Goal: Information Seeking & Learning: Learn about a topic

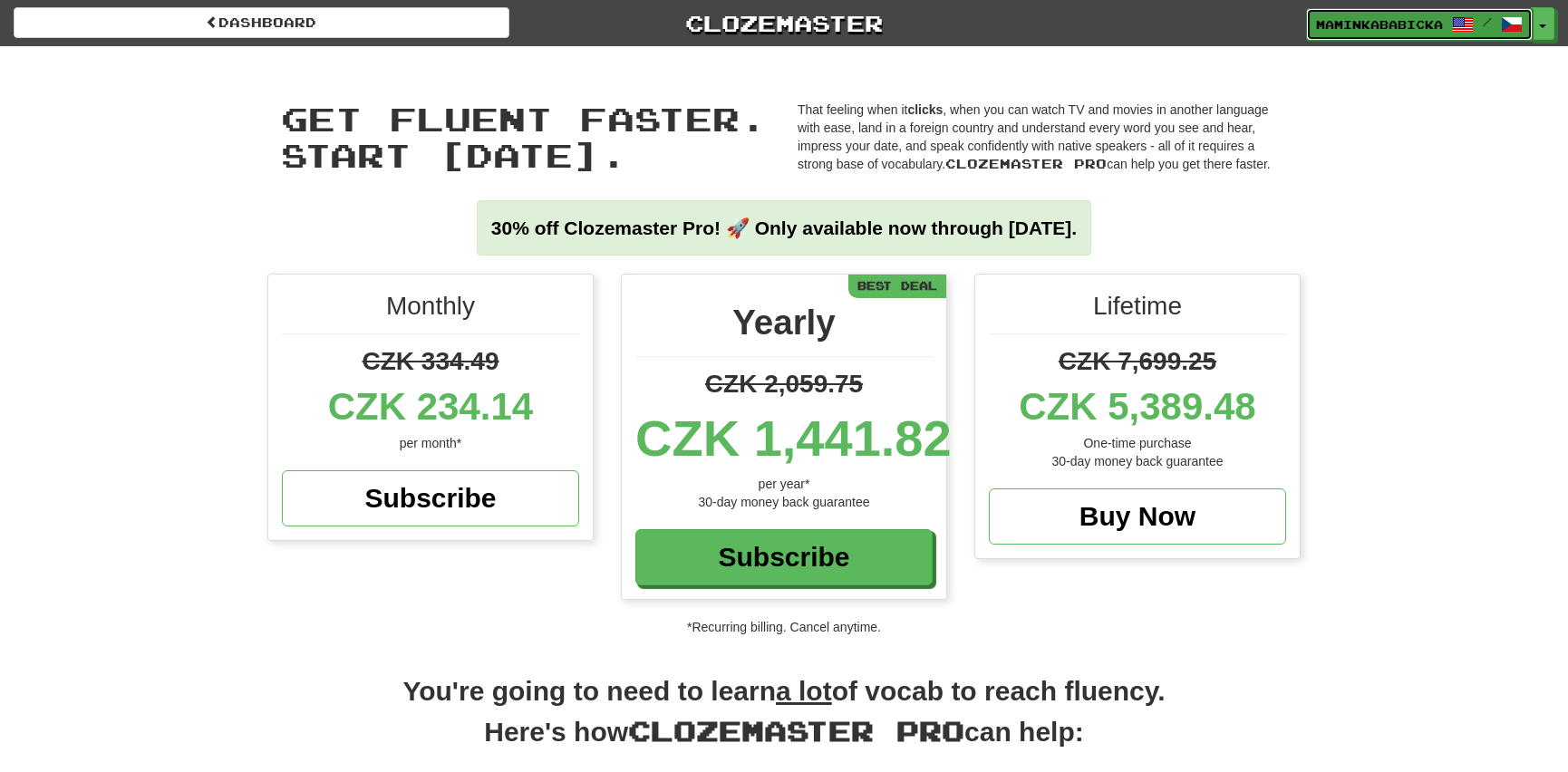
click at [1394, 18] on span "maminkababicka" at bounding box center [1379, 25] width 127 height 17
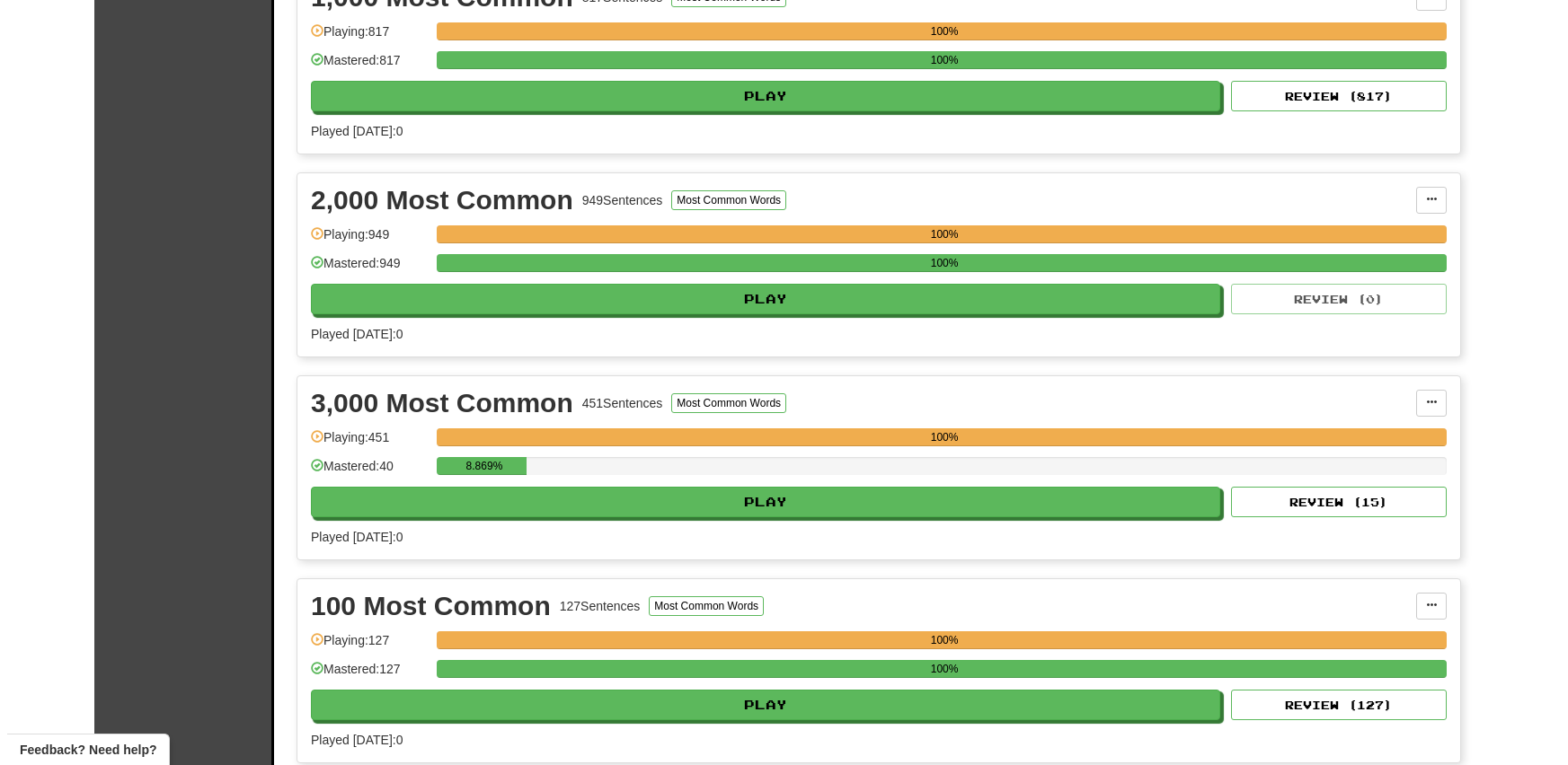
scroll to position [489, 0]
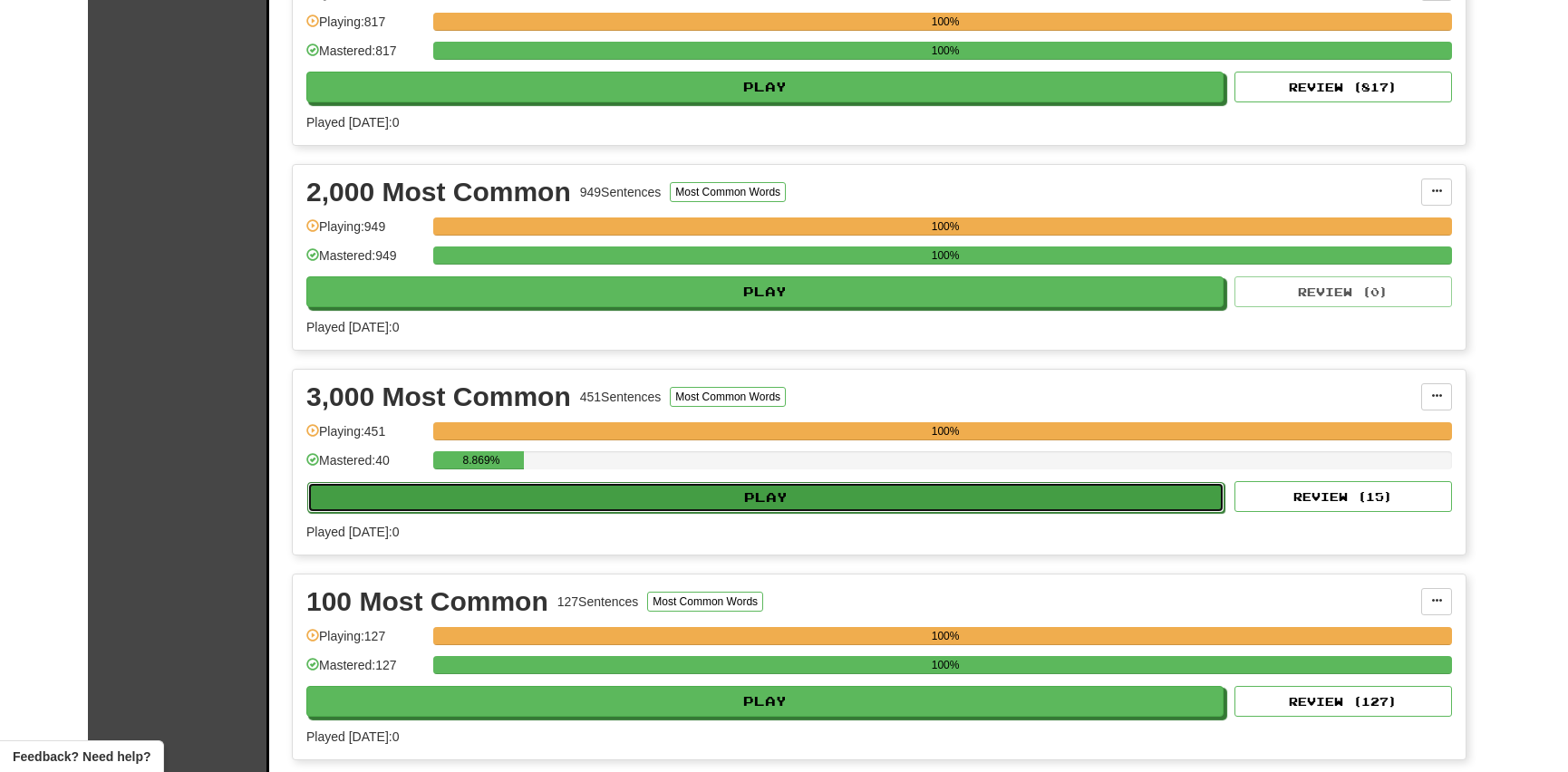
click at [830, 489] on button "Play" at bounding box center [765, 497] width 917 height 31
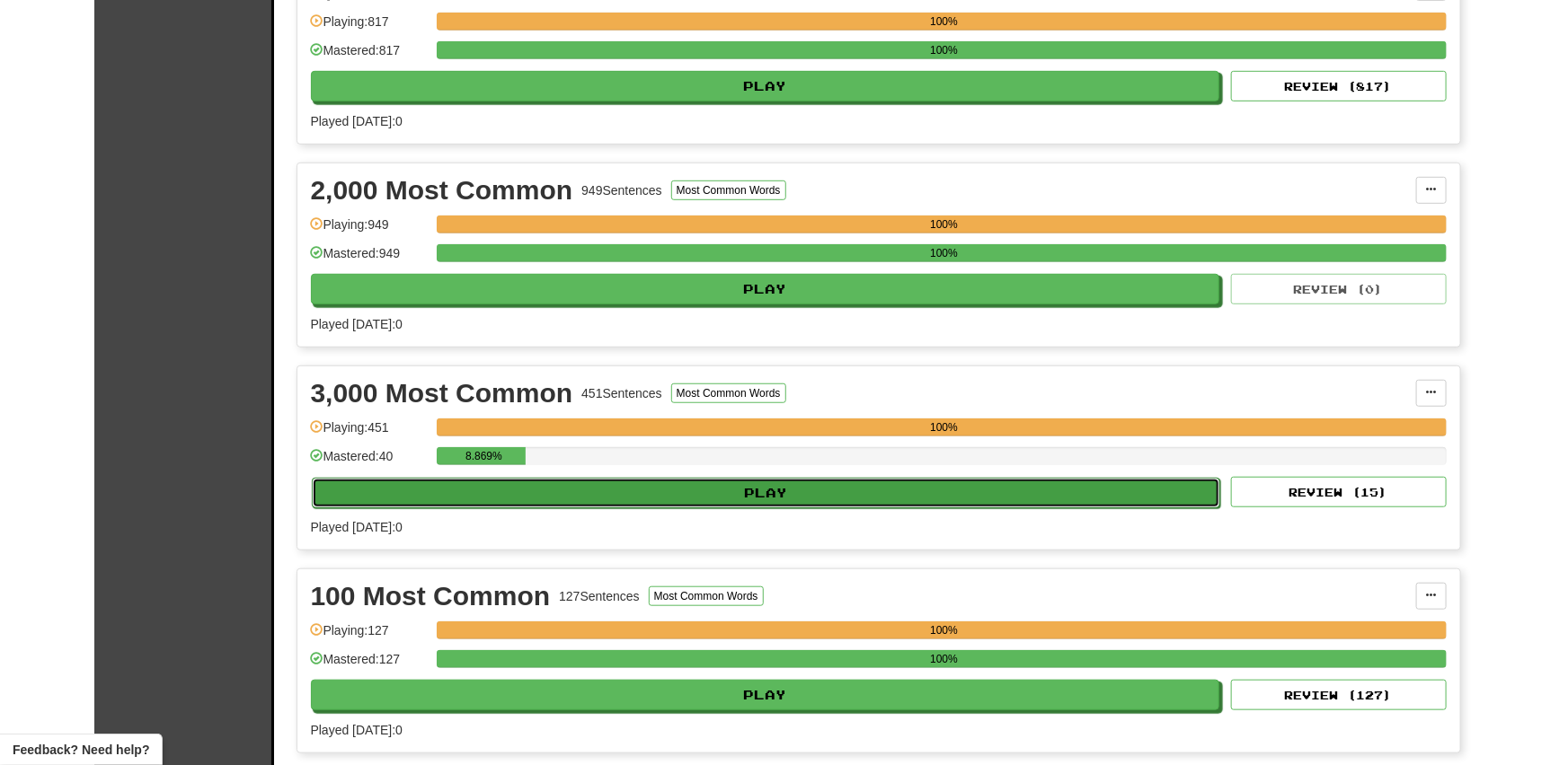
select select "**"
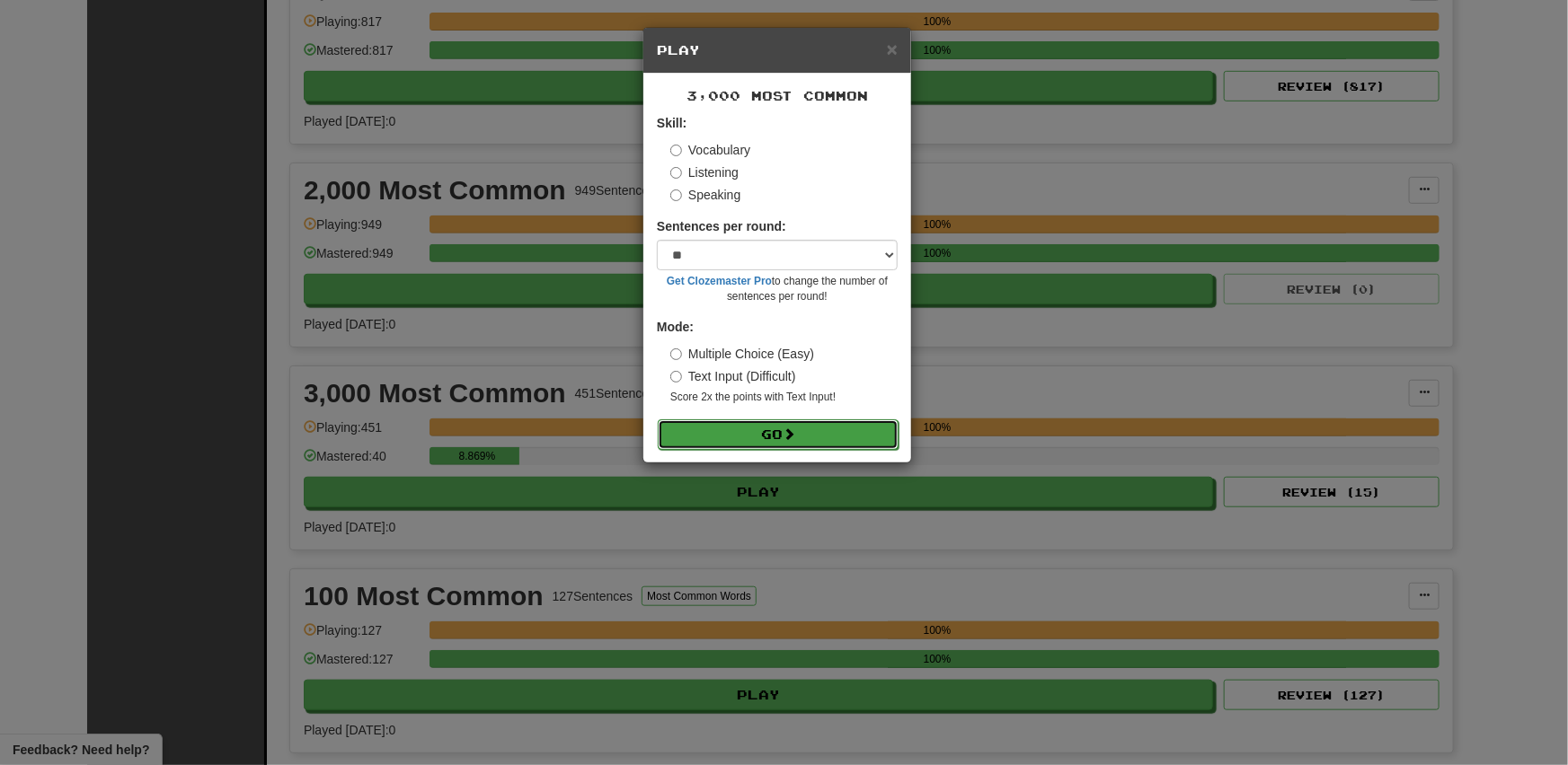
click at [736, 430] on button "Go" at bounding box center [778, 434] width 241 height 30
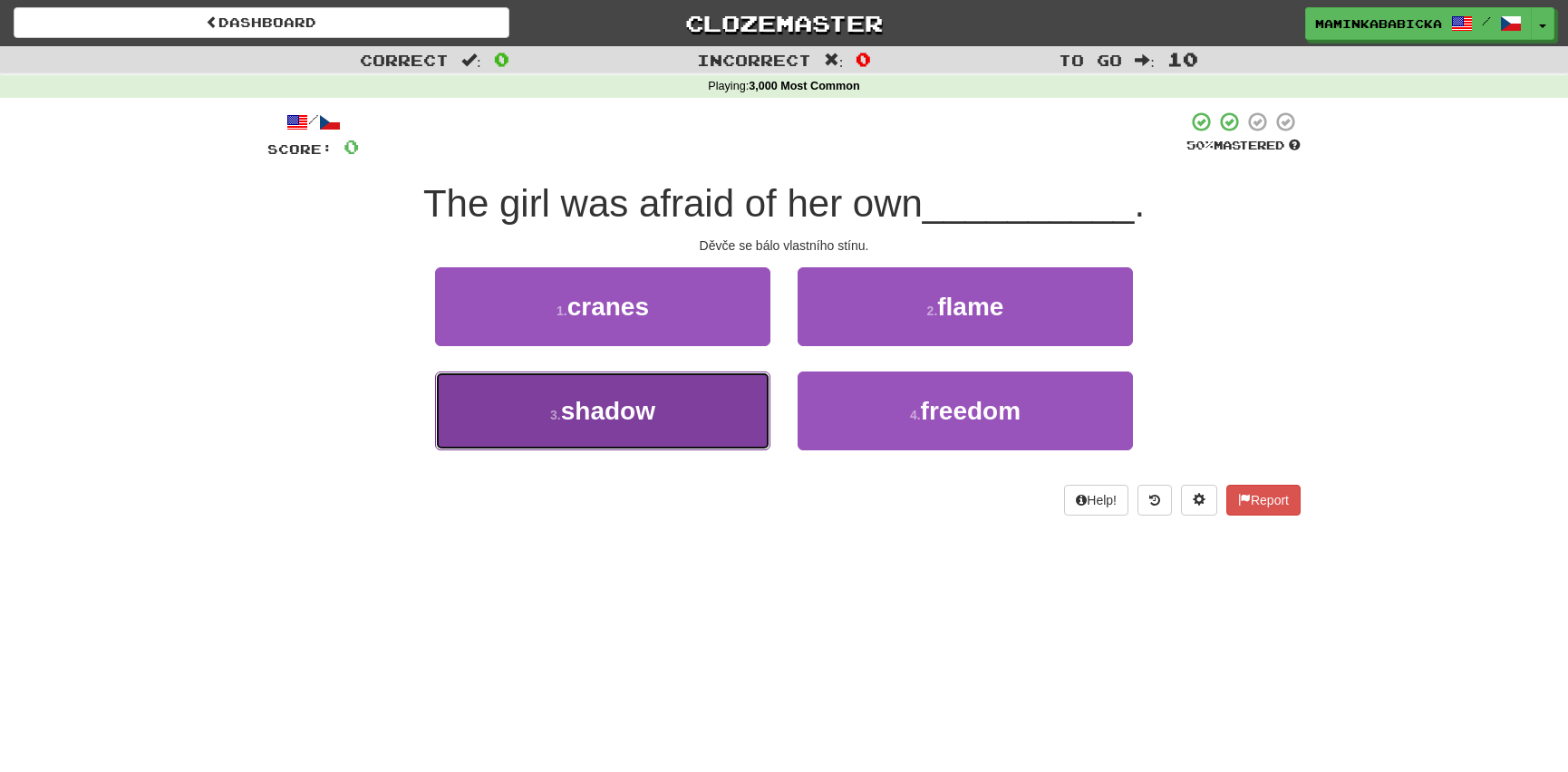
click at [619, 408] on span "shadow" at bounding box center [607, 411] width 94 height 28
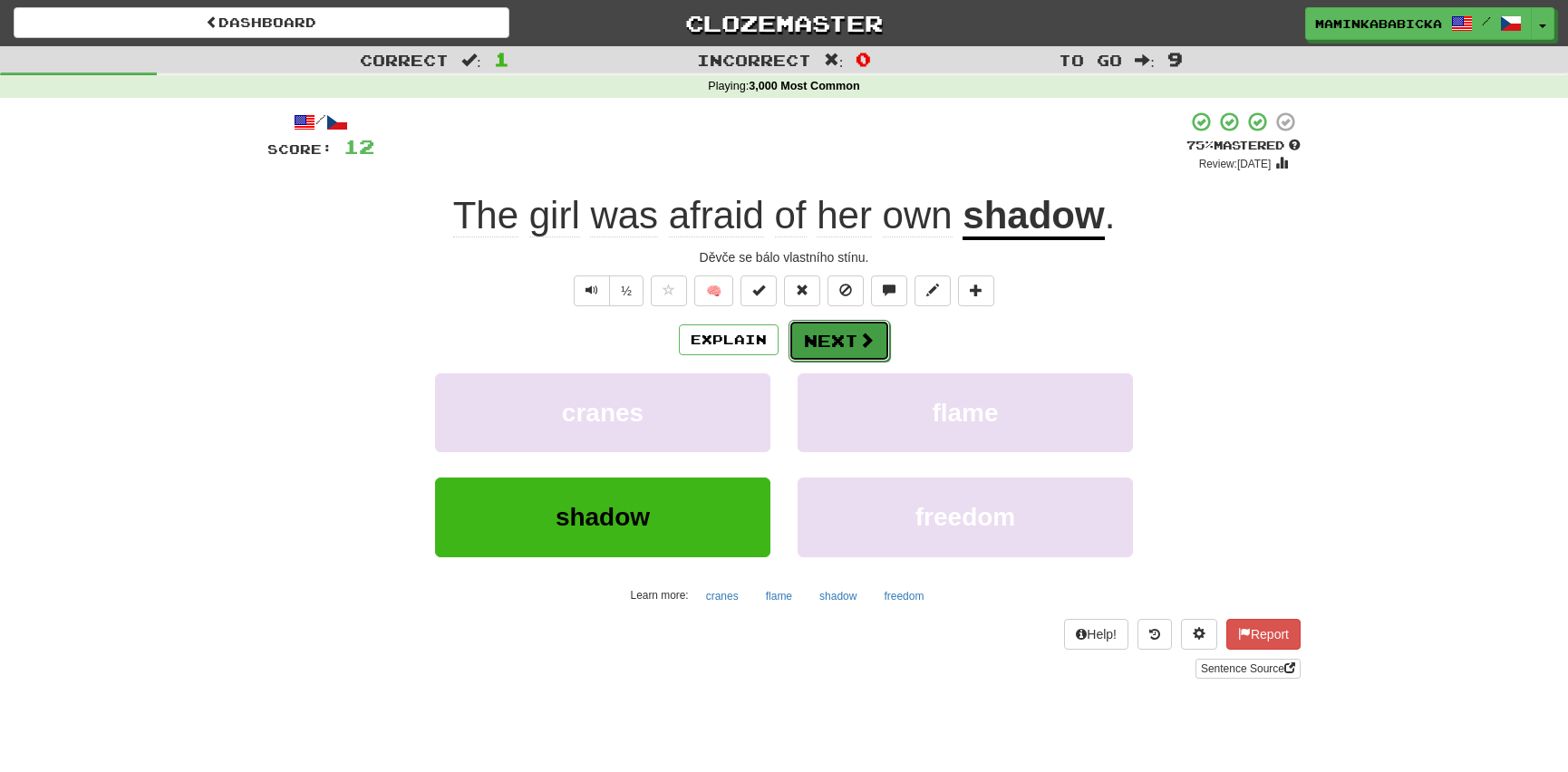
click at [846, 340] on button "Next" at bounding box center [839, 341] width 102 height 41
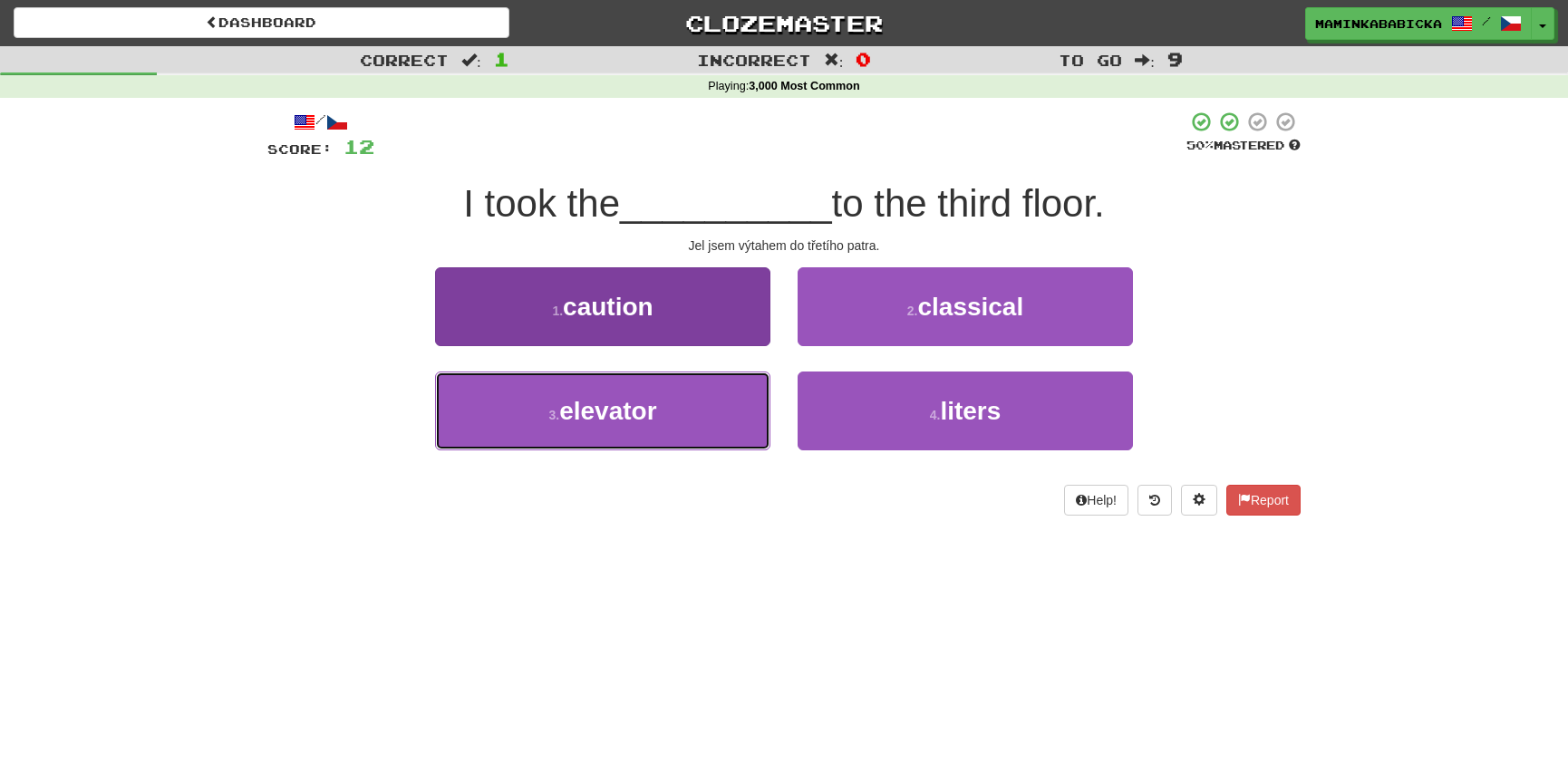
click at [635, 403] on span "elevator" at bounding box center [607, 411] width 97 height 28
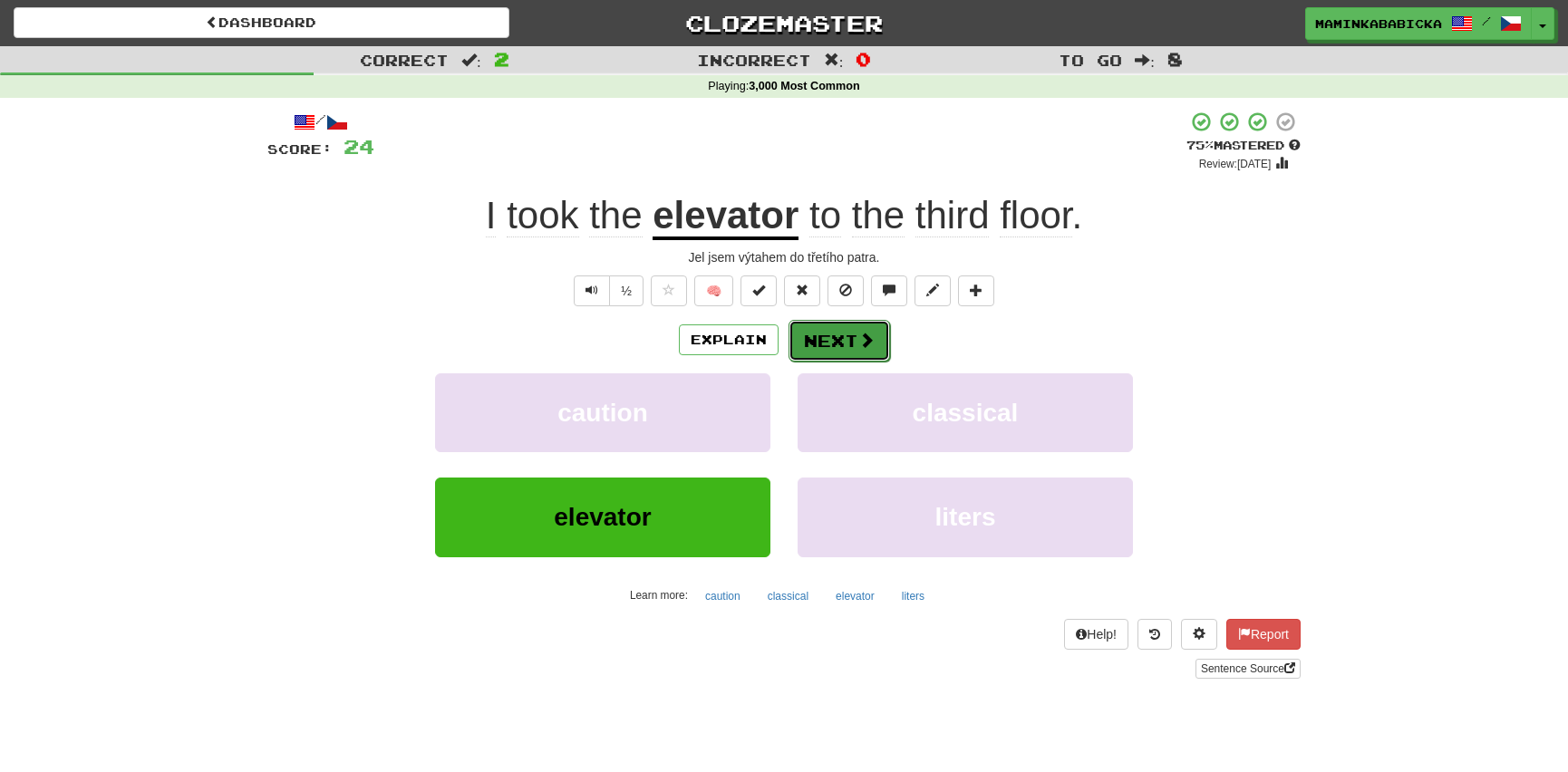
click at [842, 334] on button "Next" at bounding box center [839, 341] width 102 height 41
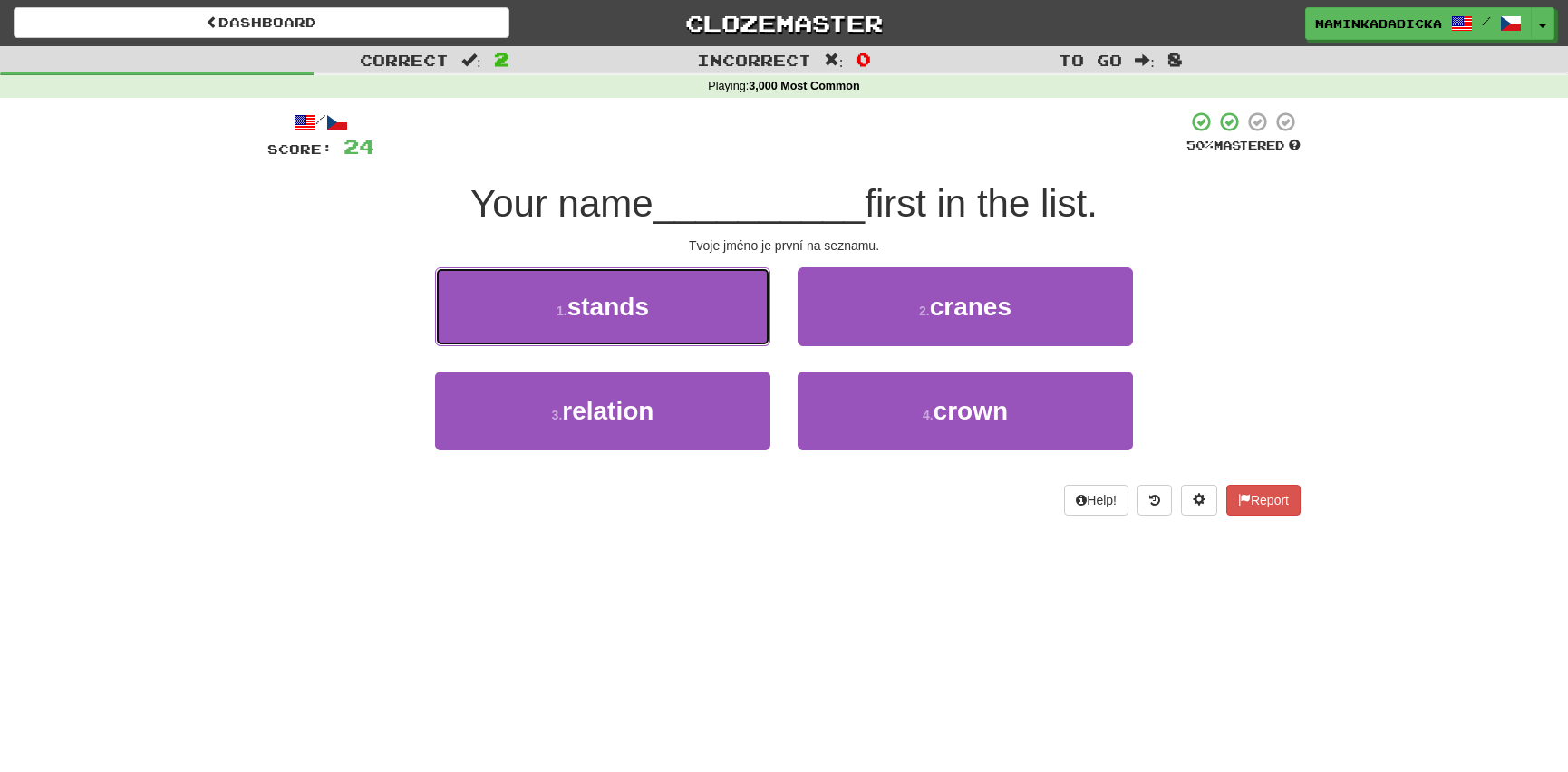
drag, startPoint x: 620, startPoint y: 308, endPoint x: 634, endPoint y: 312, distance: 14.6
click at [624, 309] on span "stands" at bounding box center [608, 307] width 82 height 28
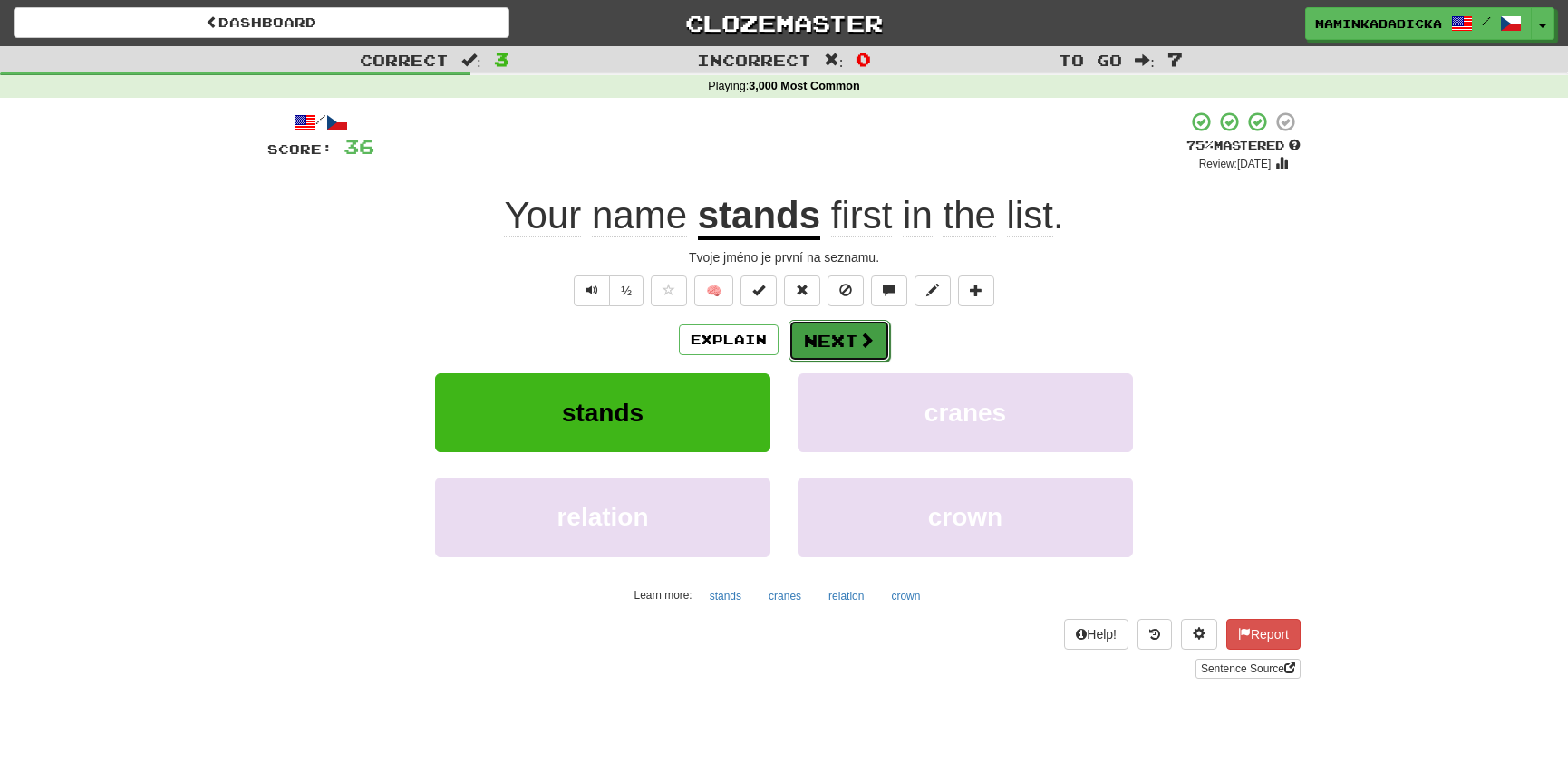
click at [840, 336] on button "Next" at bounding box center [839, 341] width 102 height 41
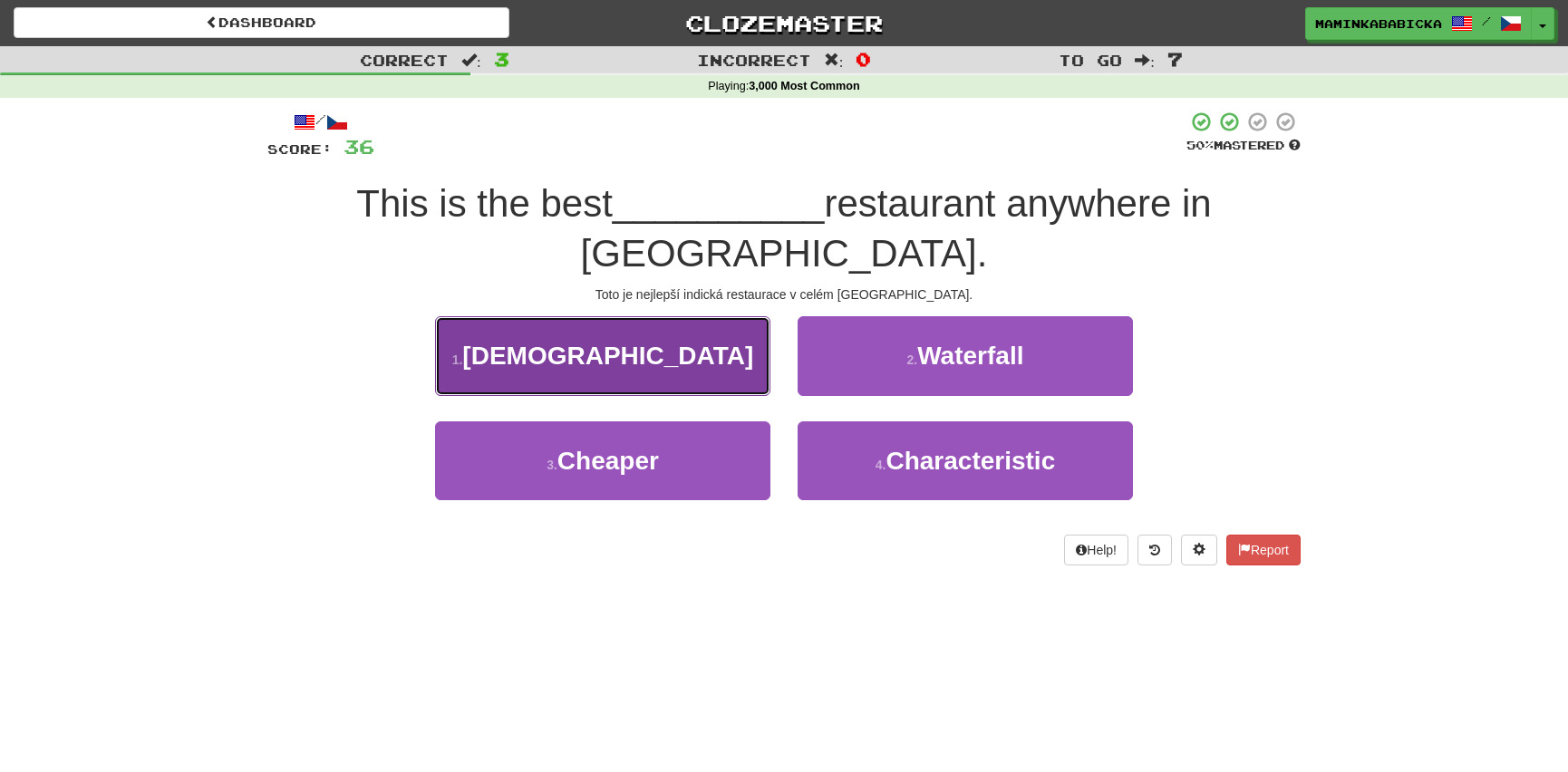
click at [666, 316] on button "1 . Indian" at bounding box center [603, 355] width 336 height 79
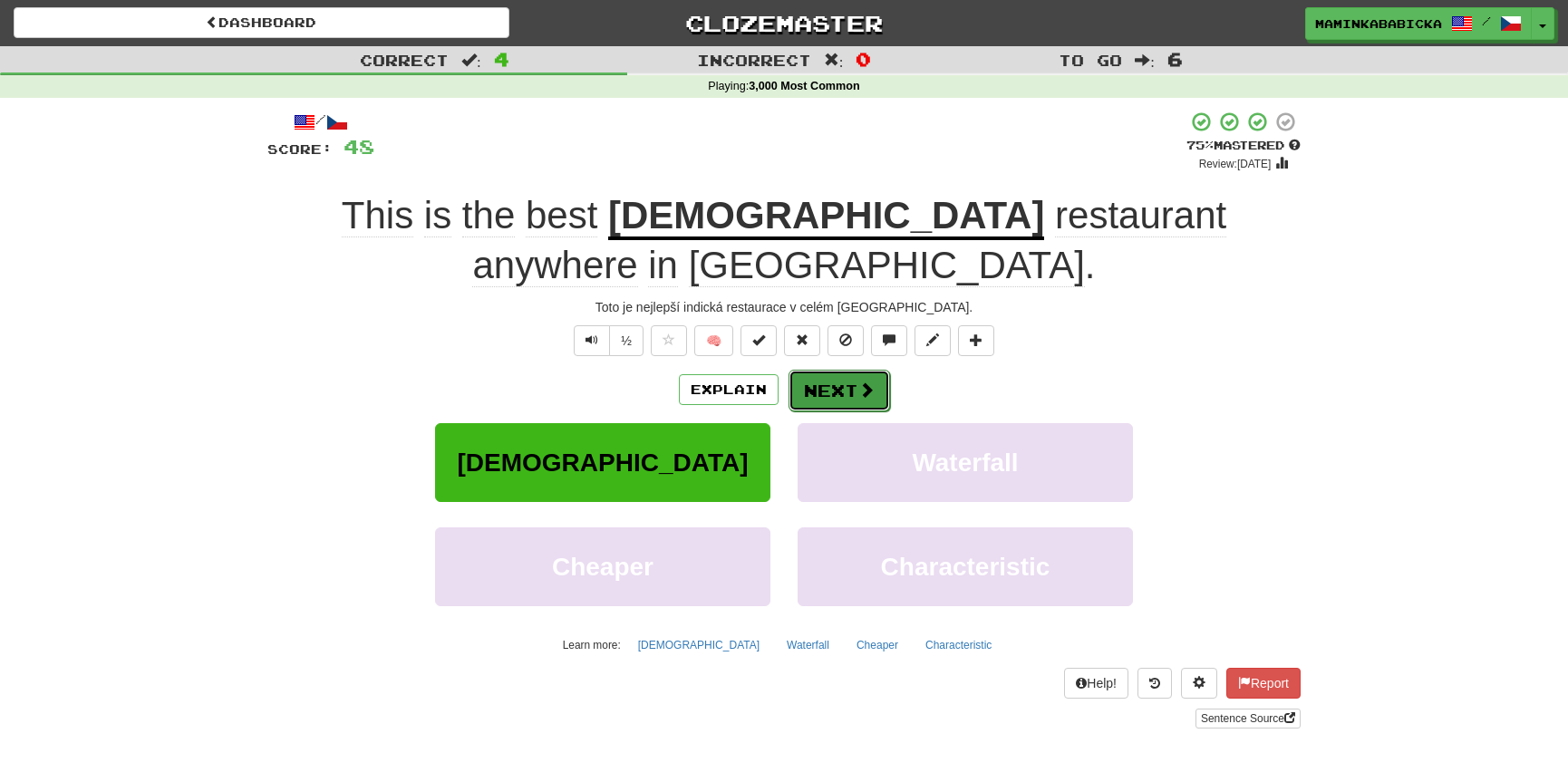
click at [836, 370] on button "Next" at bounding box center [839, 391] width 102 height 41
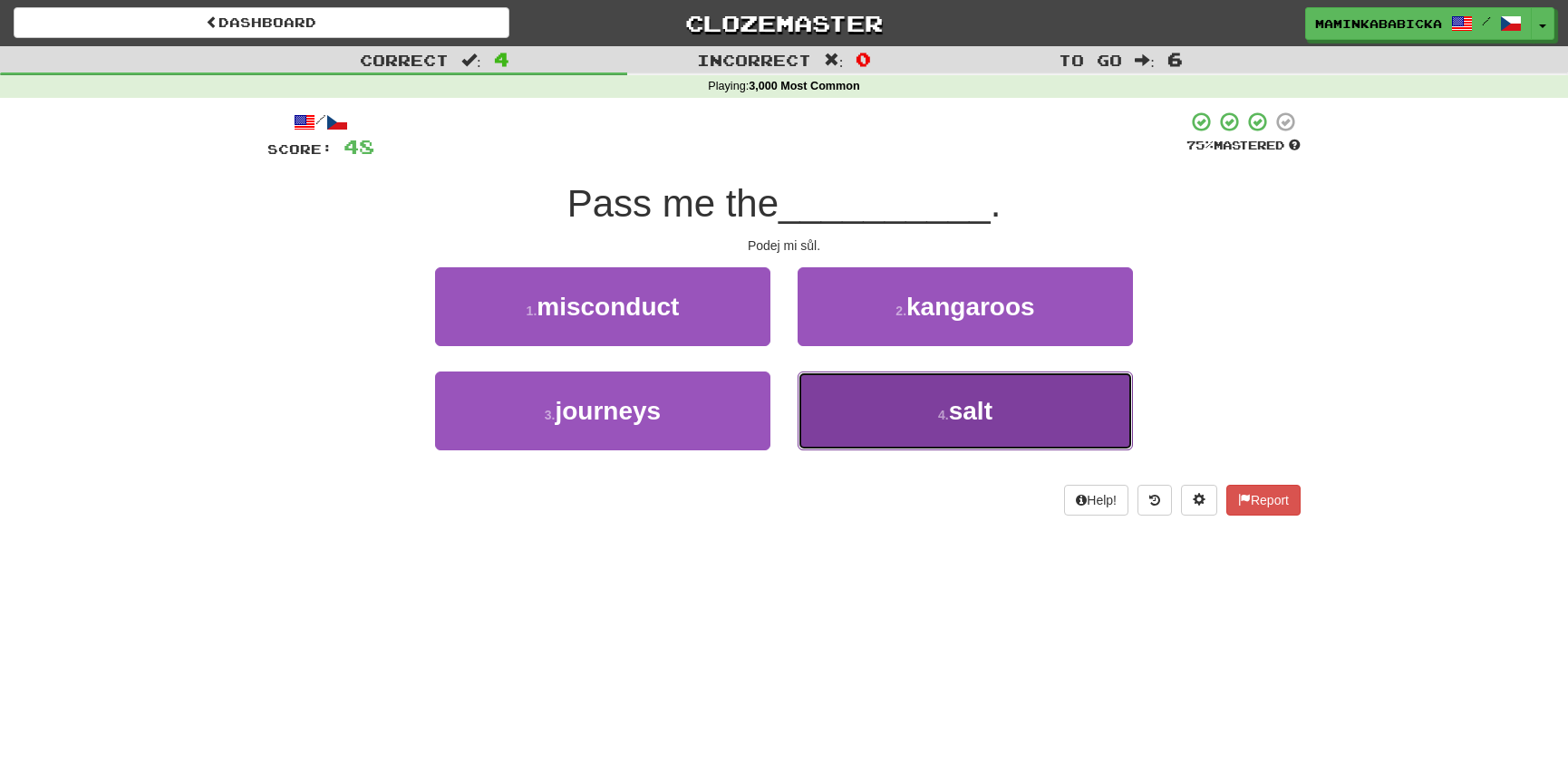
click at [970, 404] on span "salt" at bounding box center [971, 411] width 43 height 28
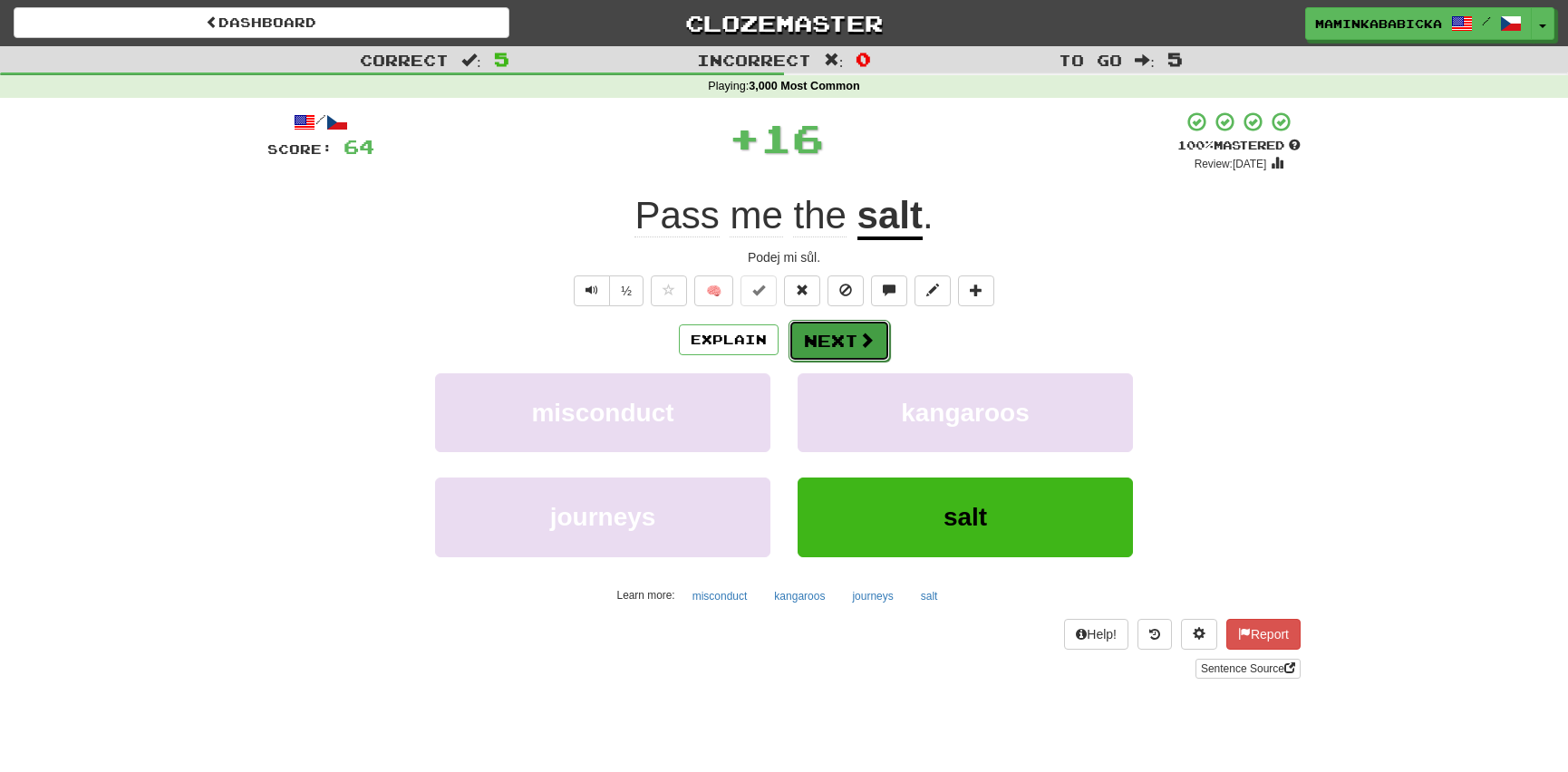
click at [834, 334] on button "Next" at bounding box center [839, 341] width 102 height 41
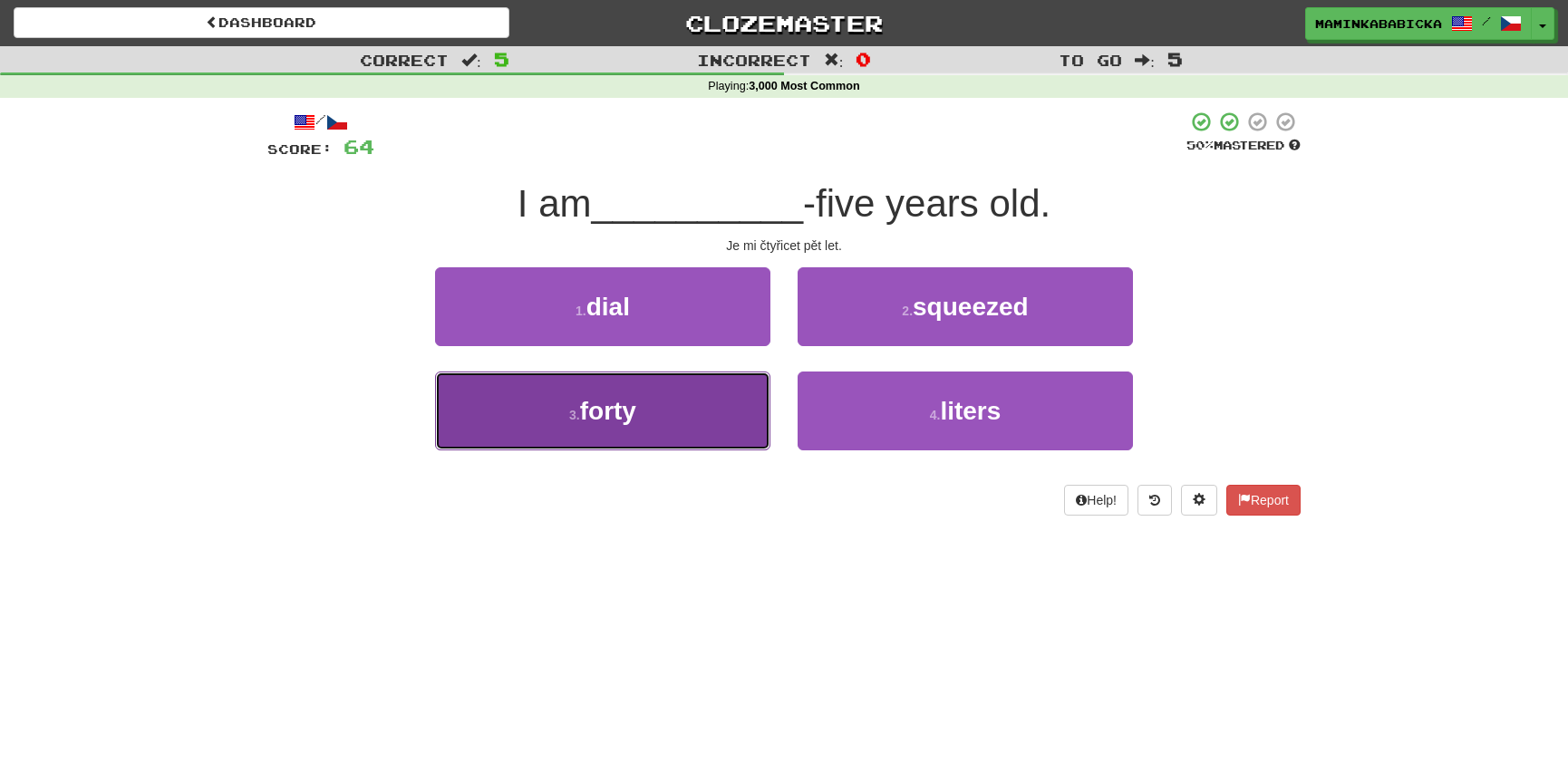
drag, startPoint x: 614, startPoint y: 411, endPoint x: 649, endPoint y: 404, distance: 35.7
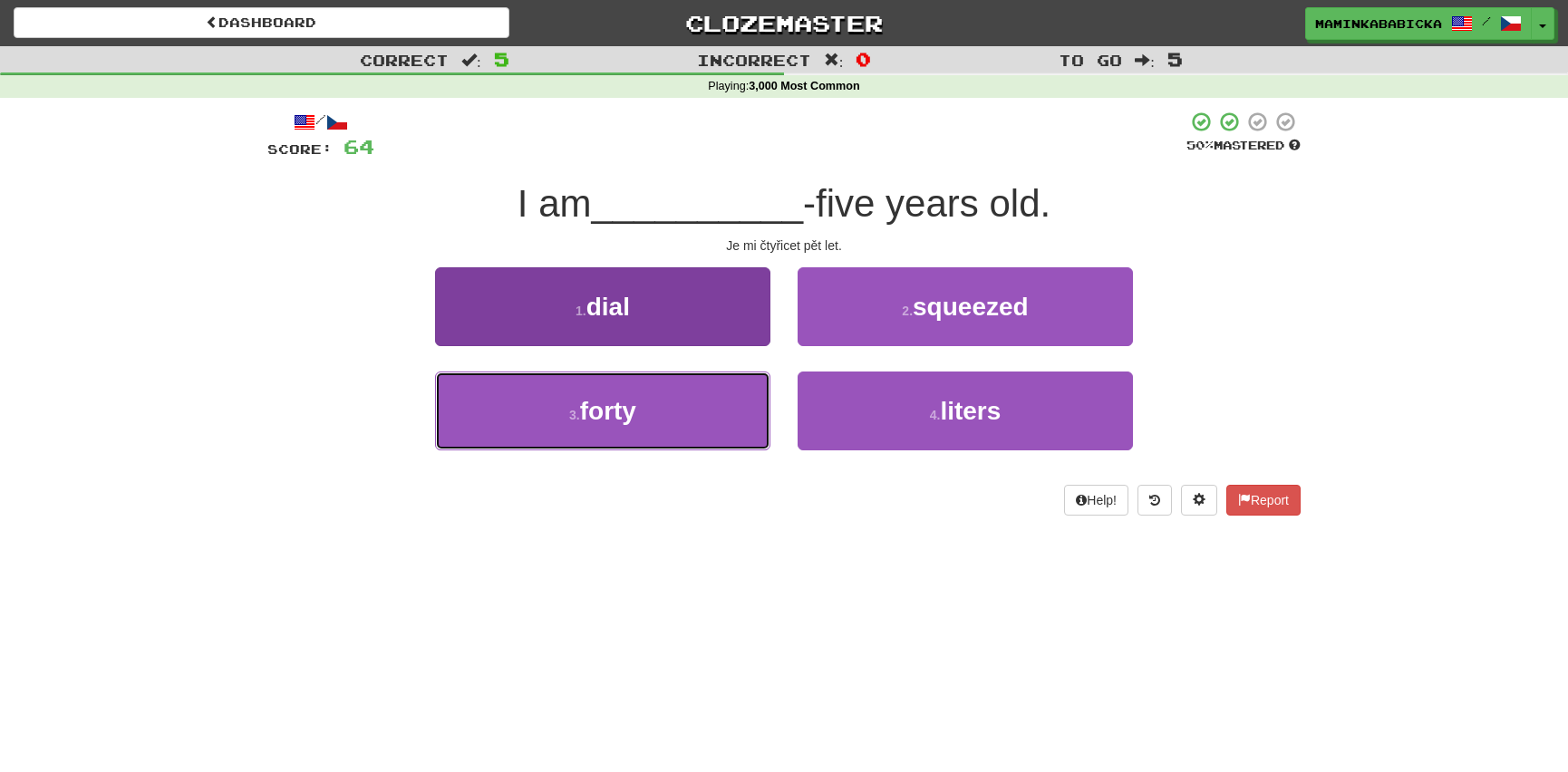
click at [615, 411] on span "forty" at bounding box center [608, 411] width 56 height 28
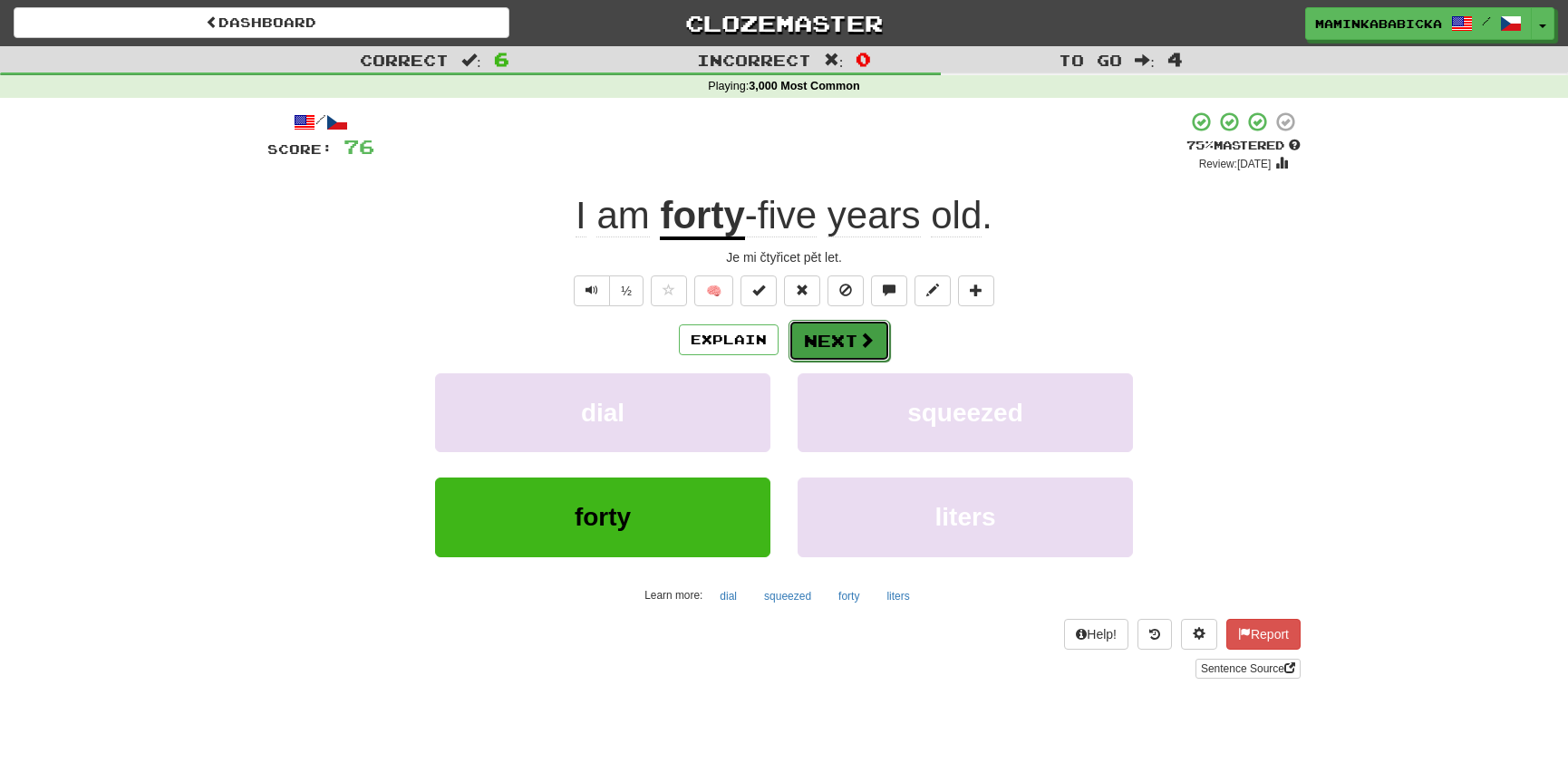
click at [834, 327] on button "Next" at bounding box center [839, 341] width 102 height 41
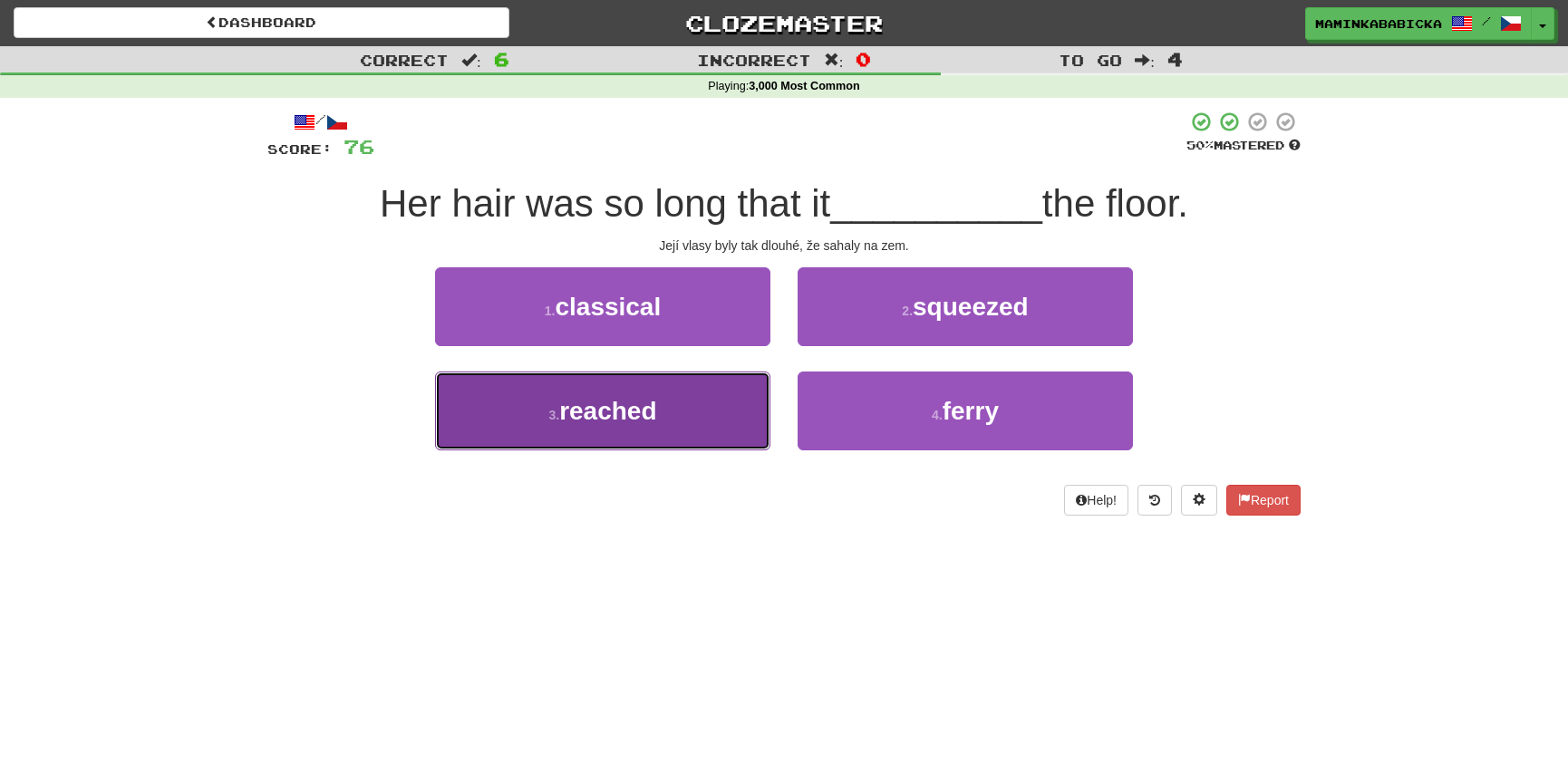
click at [614, 413] on span "reached" at bounding box center [607, 411] width 97 height 28
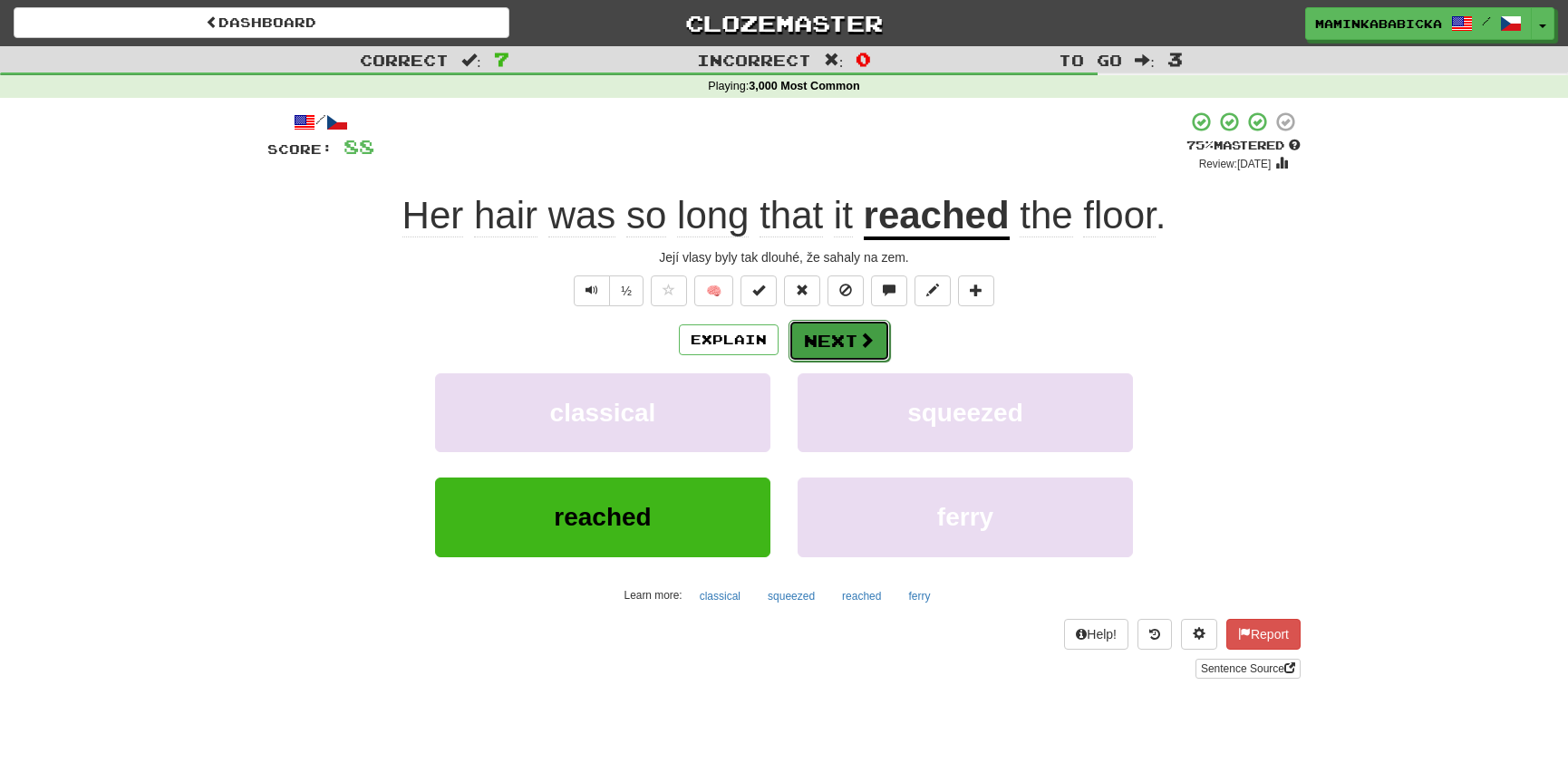
click at [842, 330] on button "Next" at bounding box center [839, 341] width 102 height 41
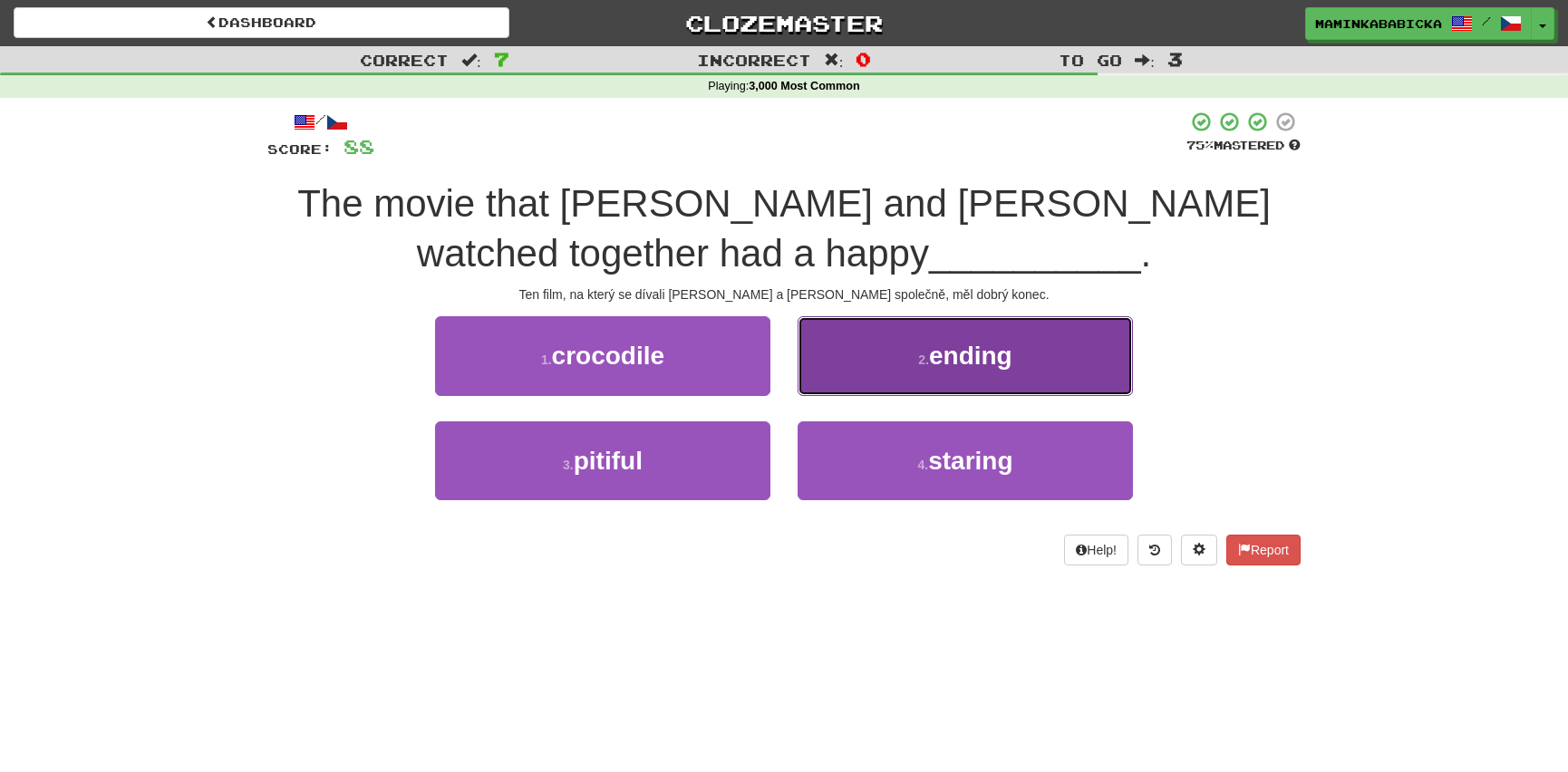
click at [949, 352] on span "ending" at bounding box center [971, 355] width 83 height 28
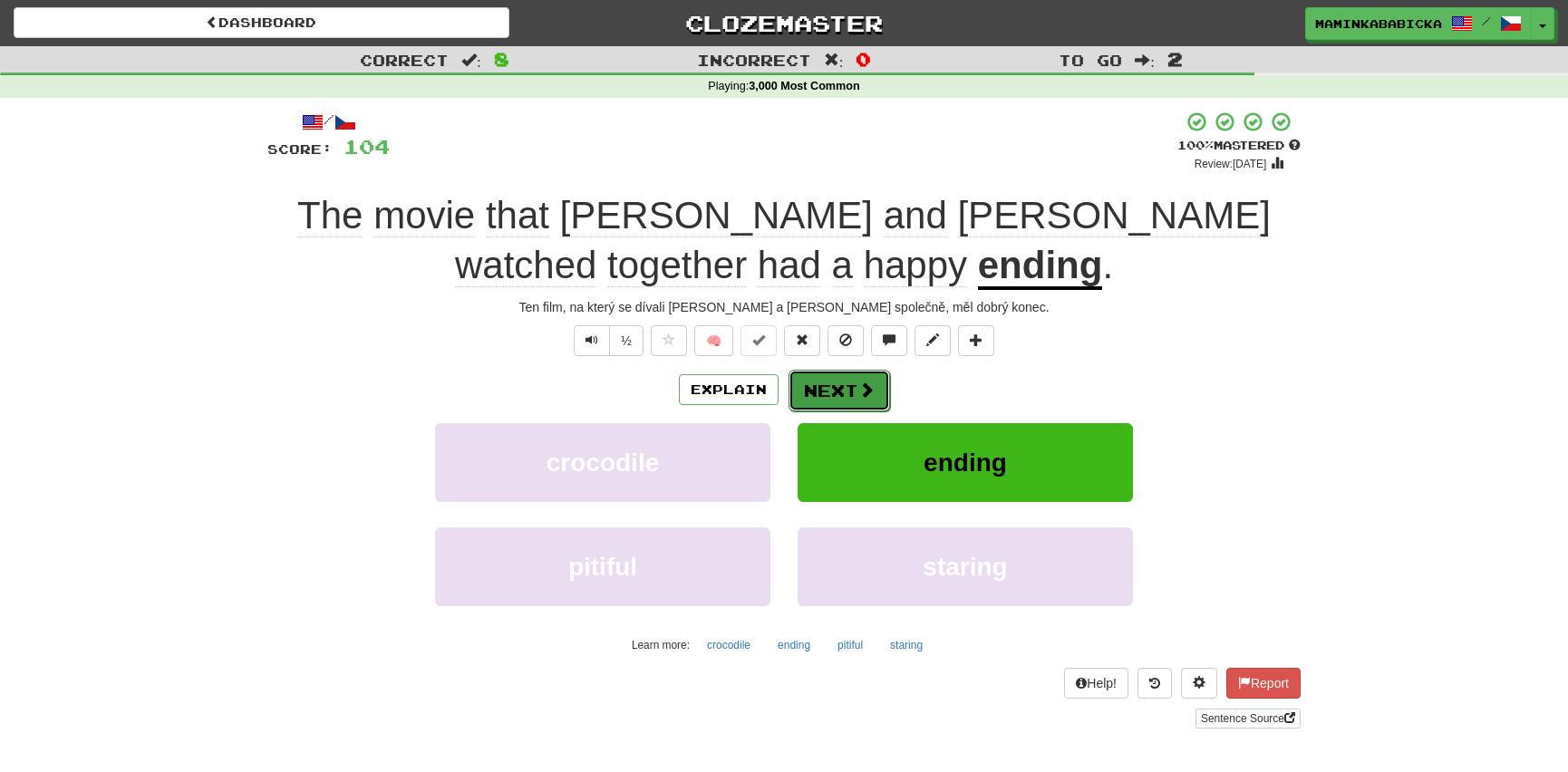
click at [837, 386] on button "Next" at bounding box center [839, 391] width 102 height 41
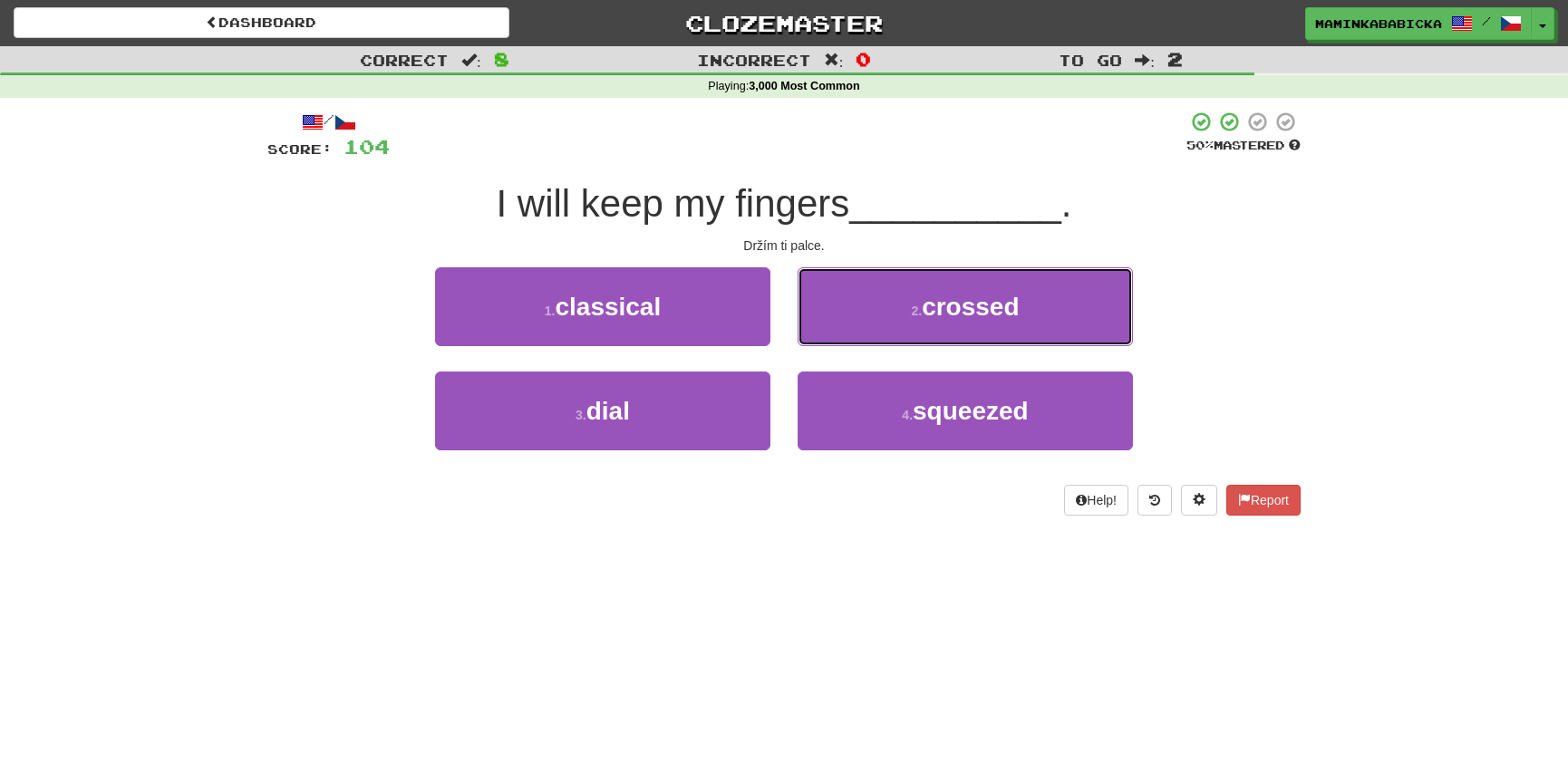
click at [997, 310] on span "crossed" at bounding box center [971, 307] width 97 height 28
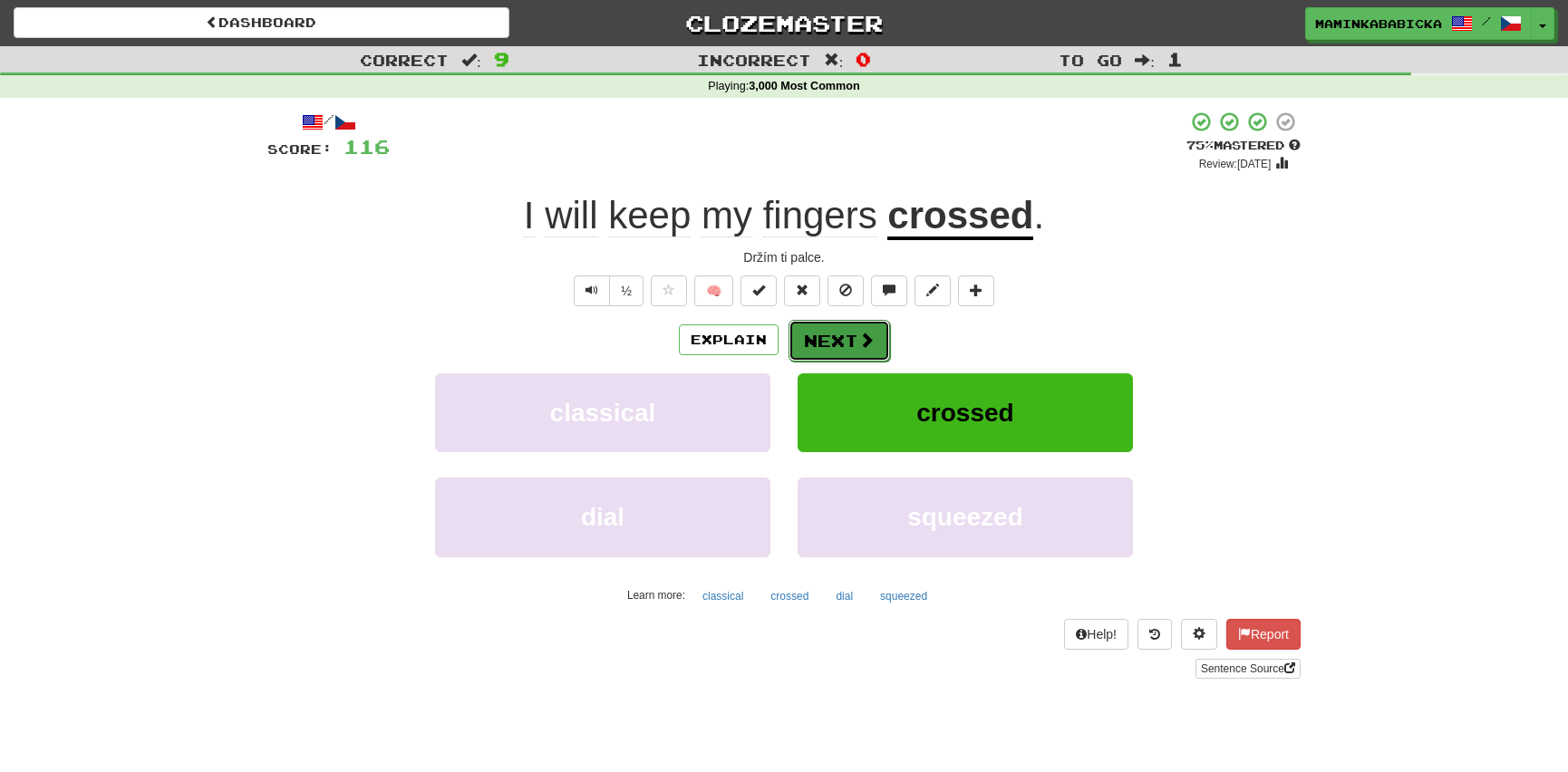
click at [823, 331] on button "Next" at bounding box center [839, 341] width 102 height 41
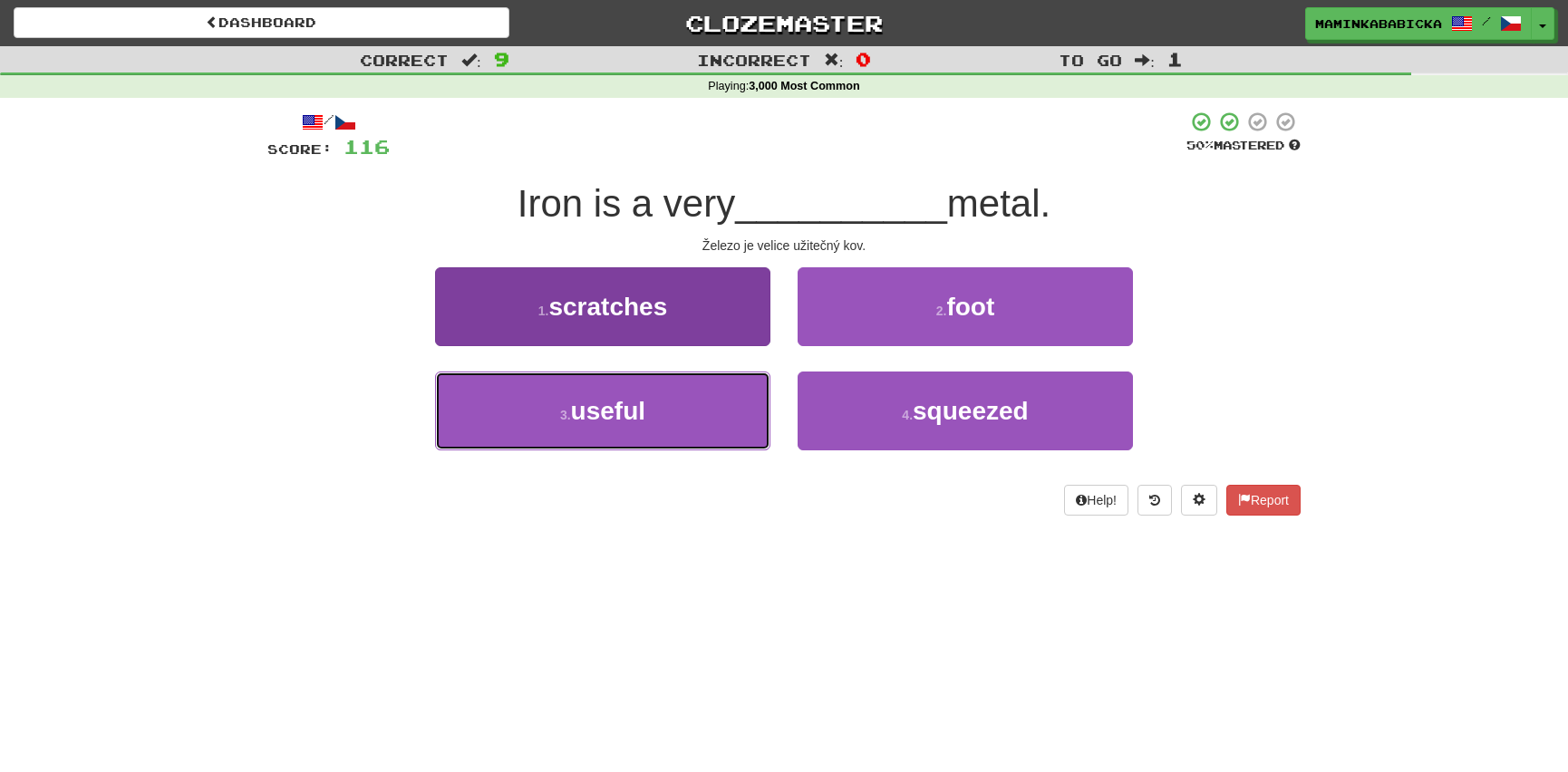
click at [620, 411] on span "useful" at bounding box center [607, 411] width 74 height 28
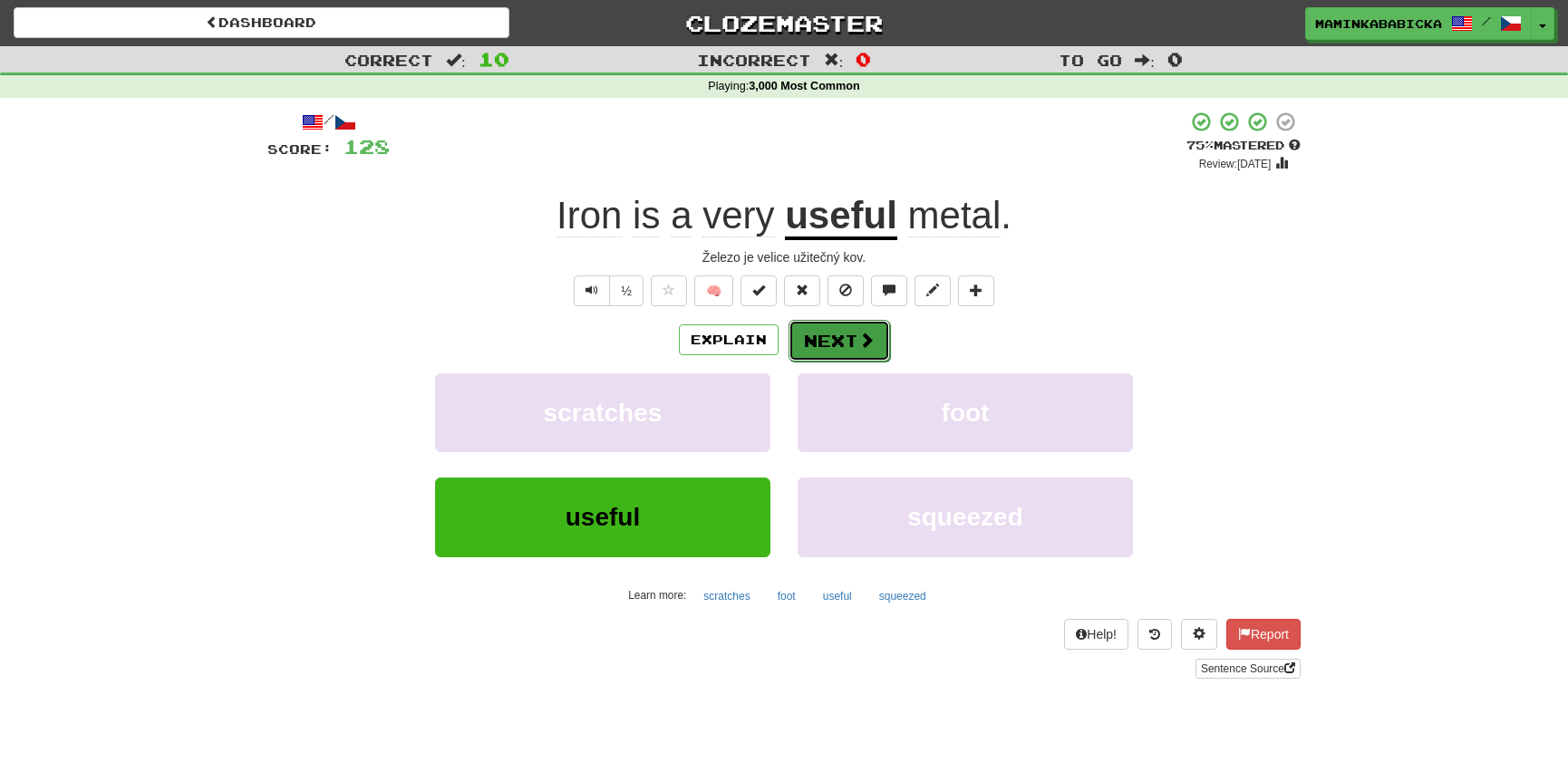
click at [847, 330] on button "Next" at bounding box center [839, 341] width 102 height 41
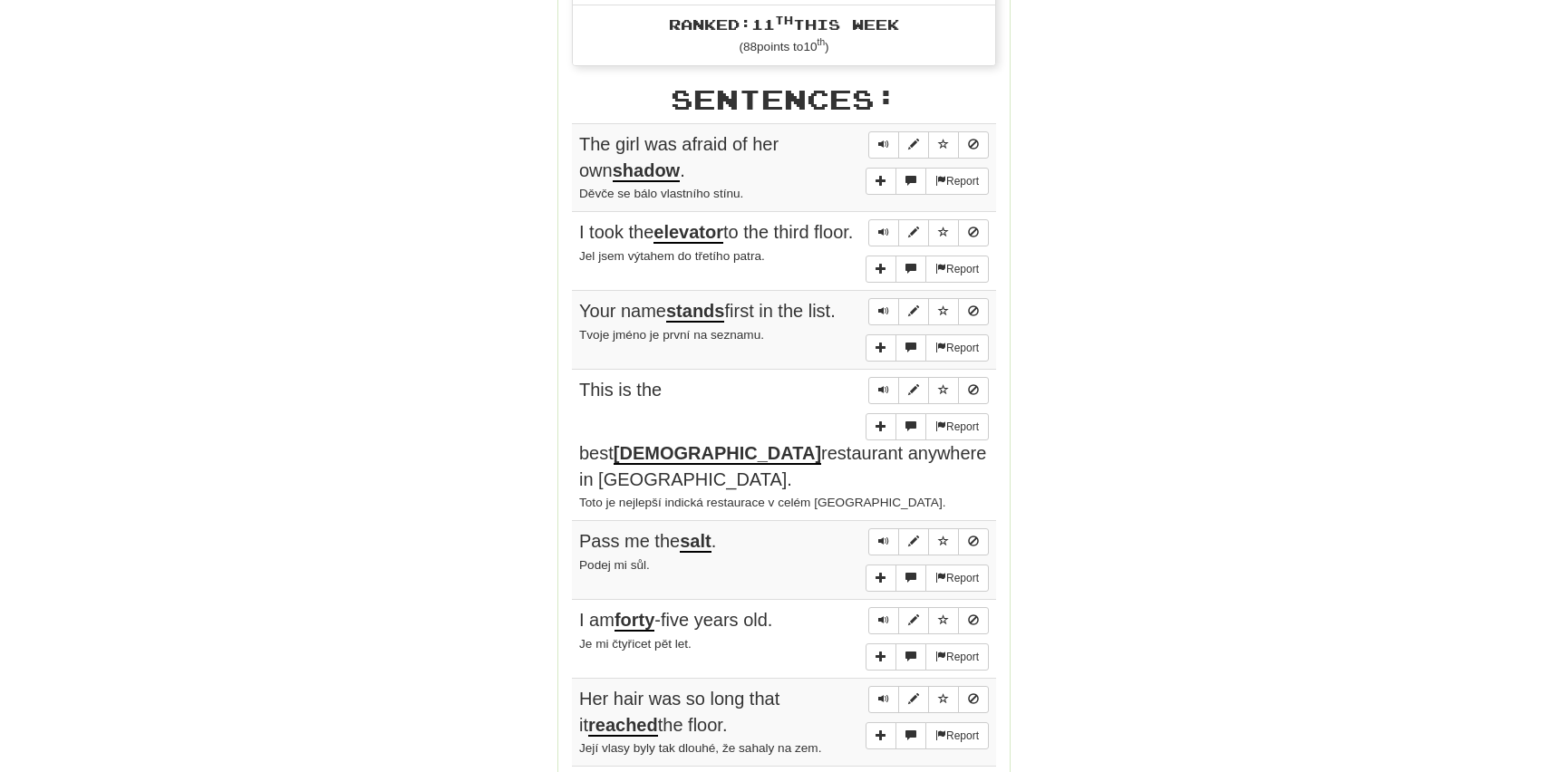
scroll to position [988, 0]
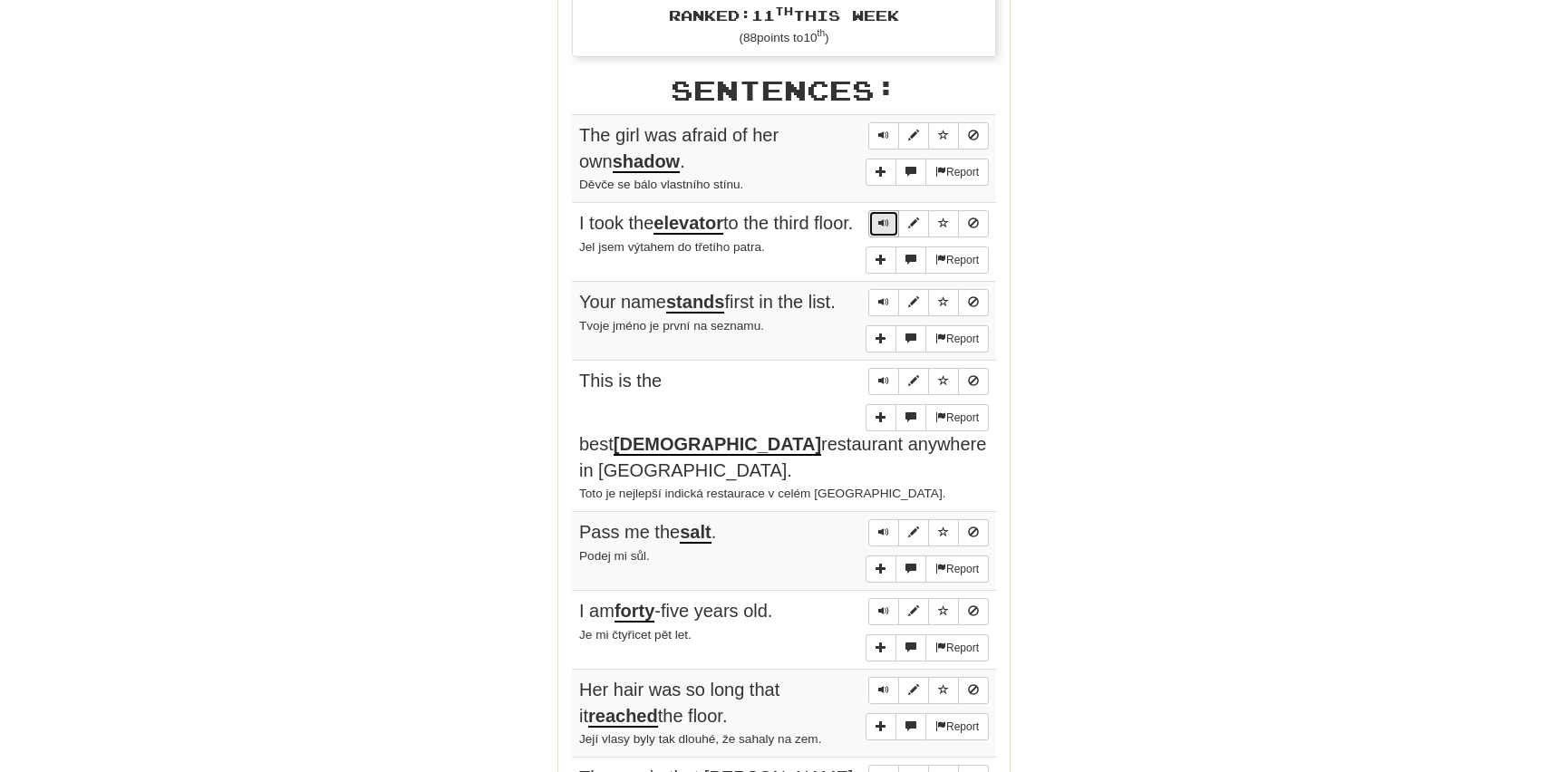
click at [885, 217] on span "Sentence controls" at bounding box center [884, 222] width 11 height 11
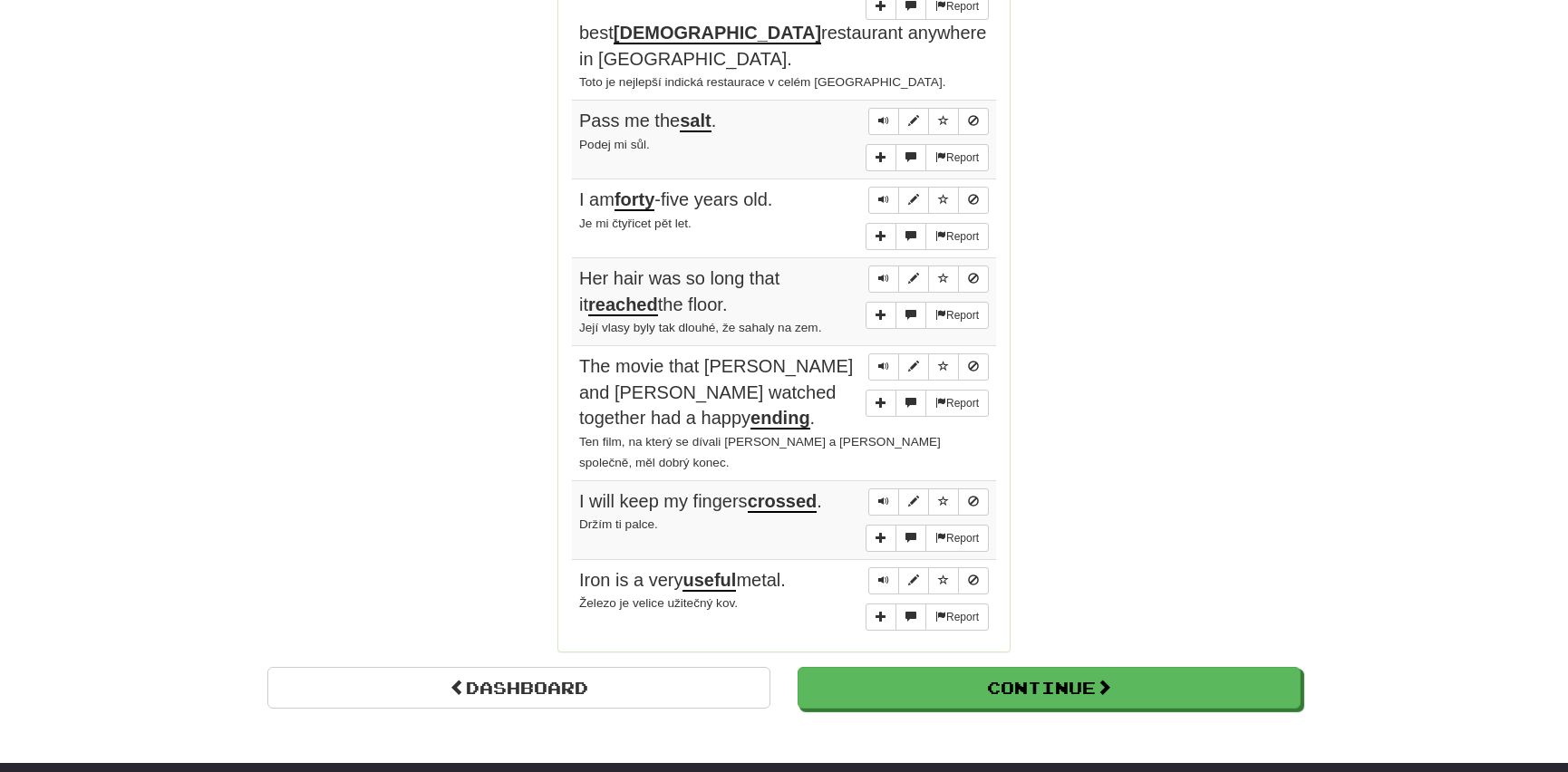
scroll to position [1400, 0]
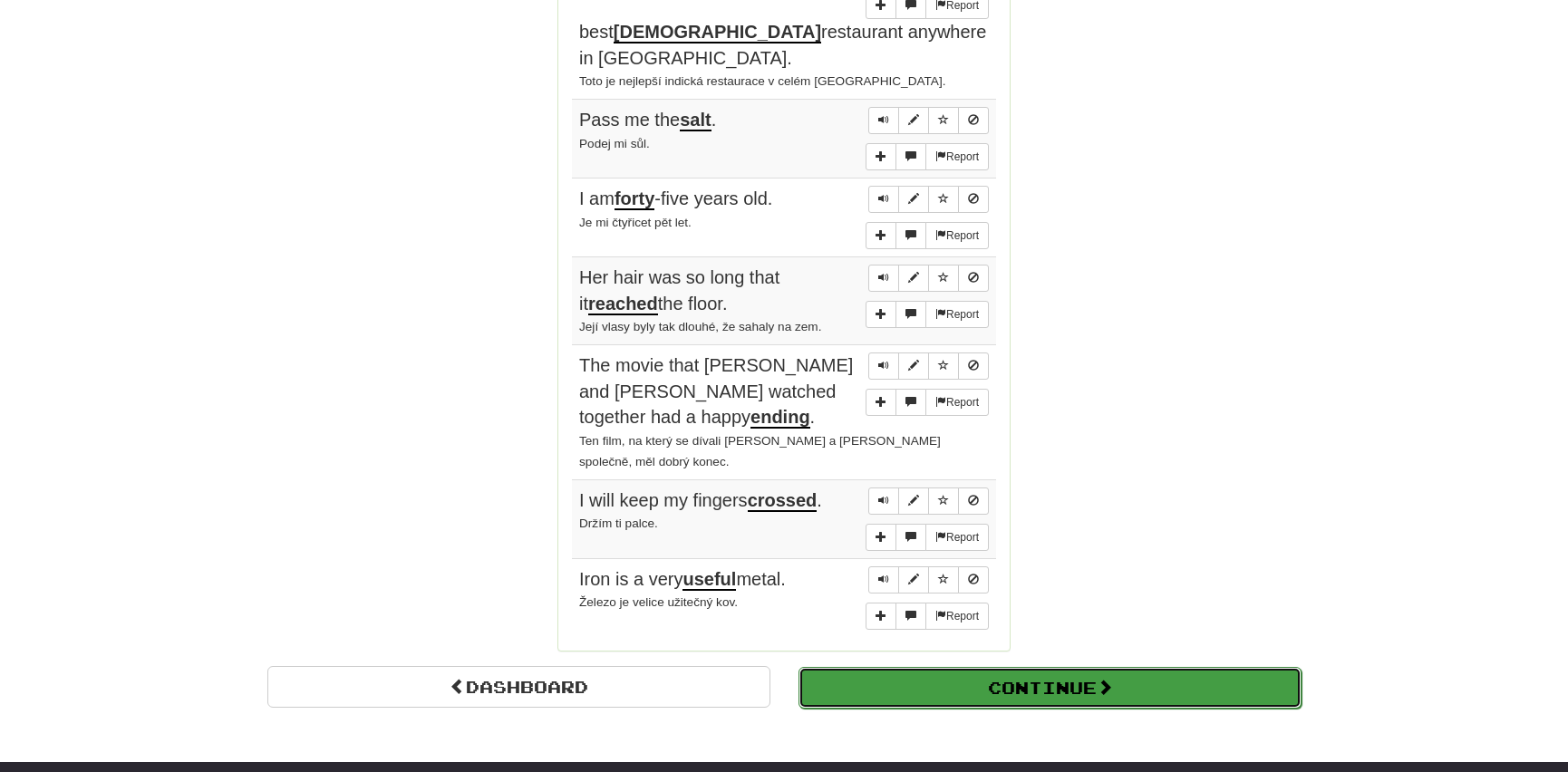
click at [943, 667] on button "Continue" at bounding box center [1051, 688] width 504 height 41
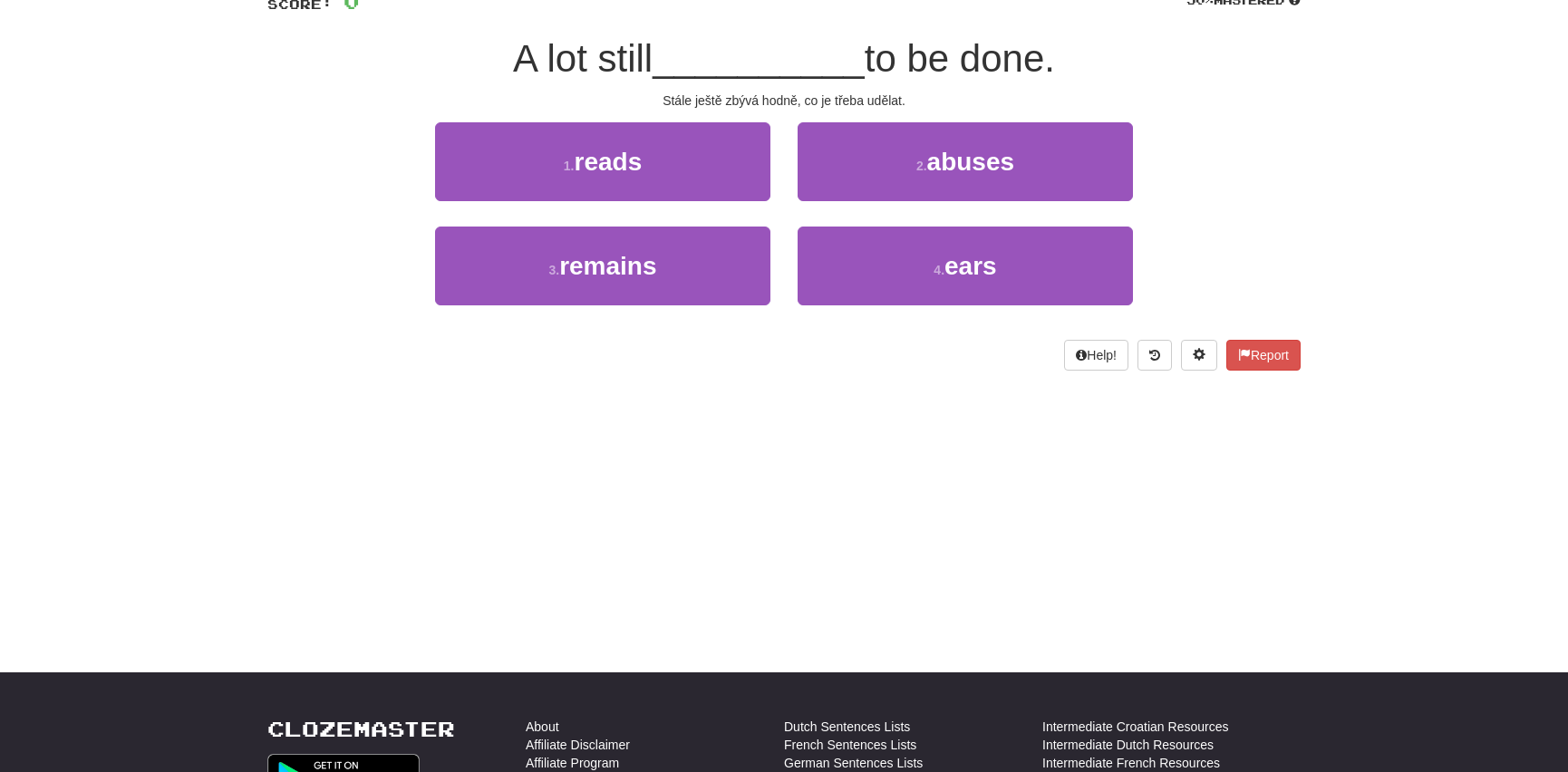
scroll to position [0, 0]
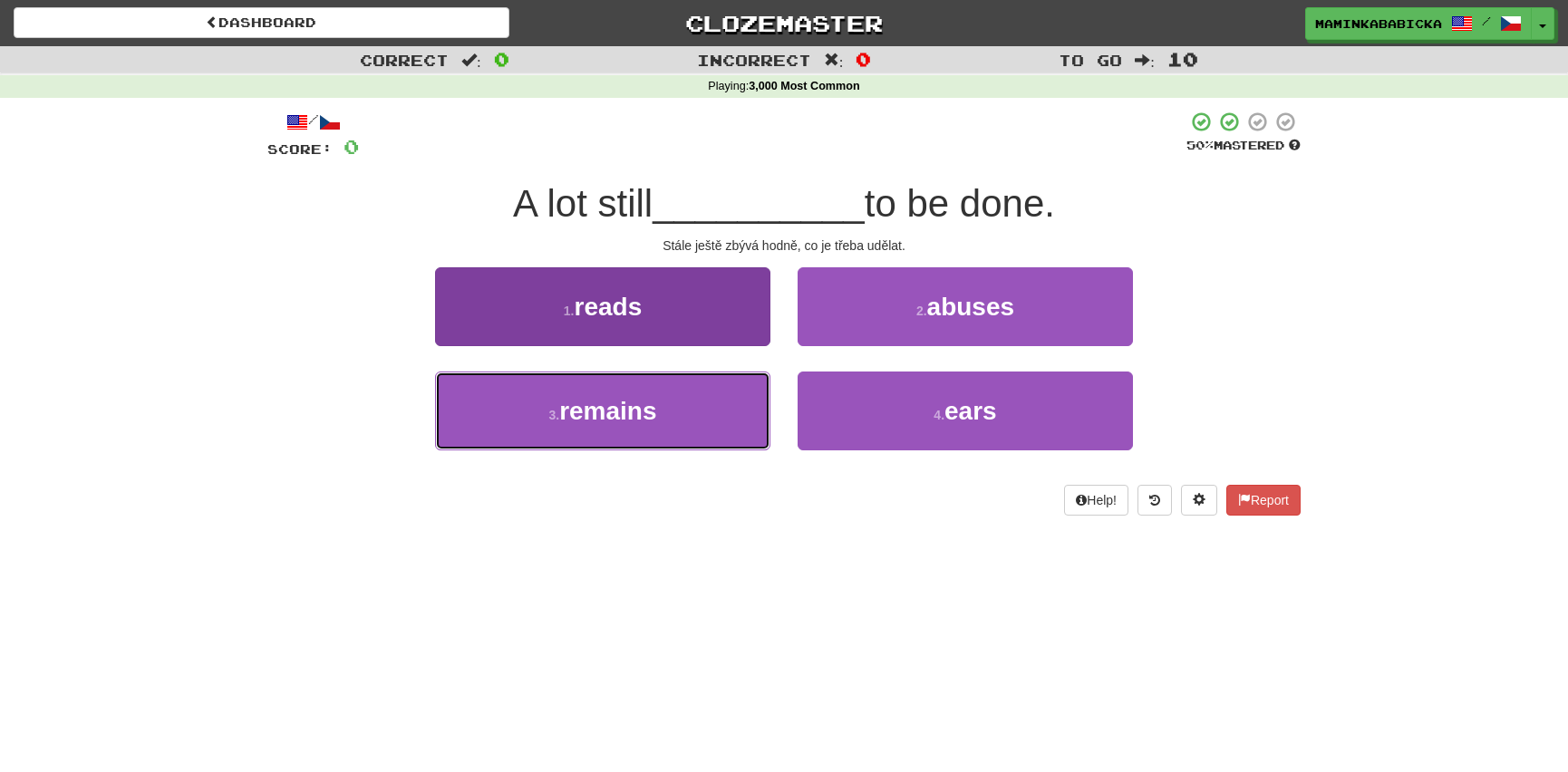
click at [614, 416] on span "remains" at bounding box center [607, 411] width 97 height 28
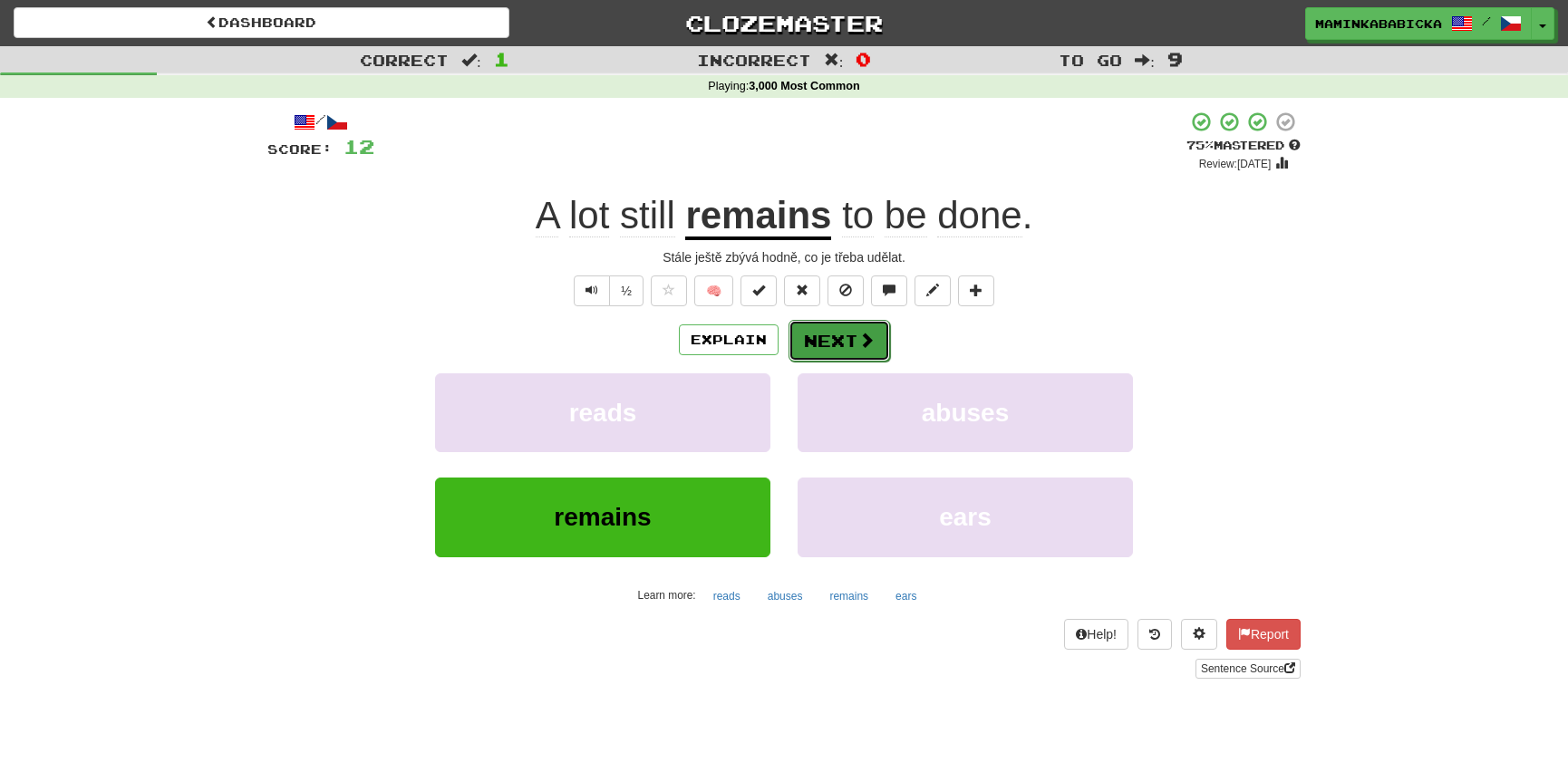
click at [835, 329] on button "Next" at bounding box center [839, 341] width 102 height 41
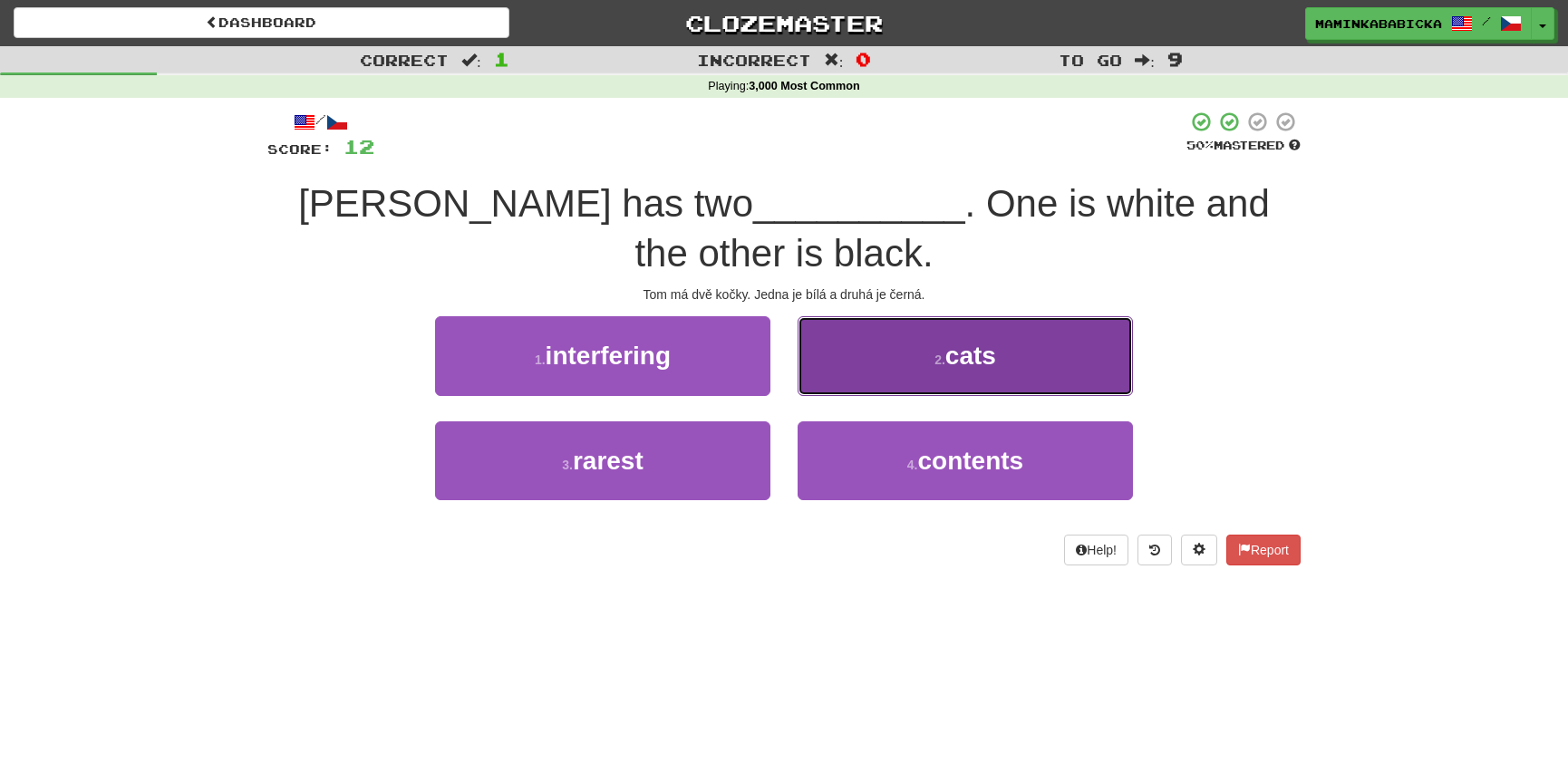
click at [984, 359] on span "cats" at bounding box center [971, 355] width 50 height 28
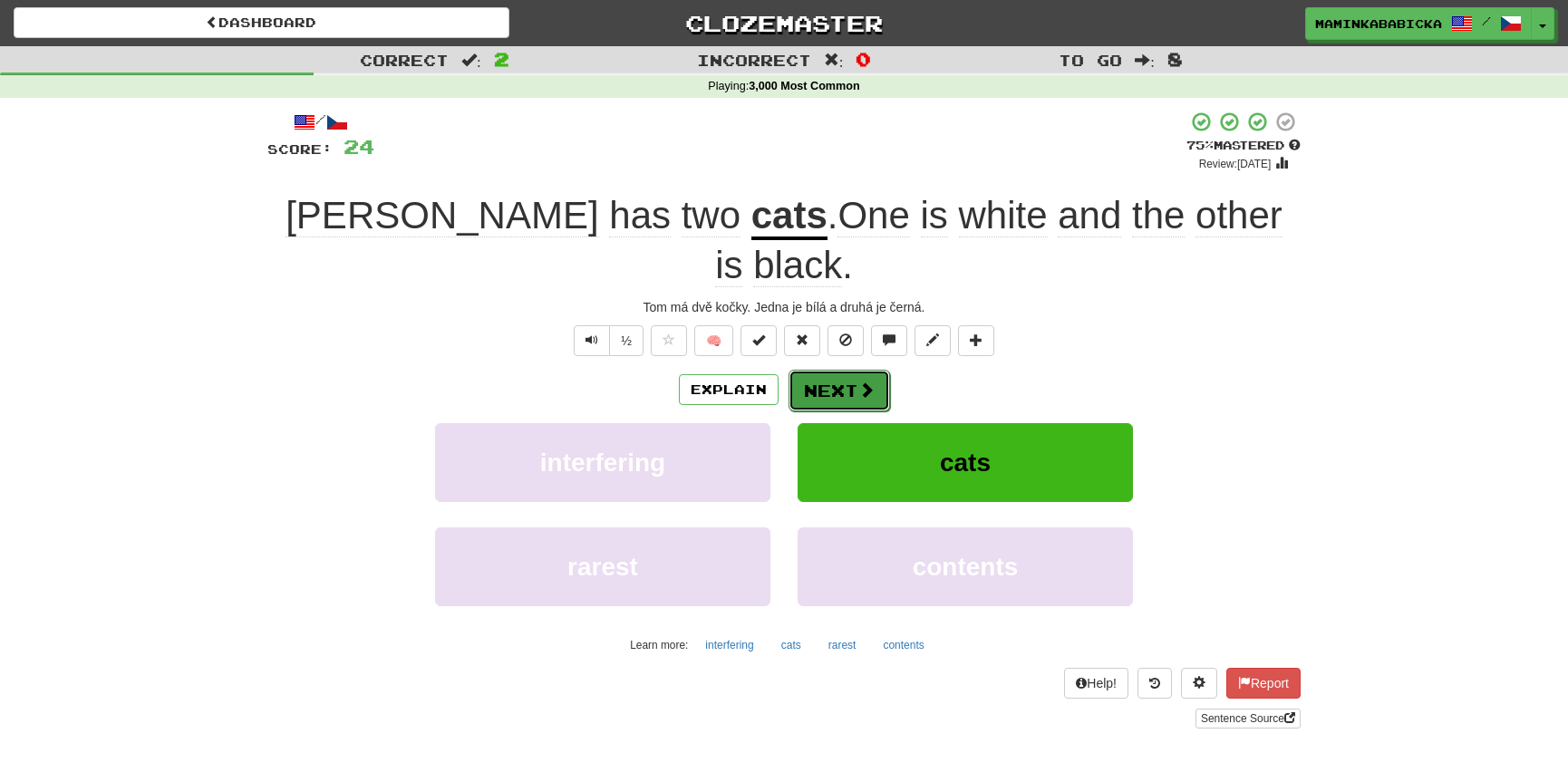
click at [842, 370] on button "Next" at bounding box center [839, 391] width 102 height 41
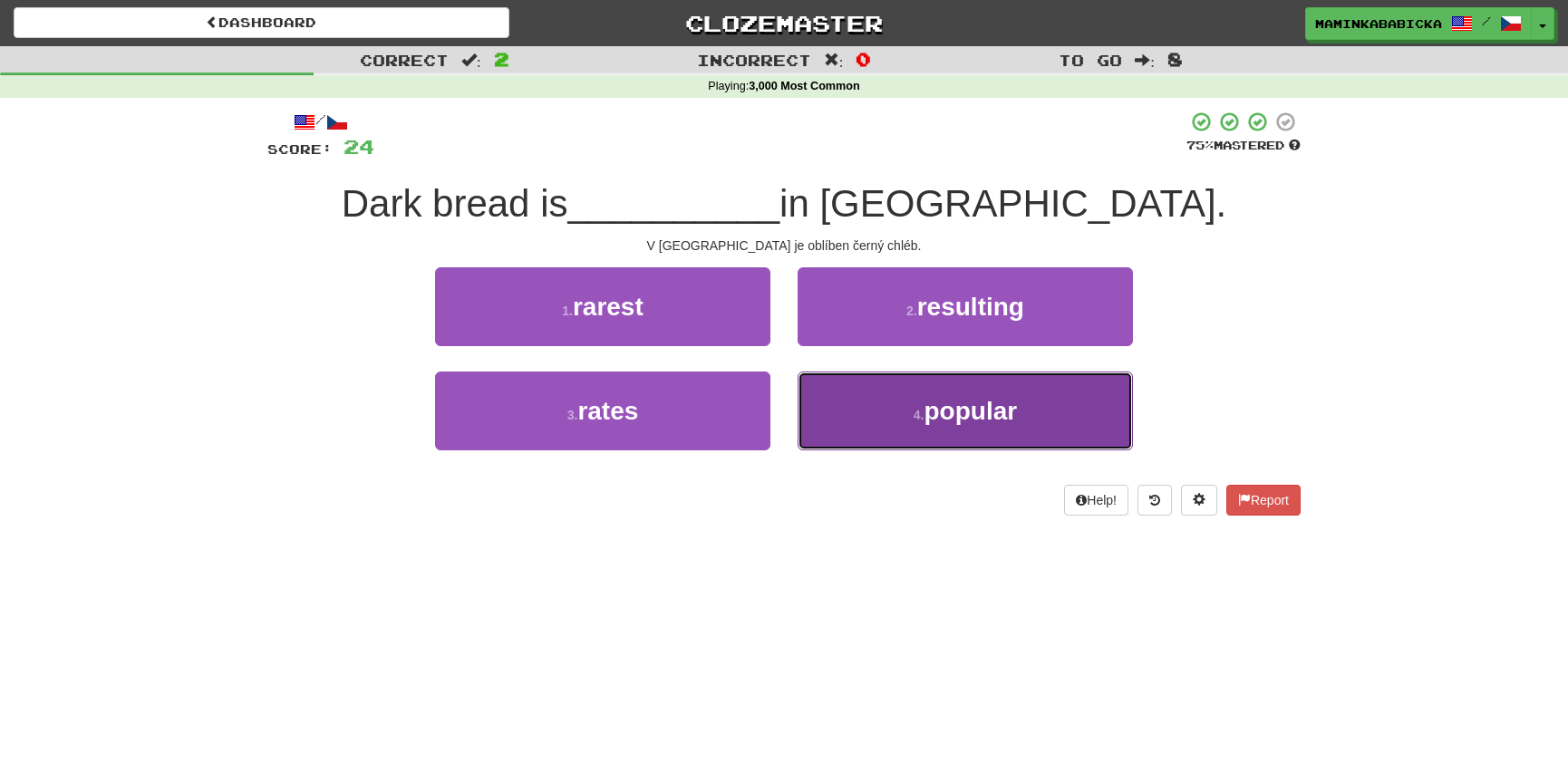
click at [943, 412] on span "popular" at bounding box center [971, 411] width 94 height 28
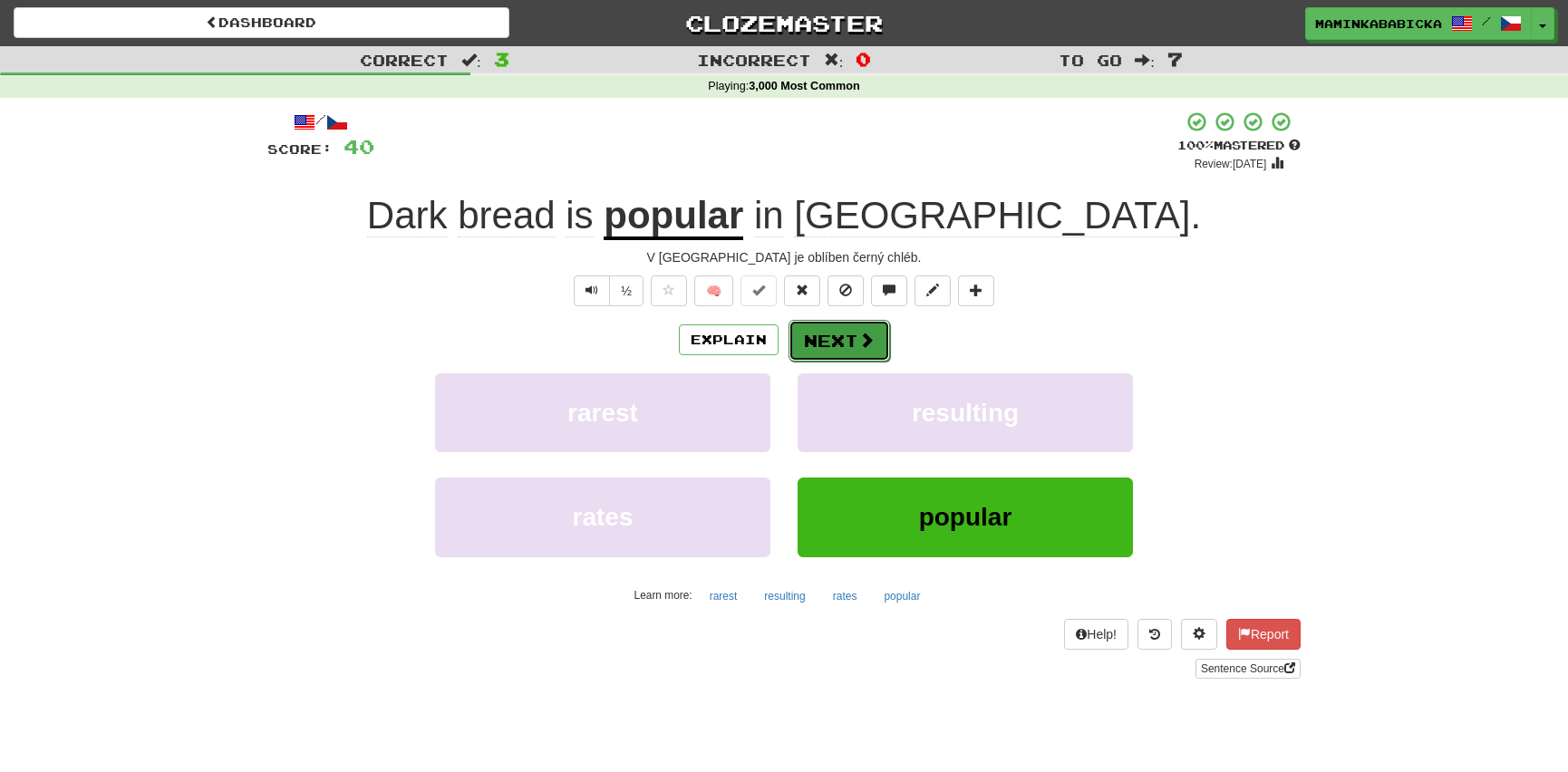
click at [858, 334] on span at bounding box center [866, 340] width 17 height 17
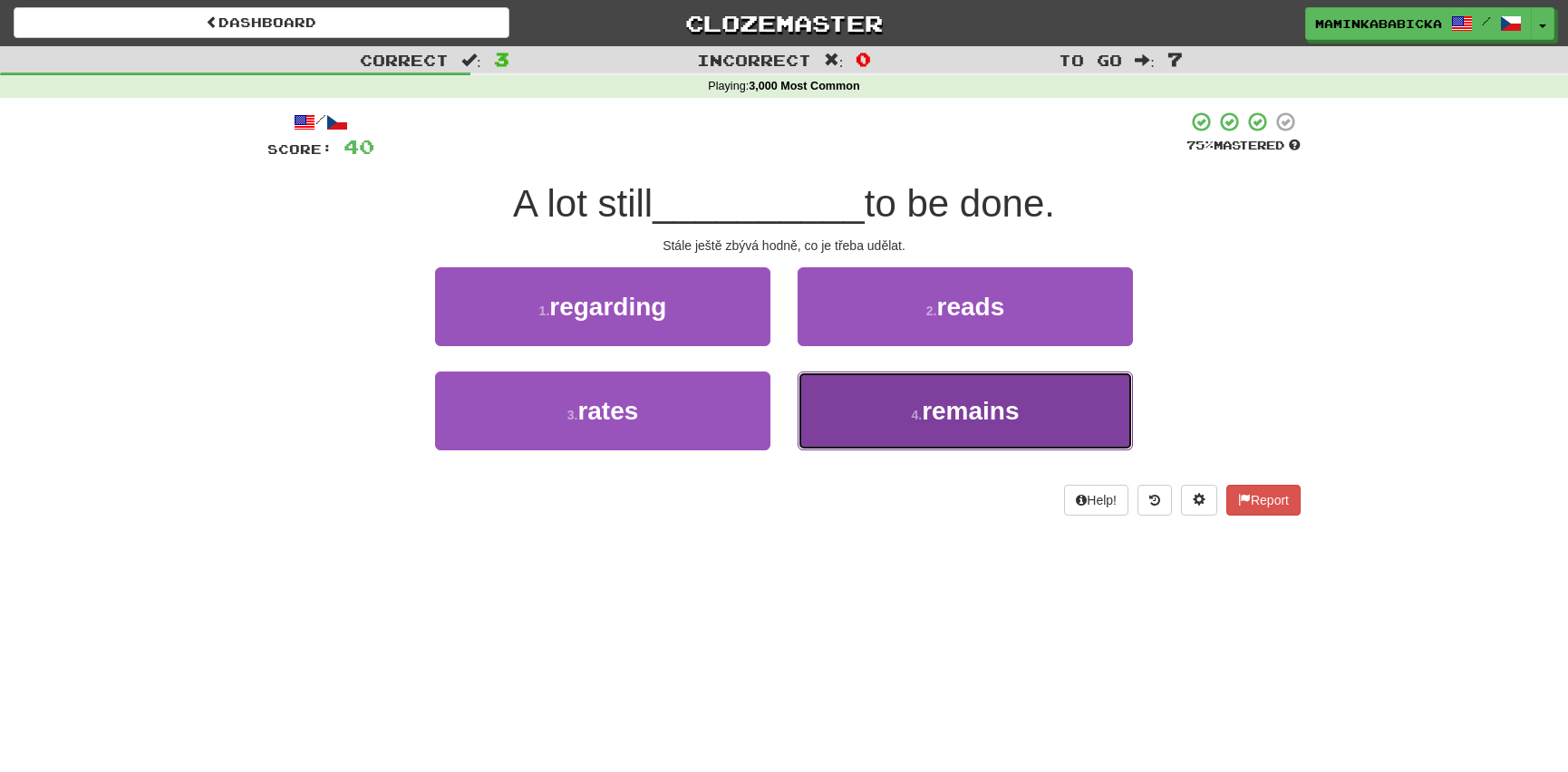
click at [988, 403] on span "remains" at bounding box center [971, 411] width 97 height 28
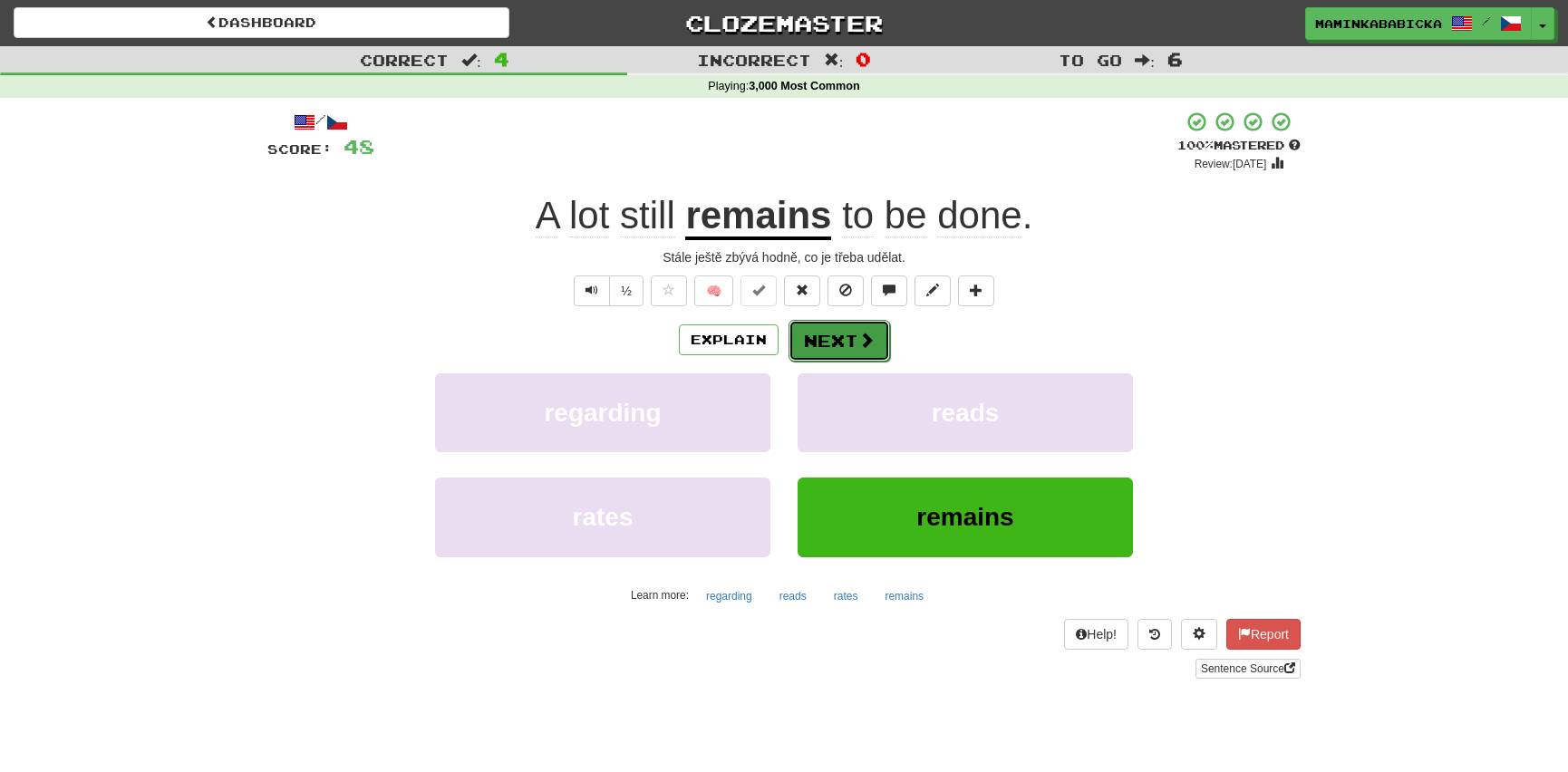
click at [845, 333] on button "Next" at bounding box center [839, 341] width 102 height 41
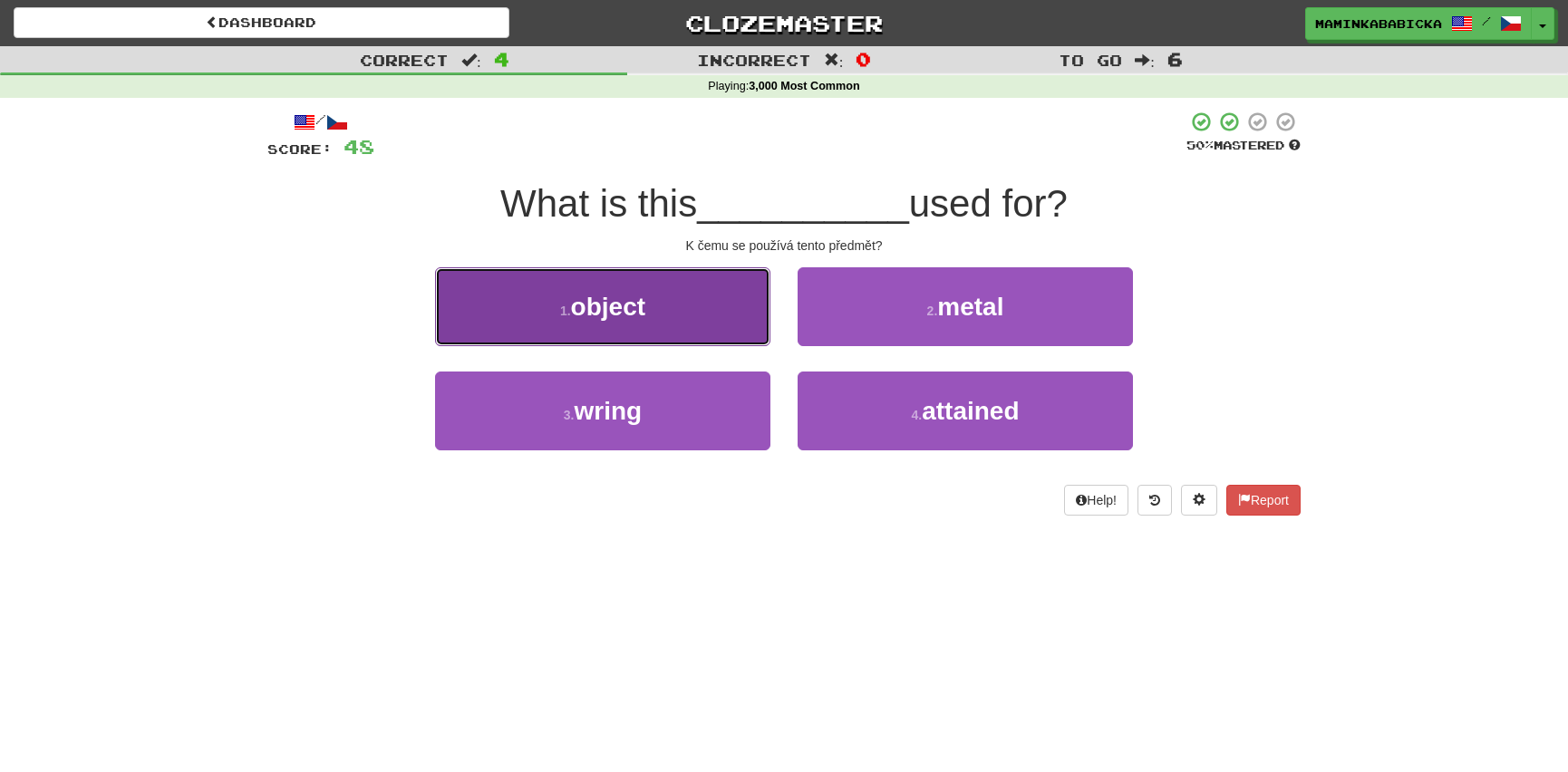
click at [607, 301] on span "object" at bounding box center [607, 307] width 74 height 28
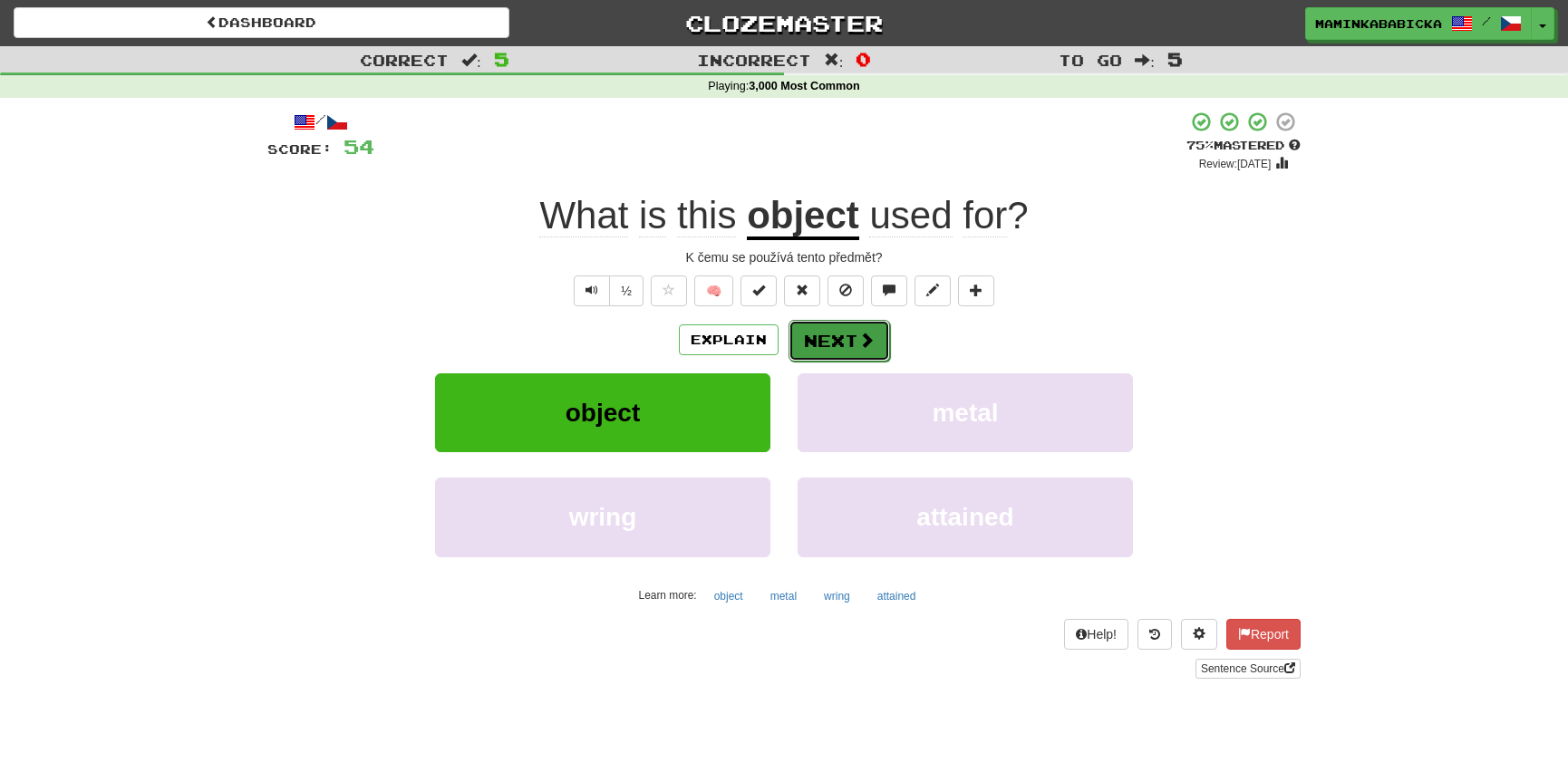
click at [840, 329] on button "Next" at bounding box center [839, 341] width 102 height 41
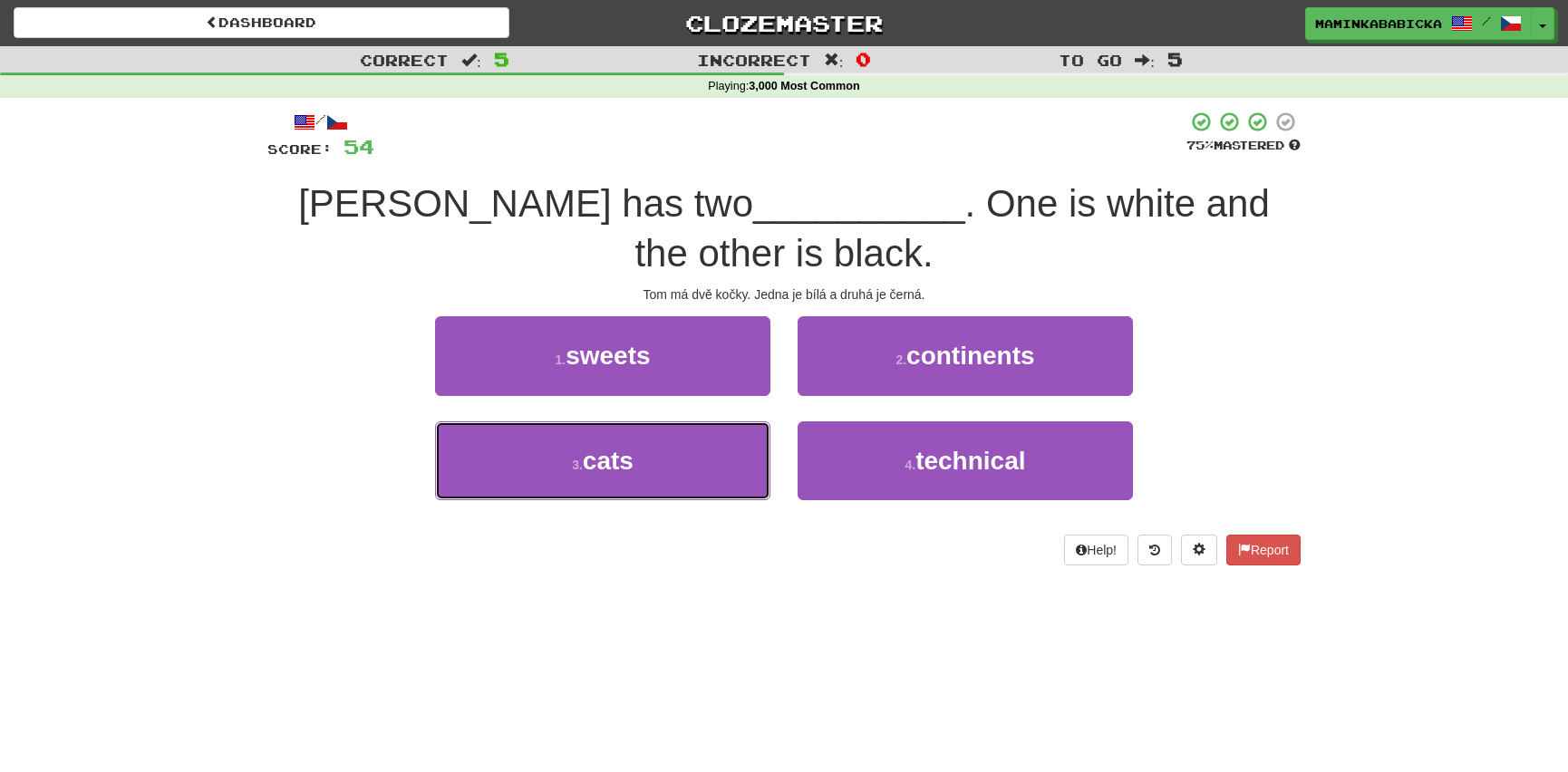
click at [647, 458] on button "3 . cats" at bounding box center [603, 461] width 336 height 79
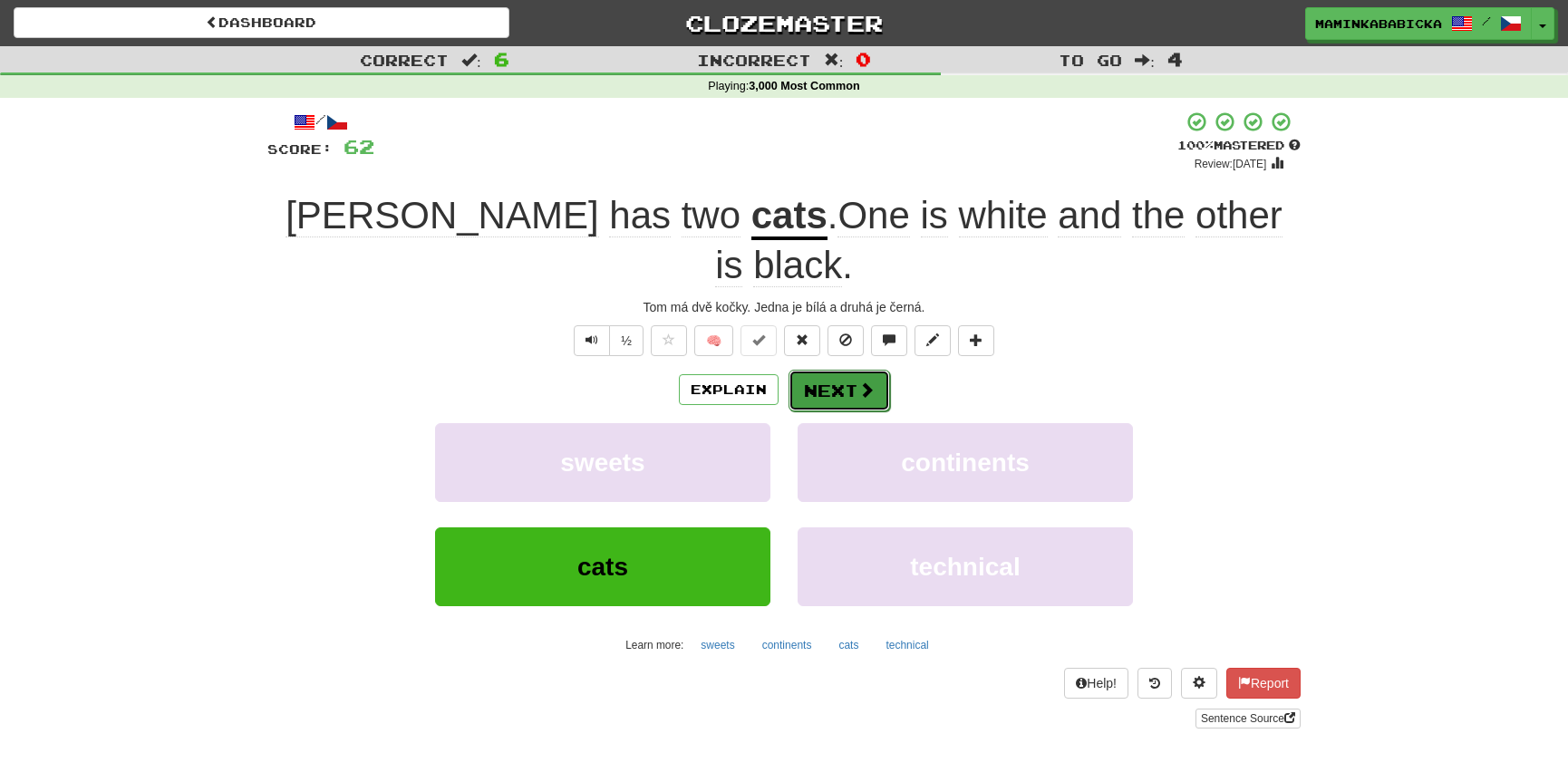
drag, startPoint x: 838, startPoint y: 330, endPoint x: 847, endPoint y: 326, distance: 9.8
click at [847, 370] on button "Next" at bounding box center [839, 391] width 102 height 41
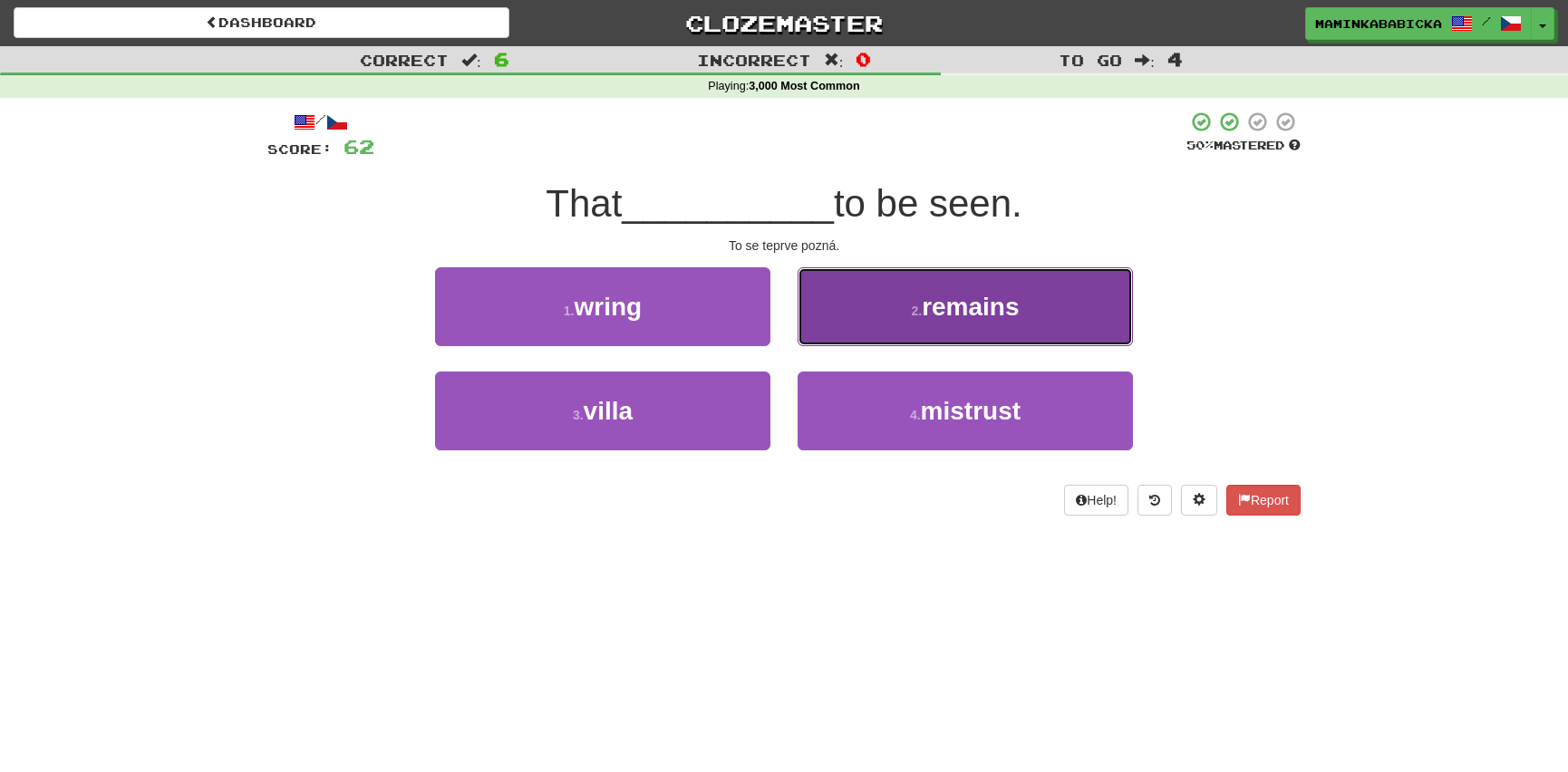
click at [972, 306] on span "remains" at bounding box center [971, 307] width 97 height 28
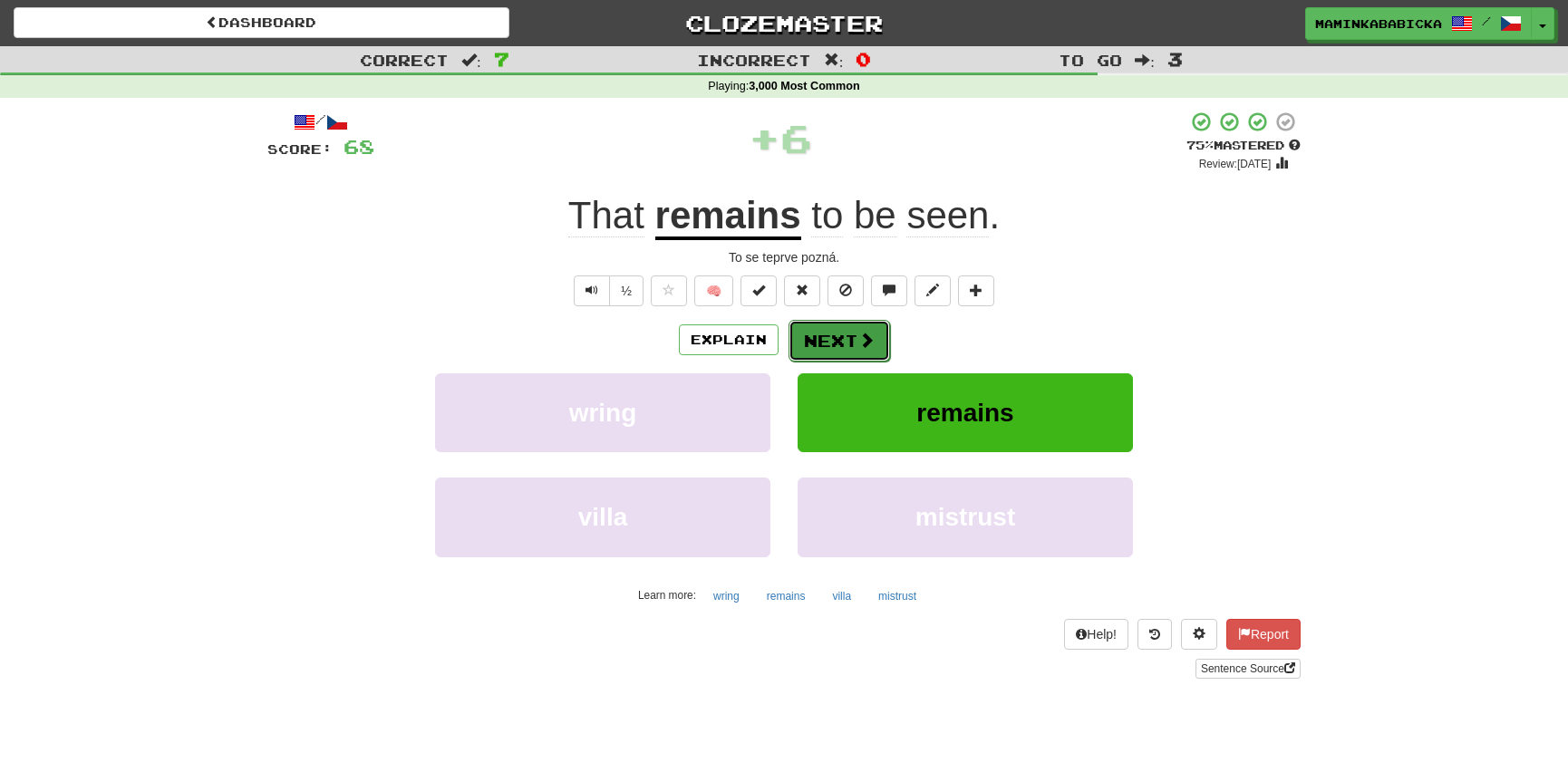
click at [852, 335] on button "Next" at bounding box center [839, 341] width 102 height 41
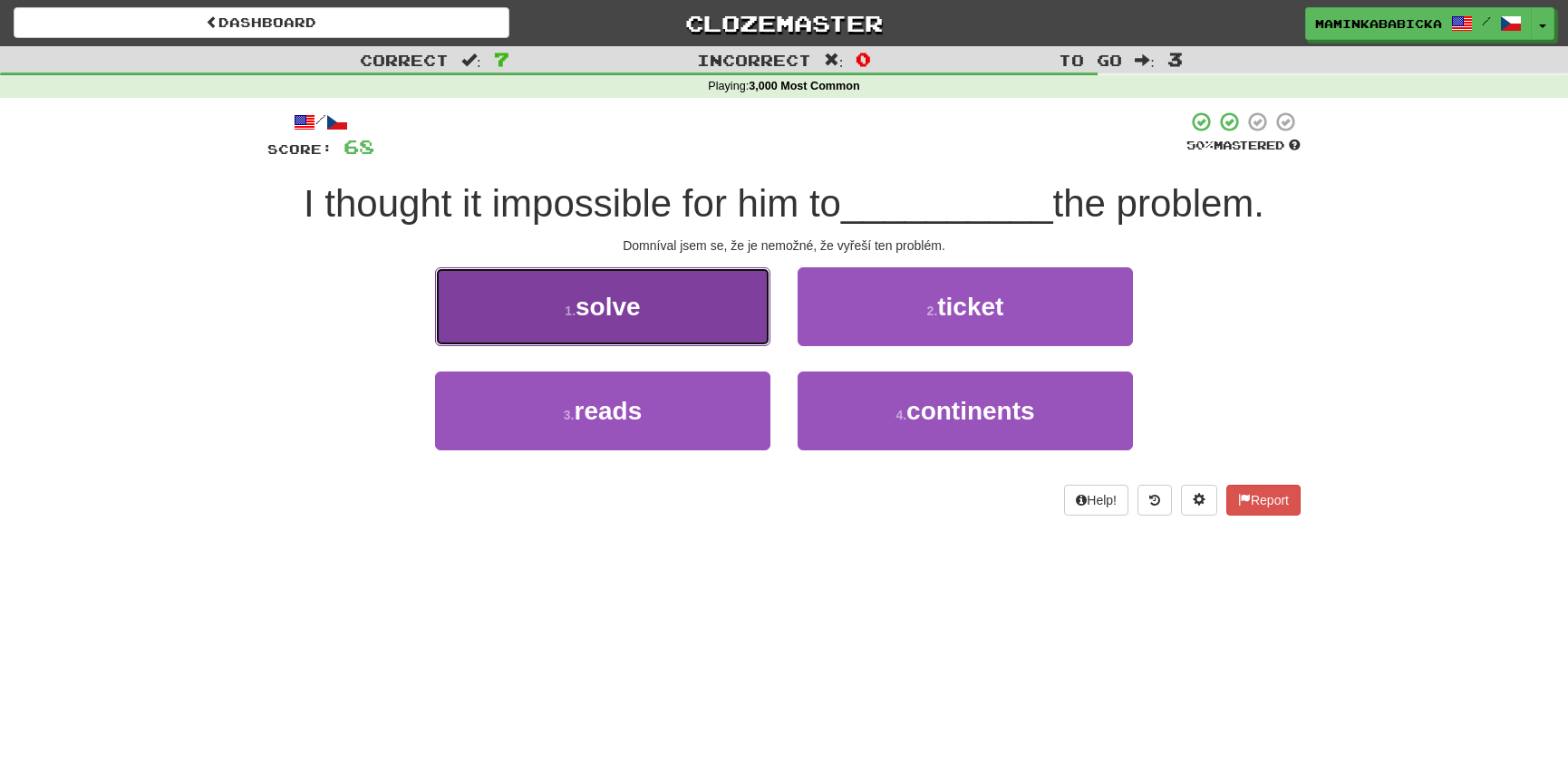
click at [592, 311] on span "solve" at bounding box center [608, 307] width 65 height 28
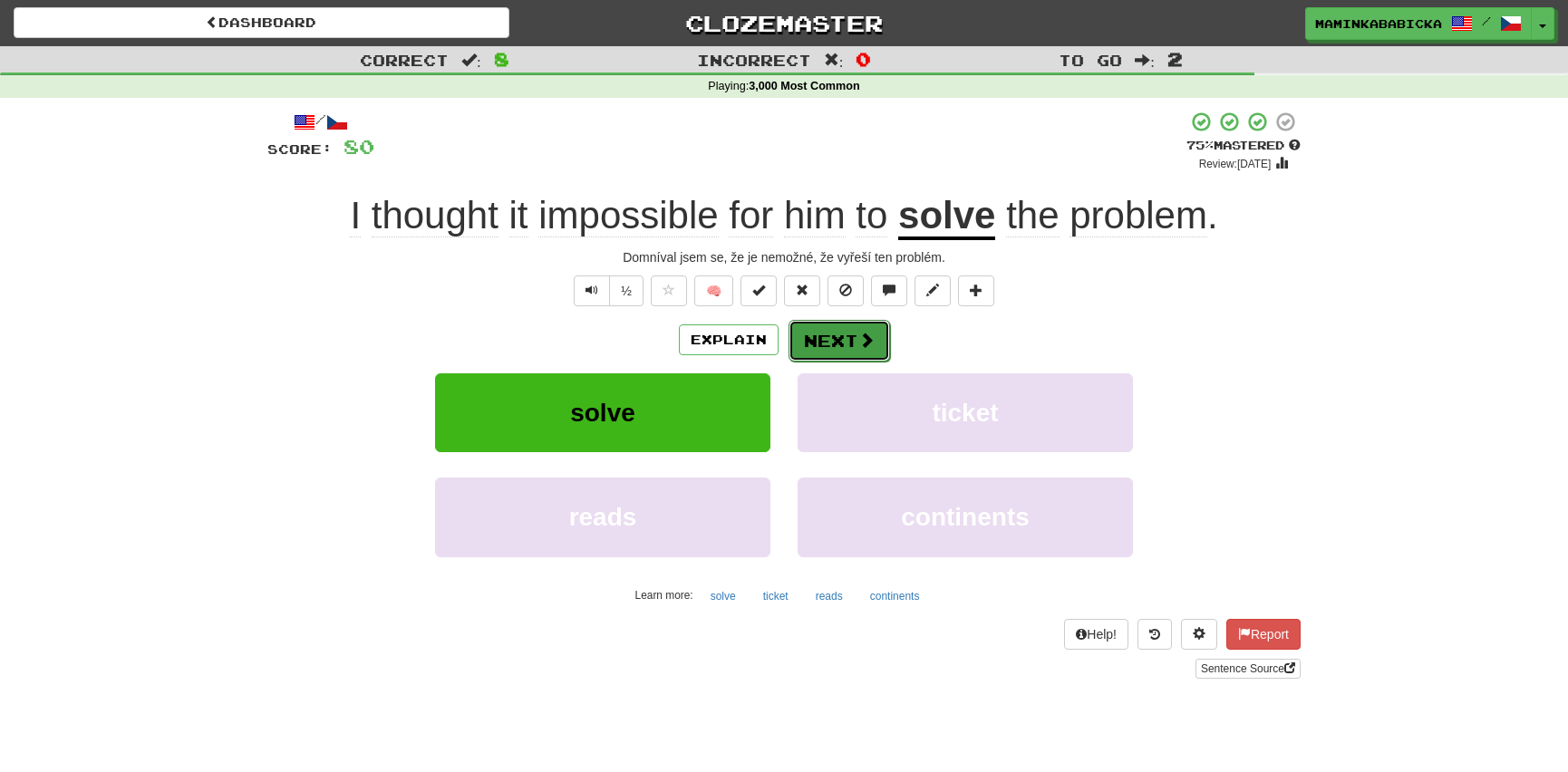
click at [841, 336] on button "Next" at bounding box center [839, 341] width 102 height 41
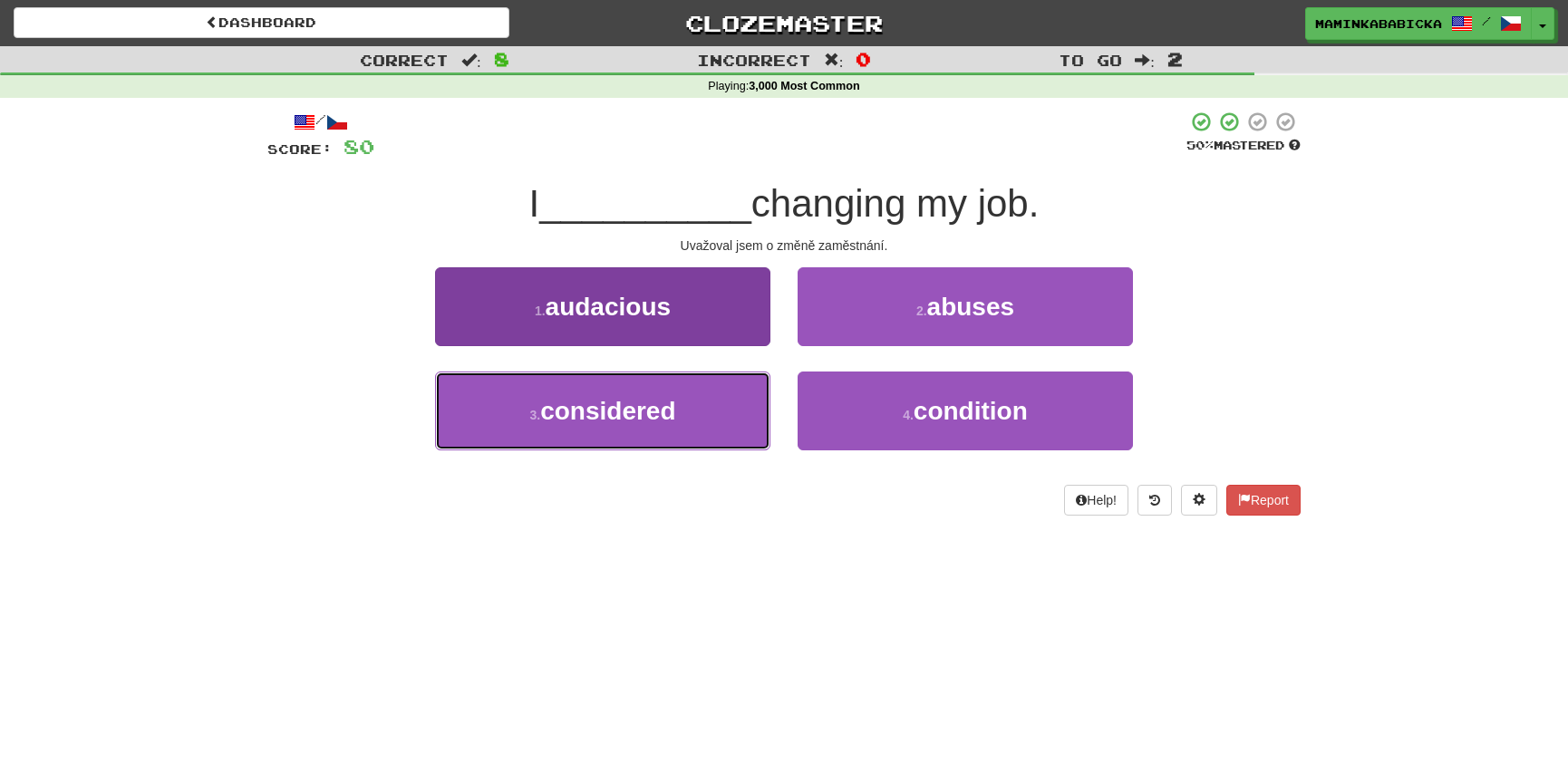
drag, startPoint x: 617, startPoint y: 403, endPoint x: 626, endPoint y: 393, distance: 13.5
click at [619, 398] on span "considered" at bounding box center [607, 411] width 135 height 28
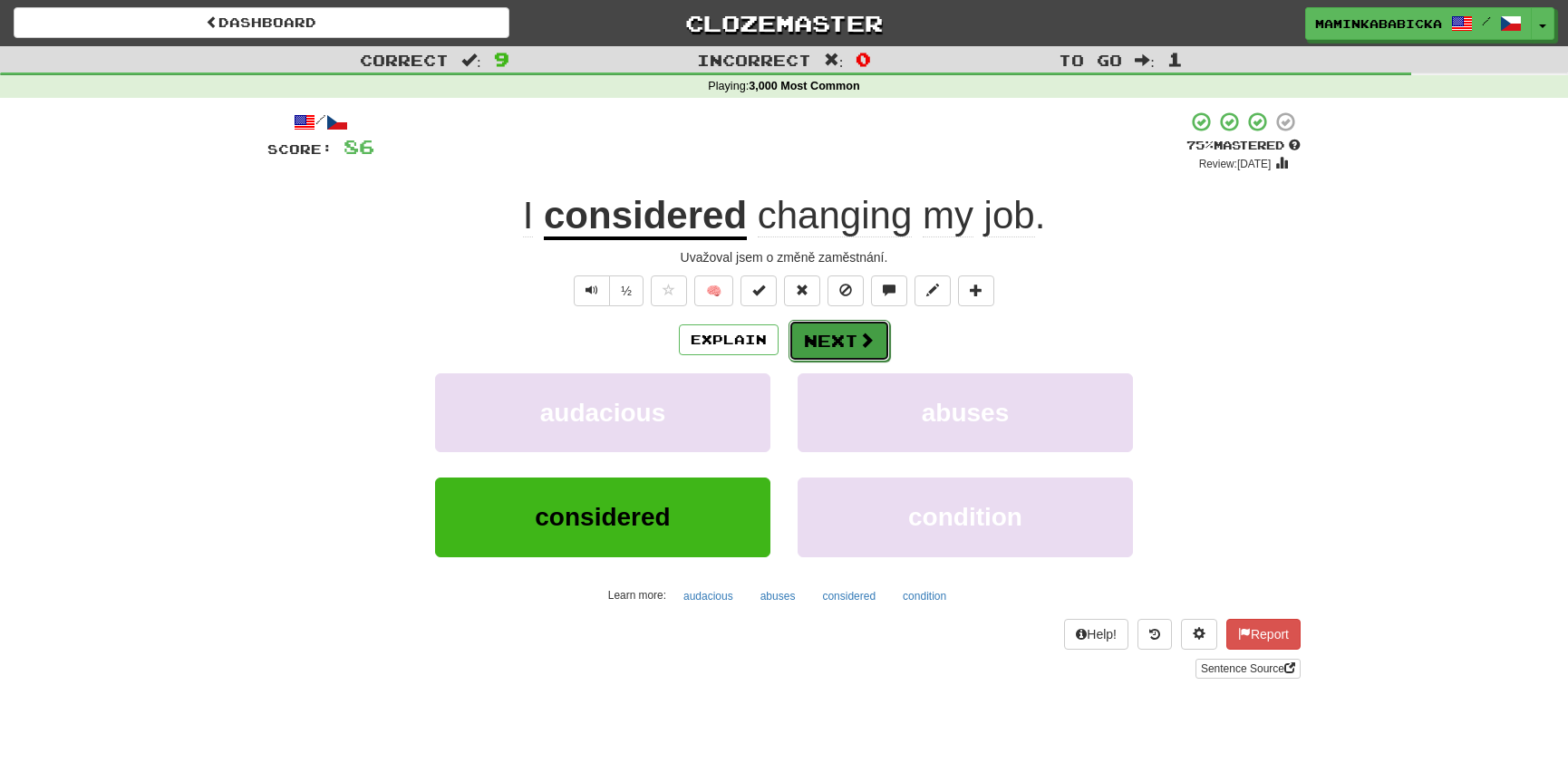
click at [823, 332] on button "Next" at bounding box center [839, 341] width 102 height 41
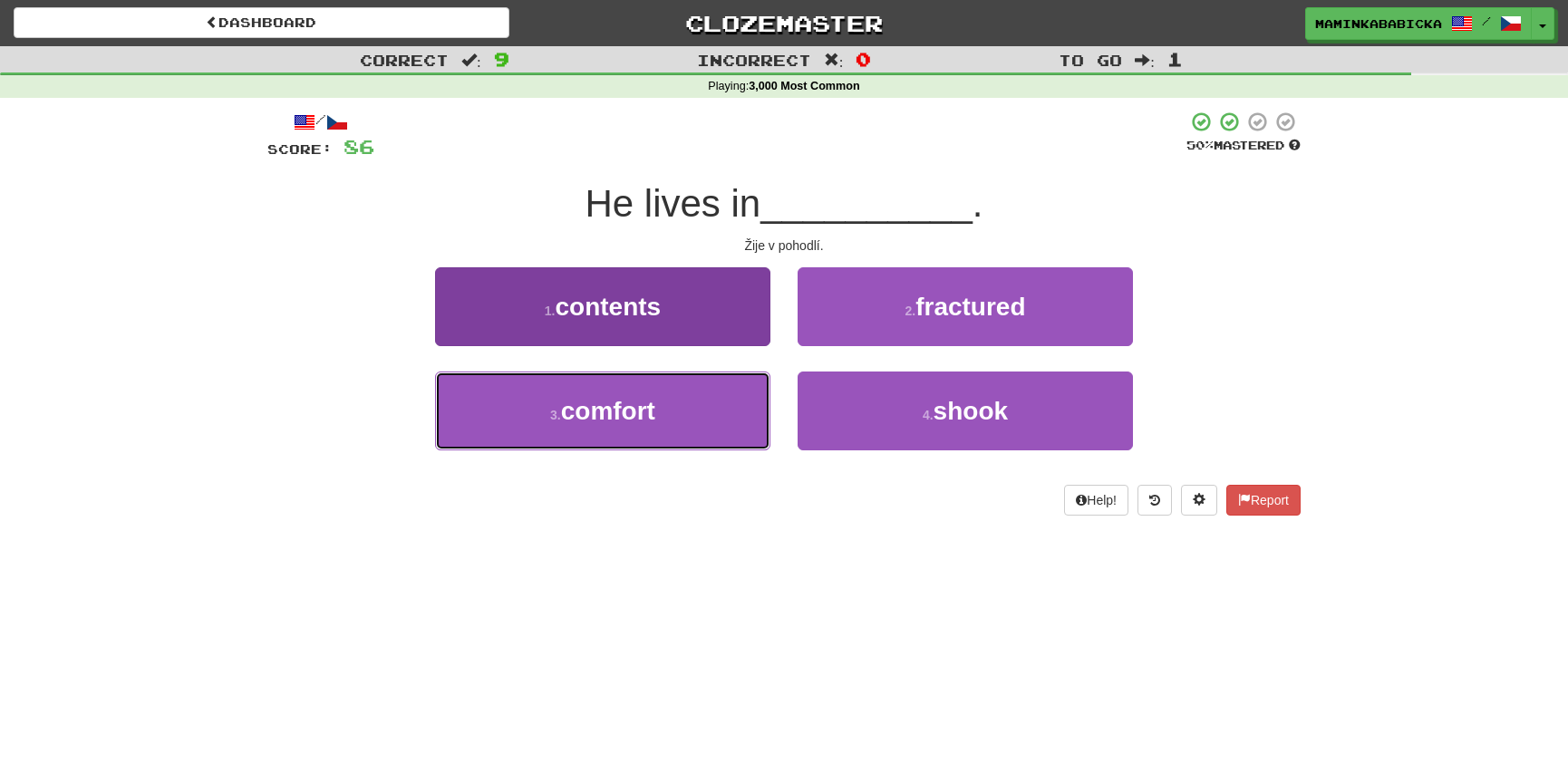
click at [642, 411] on span "comfort" at bounding box center [607, 411] width 94 height 28
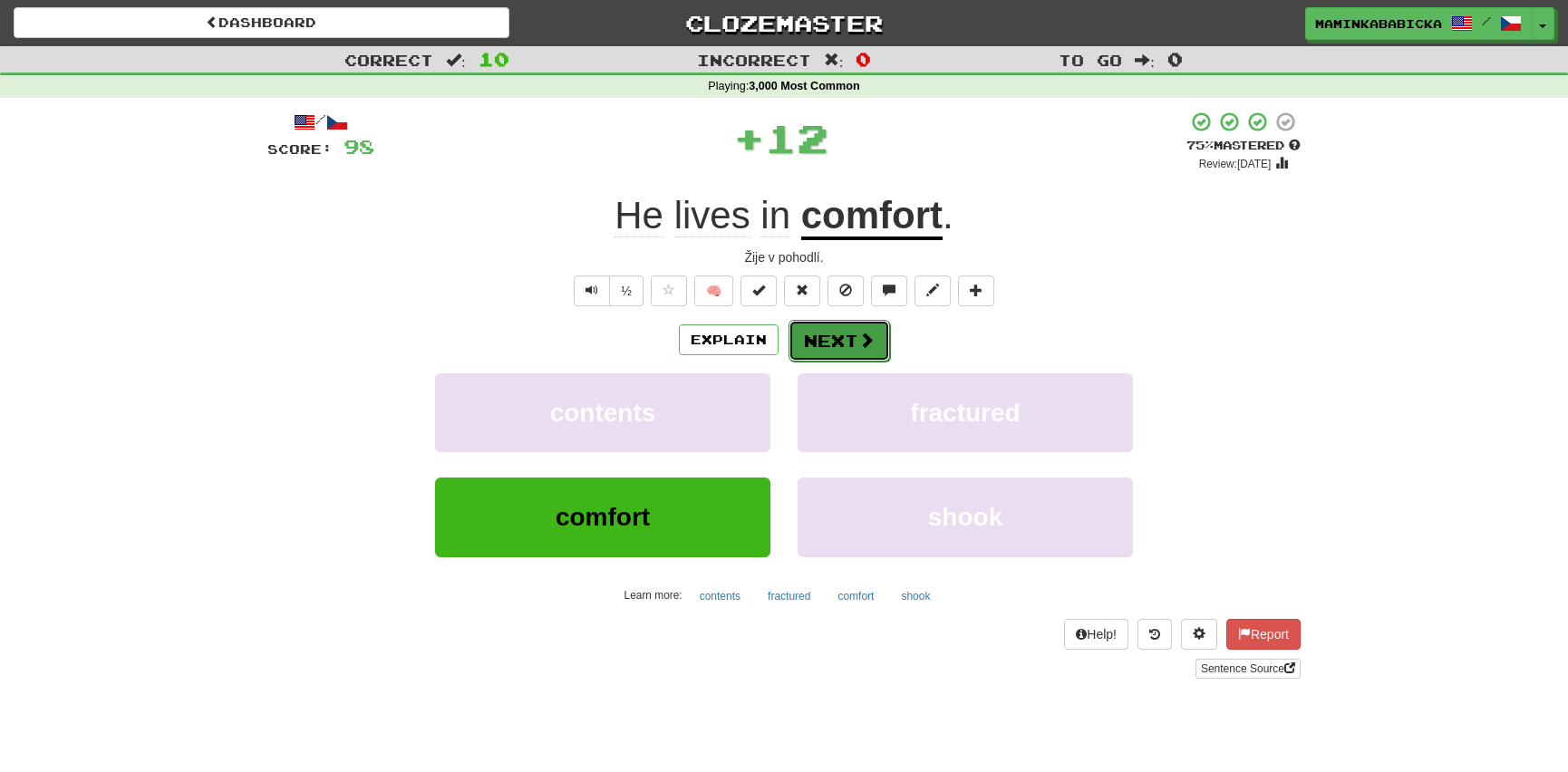
click at [841, 330] on button "Next" at bounding box center [839, 341] width 102 height 41
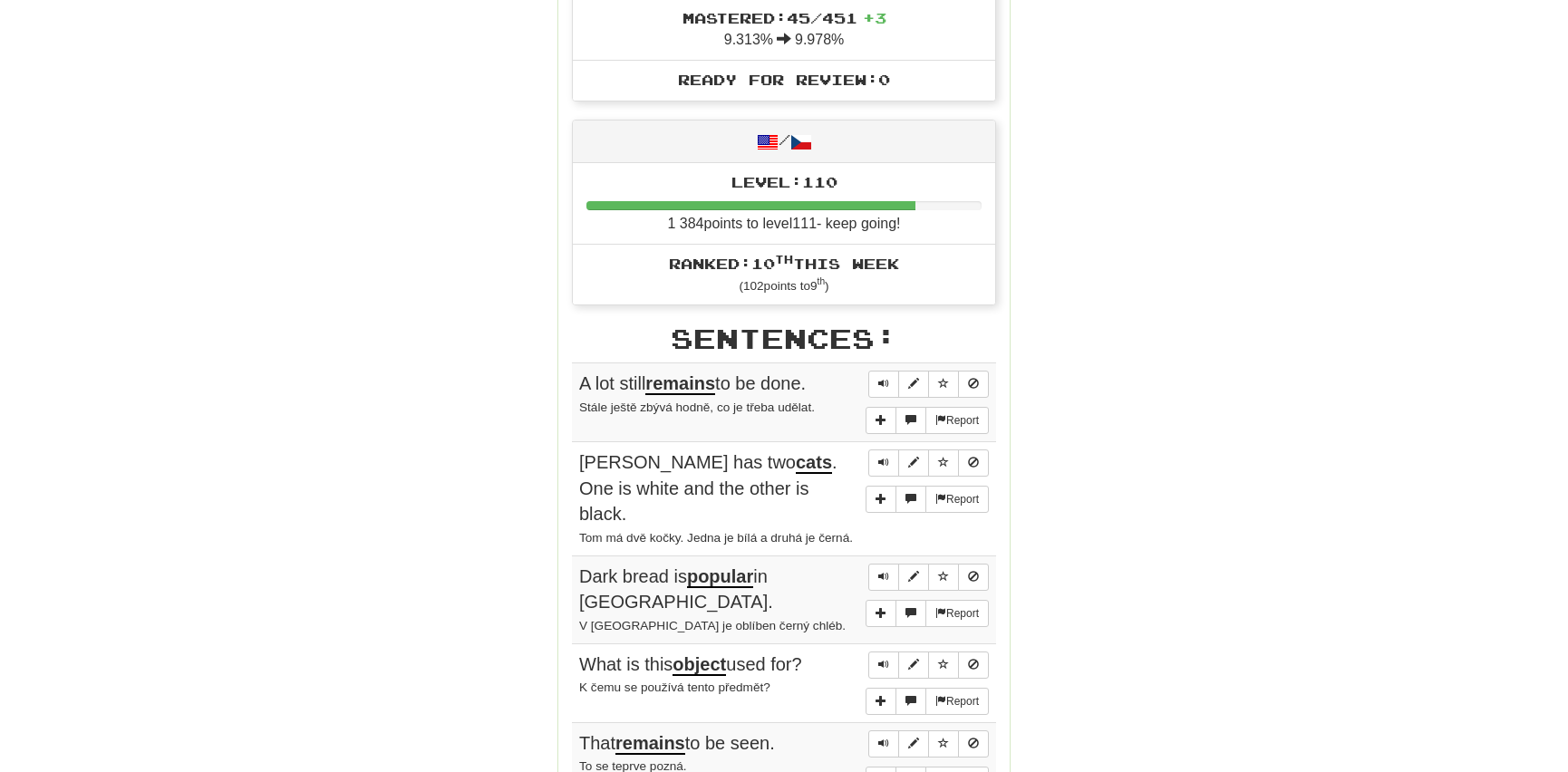
scroll to position [741, 0]
click at [887, 381] on span "Sentence controls" at bounding box center [884, 381] width 11 height 11
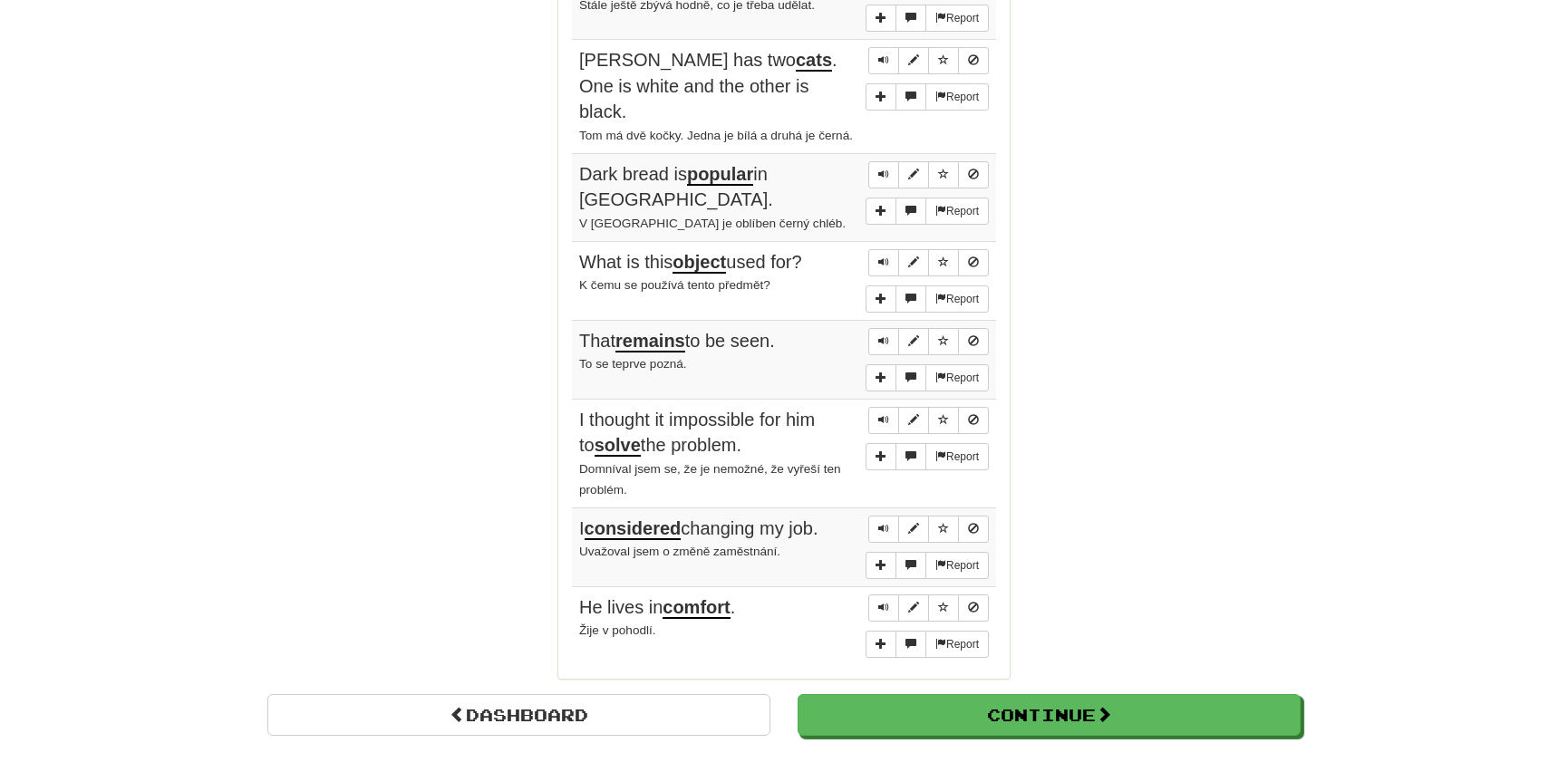
scroll to position [1153, 0]
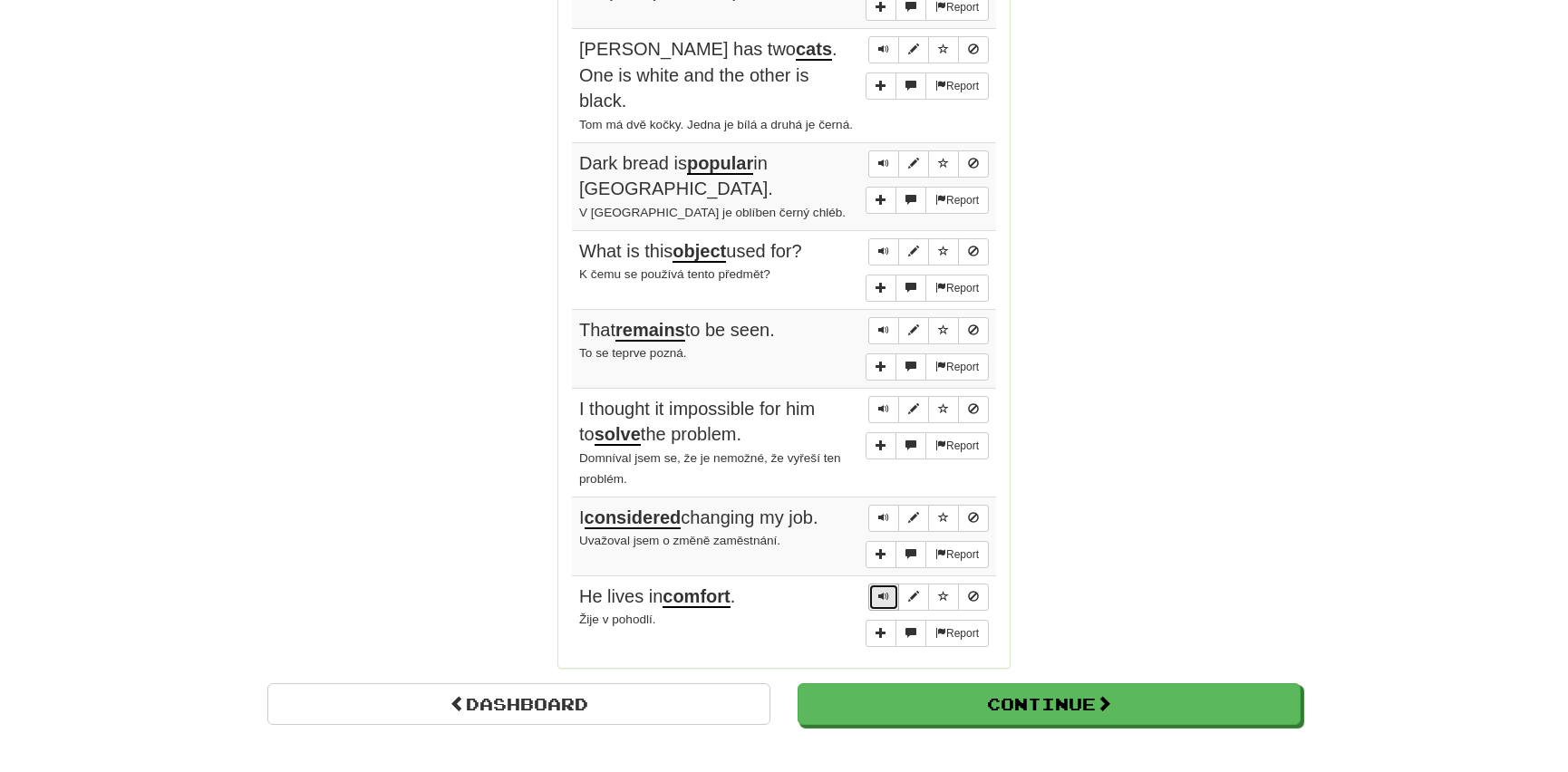
click at [888, 591] on span "Sentence controls" at bounding box center [884, 596] width 11 height 11
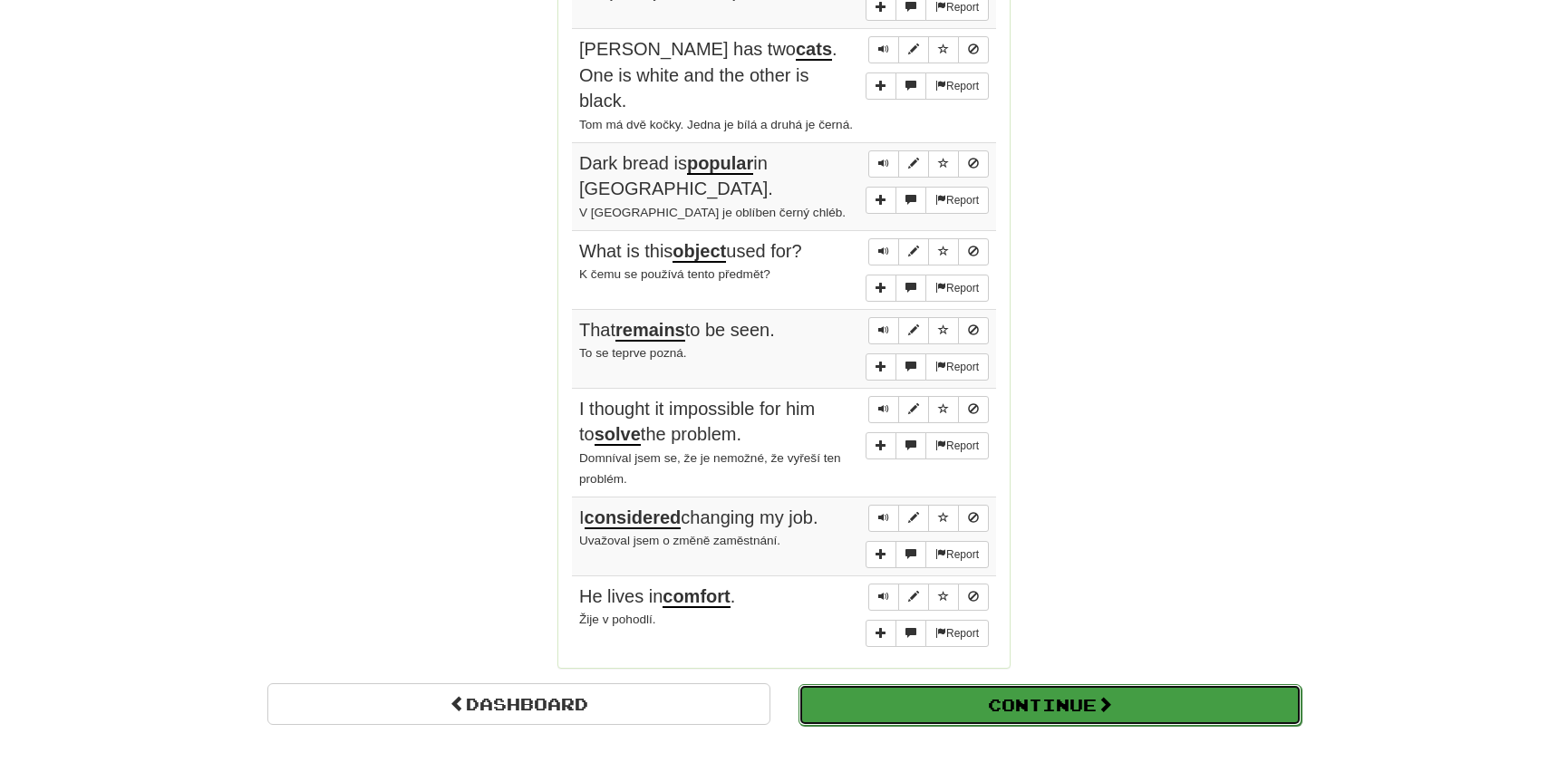
click at [940, 684] on button "Continue" at bounding box center [1051, 705] width 504 height 41
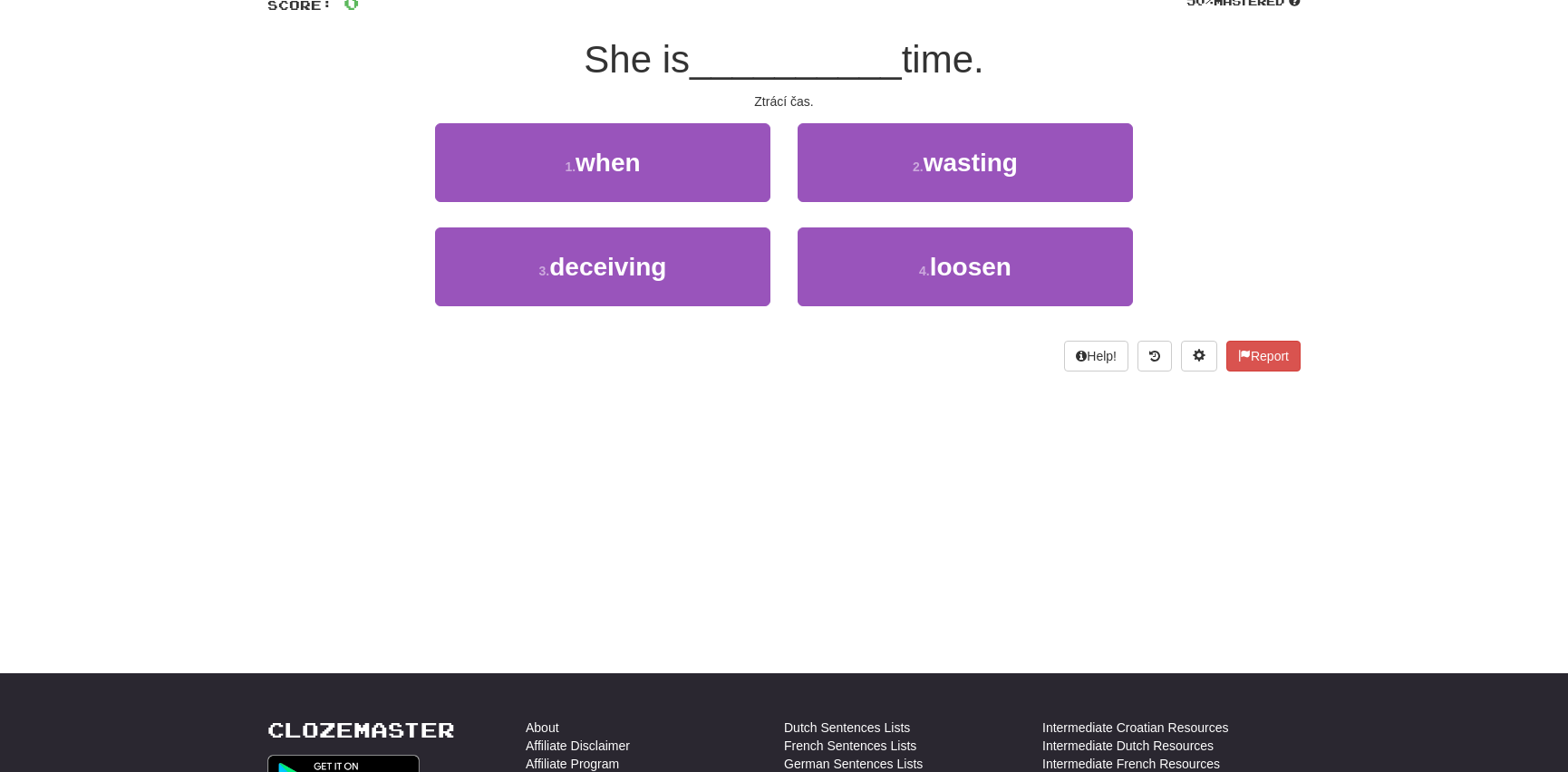
scroll to position [0, 0]
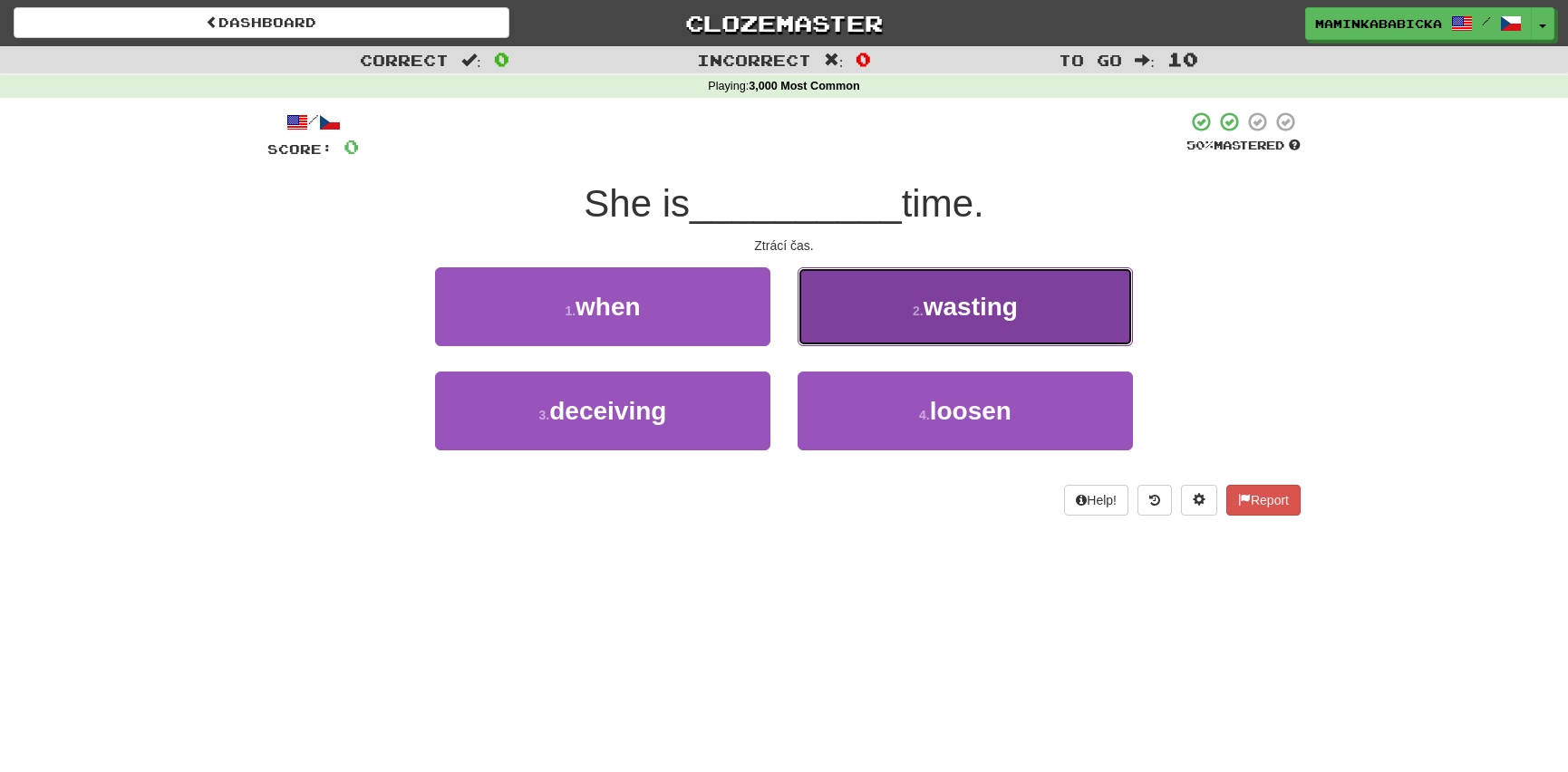
click at [934, 308] on span "wasting" at bounding box center [971, 307] width 94 height 28
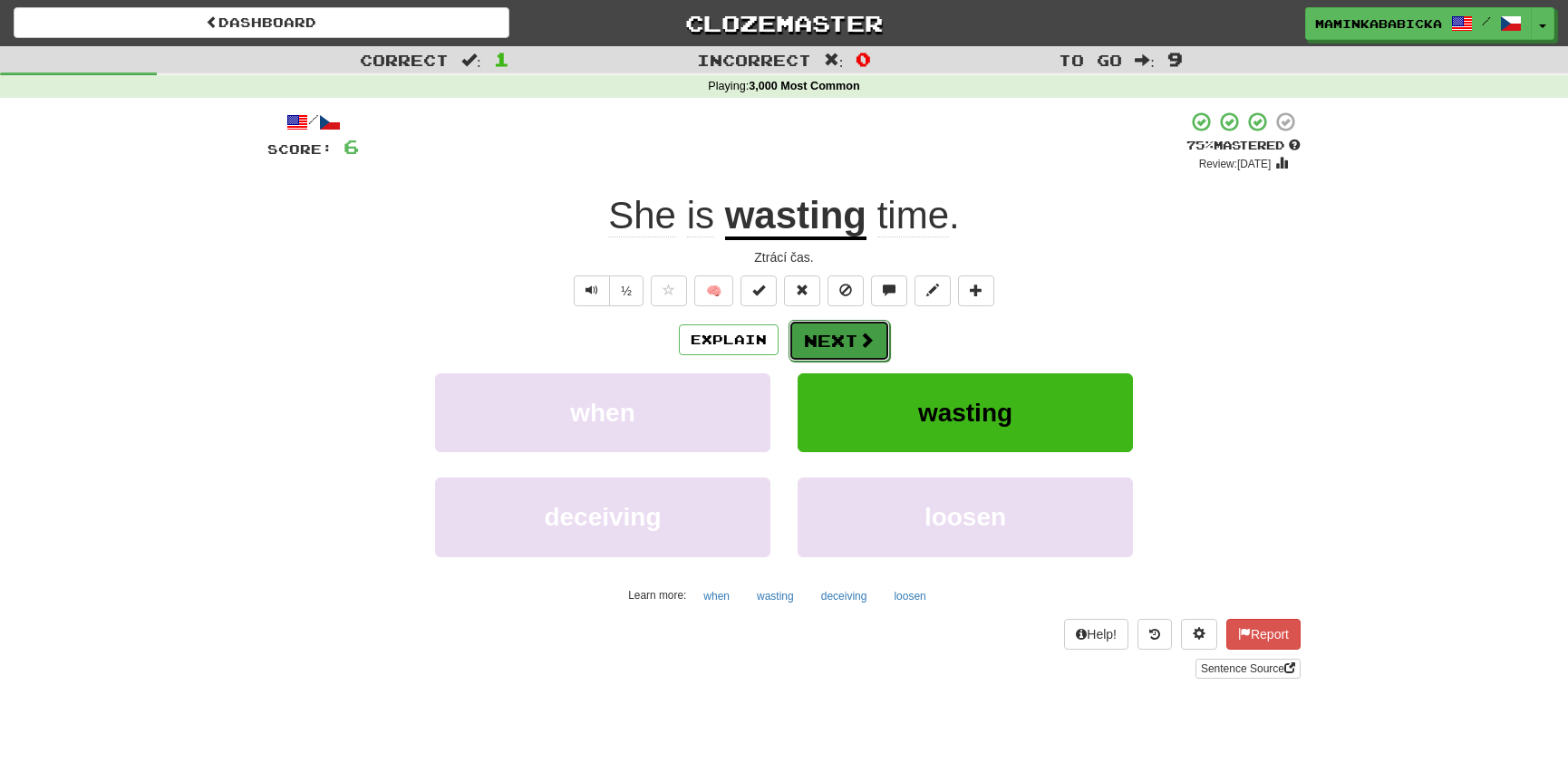
click at [837, 340] on button "Next" at bounding box center [839, 341] width 102 height 41
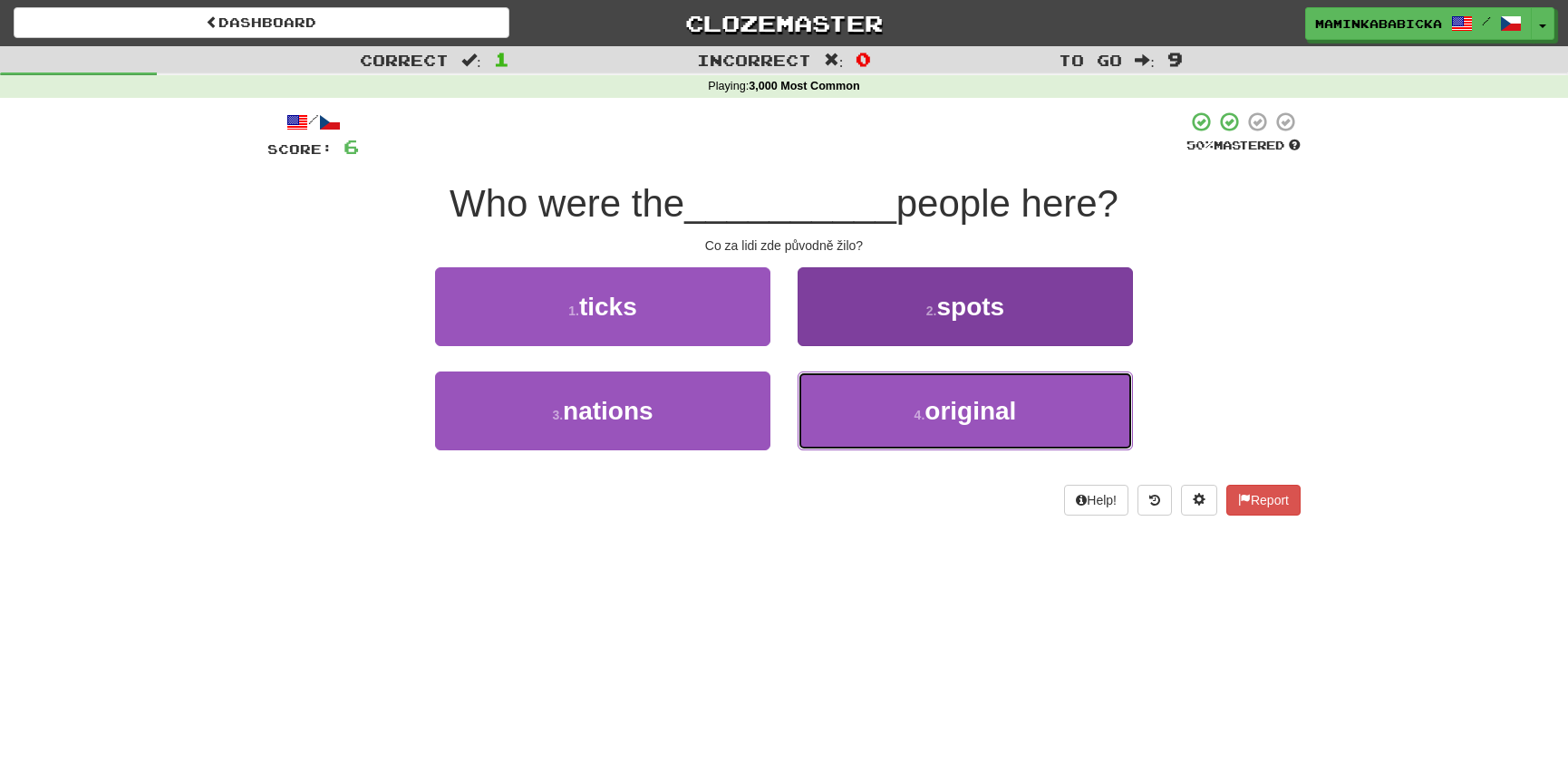
click at [955, 413] on span "original" at bounding box center [970, 411] width 92 height 28
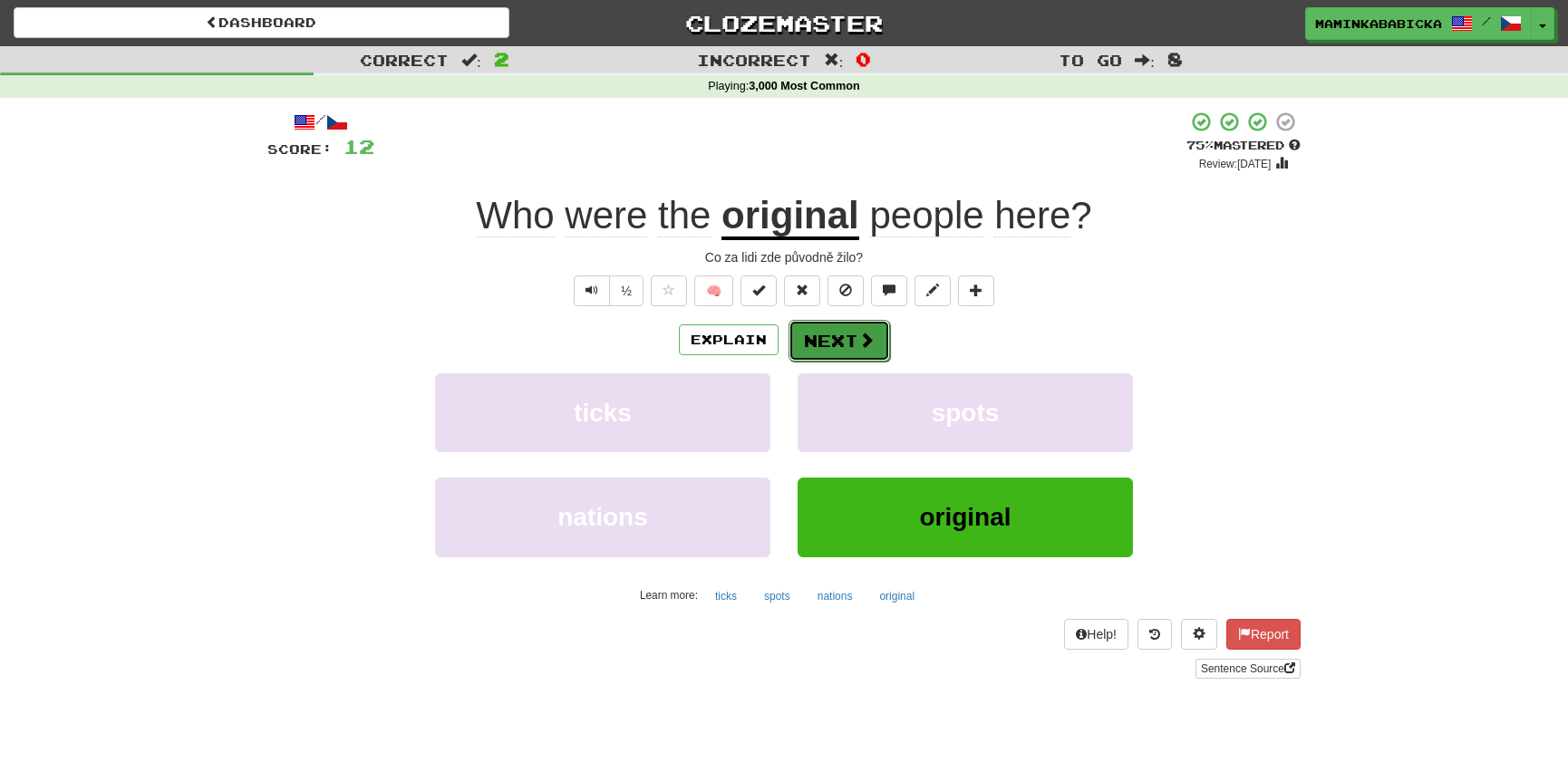
click at [836, 327] on button "Next" at bounding box center [839, 341] width 102 height 41
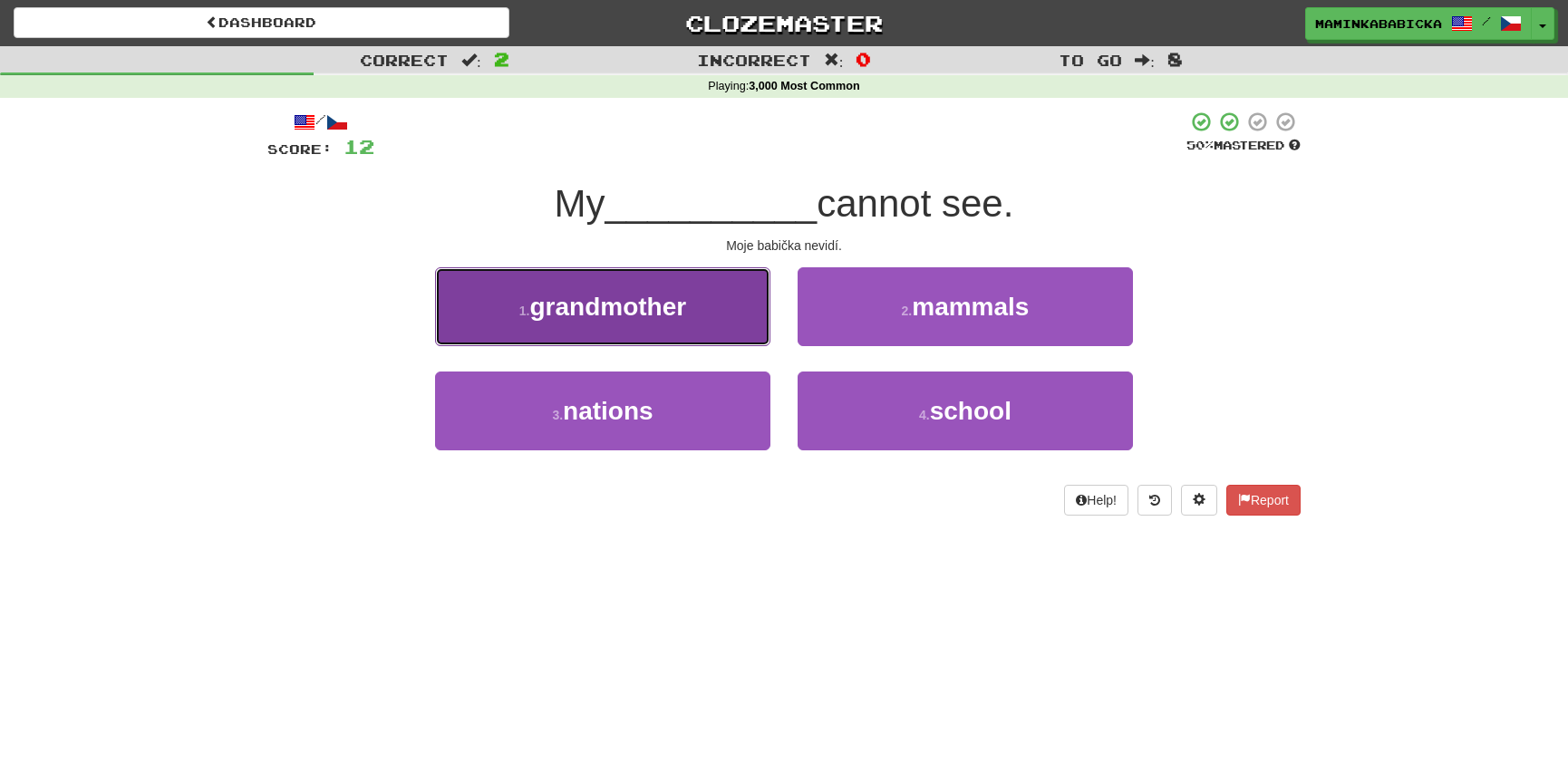
click at [569, 303] on span "grandmother" at bounding box center [608, 307] width 157 height 28
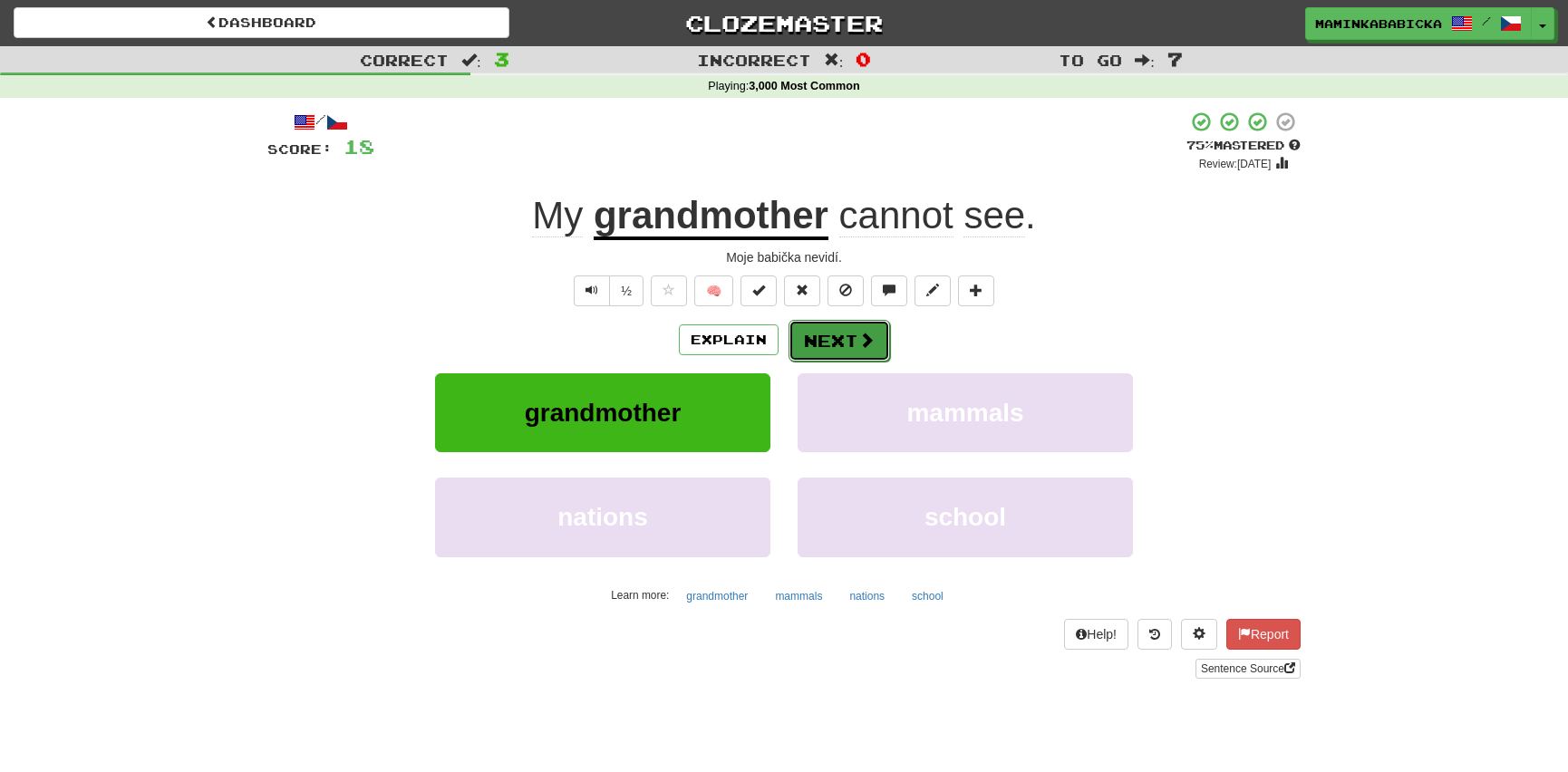
click at [850, 337] on button "Next" at bounding box center [839, 341] width 102 height 41
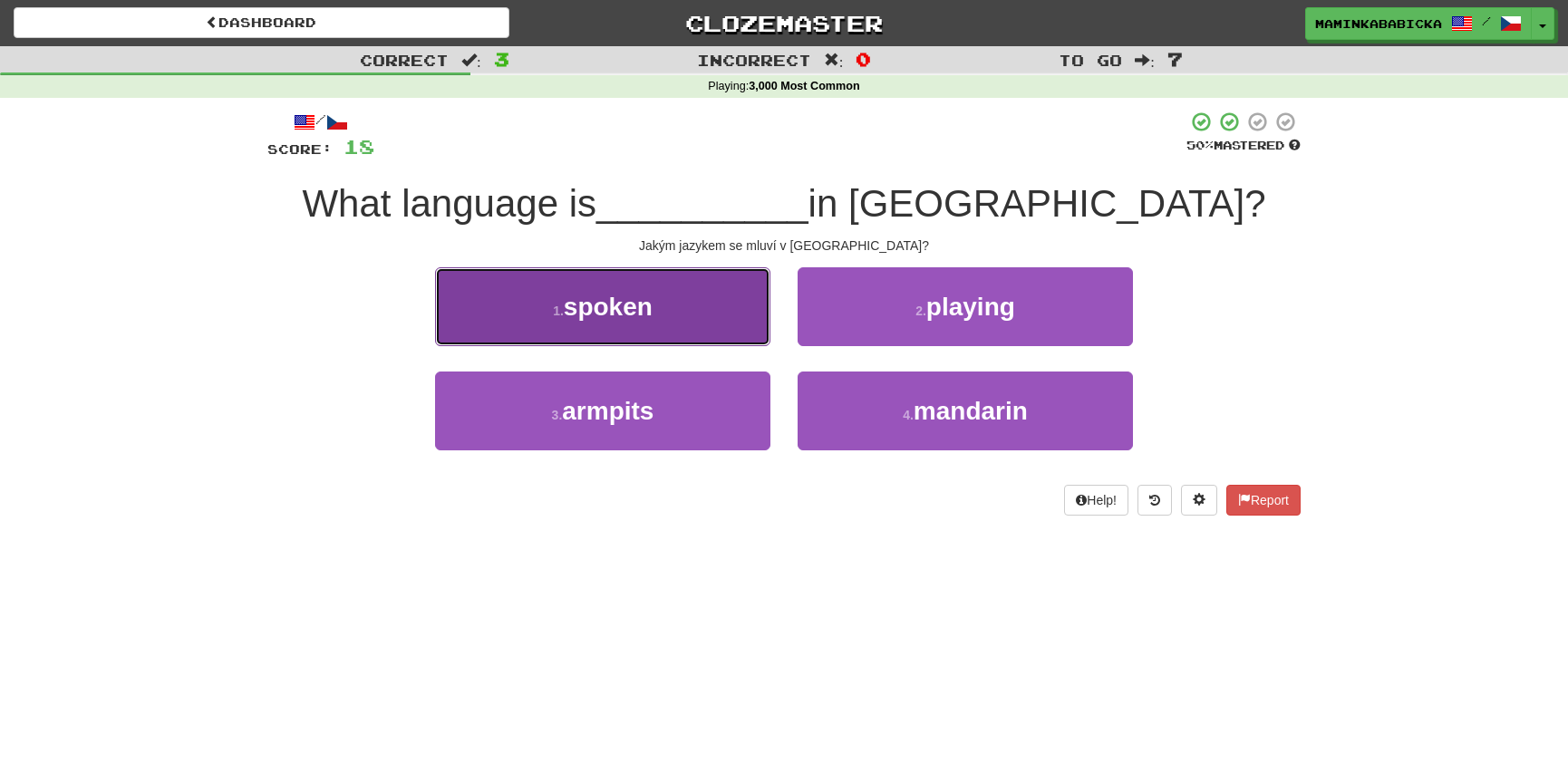
click at [658, 315] on button "1 . spoken" at bounding box center [603, 307] width 336 height 79
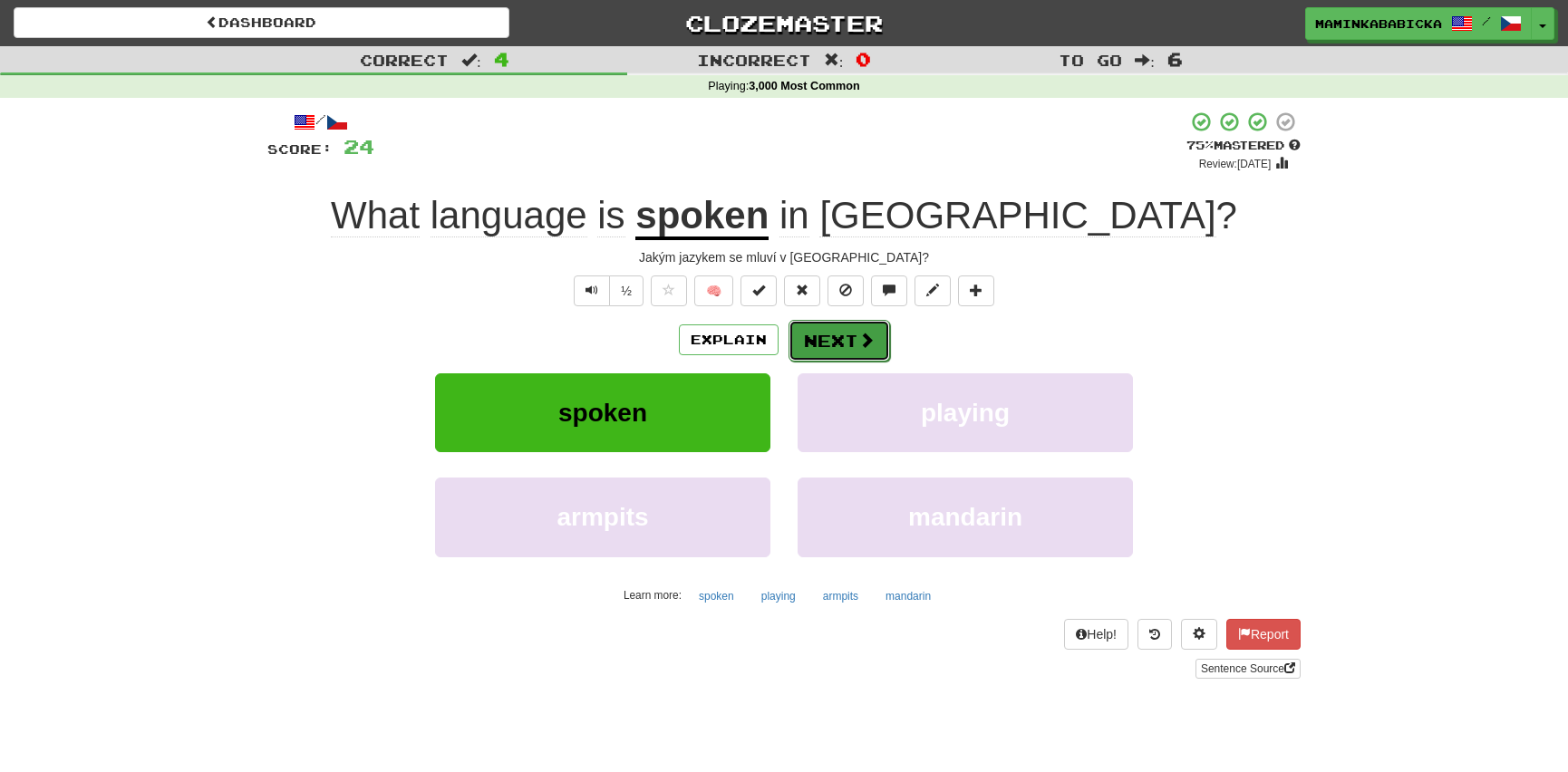
click at [843, 336] on button "Next" at bounding box center [839, 341] width 102 height 41
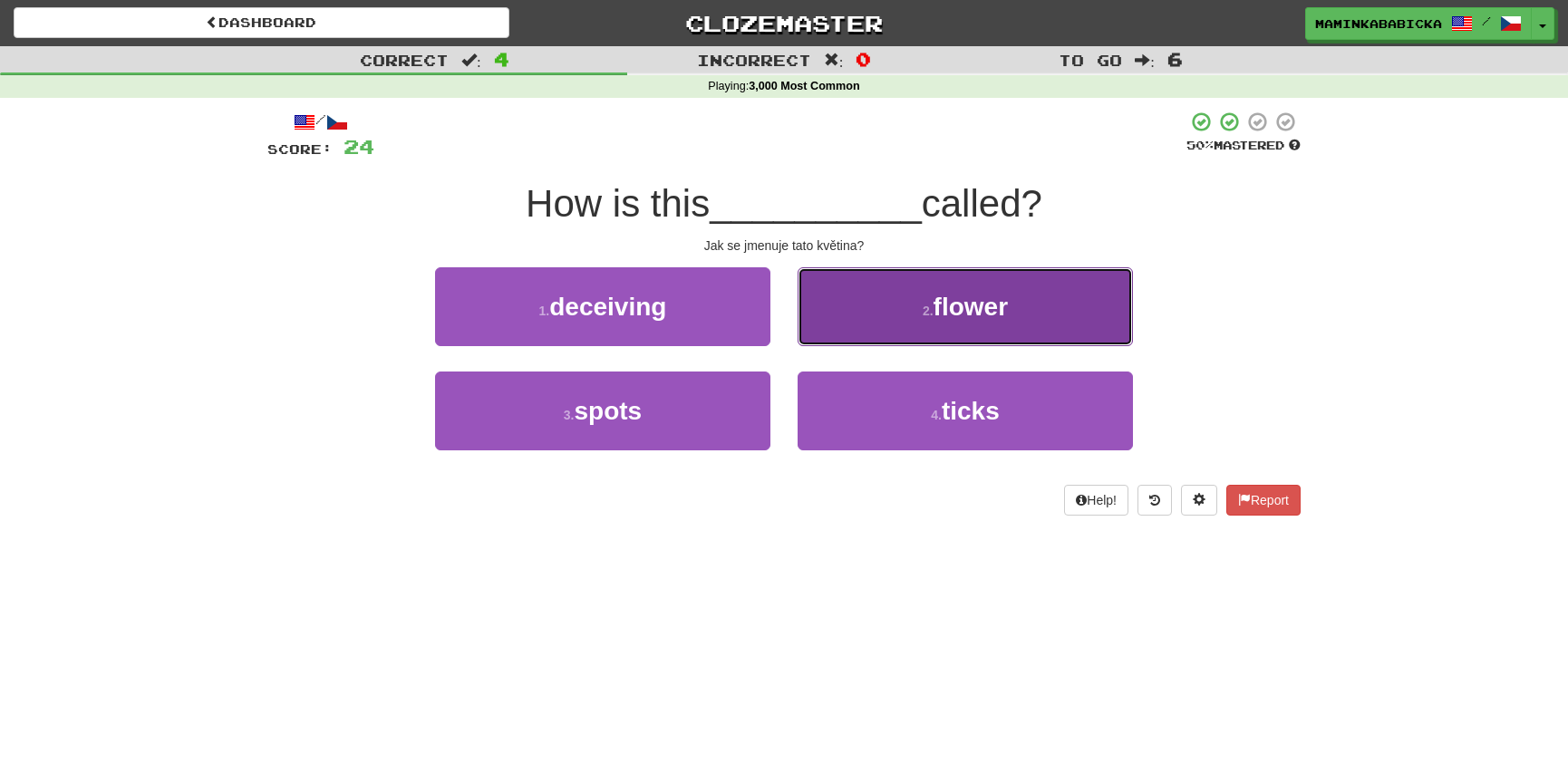
click at [971, 305] on span "flower" at bounding box center [971, 307] width 74 height 28
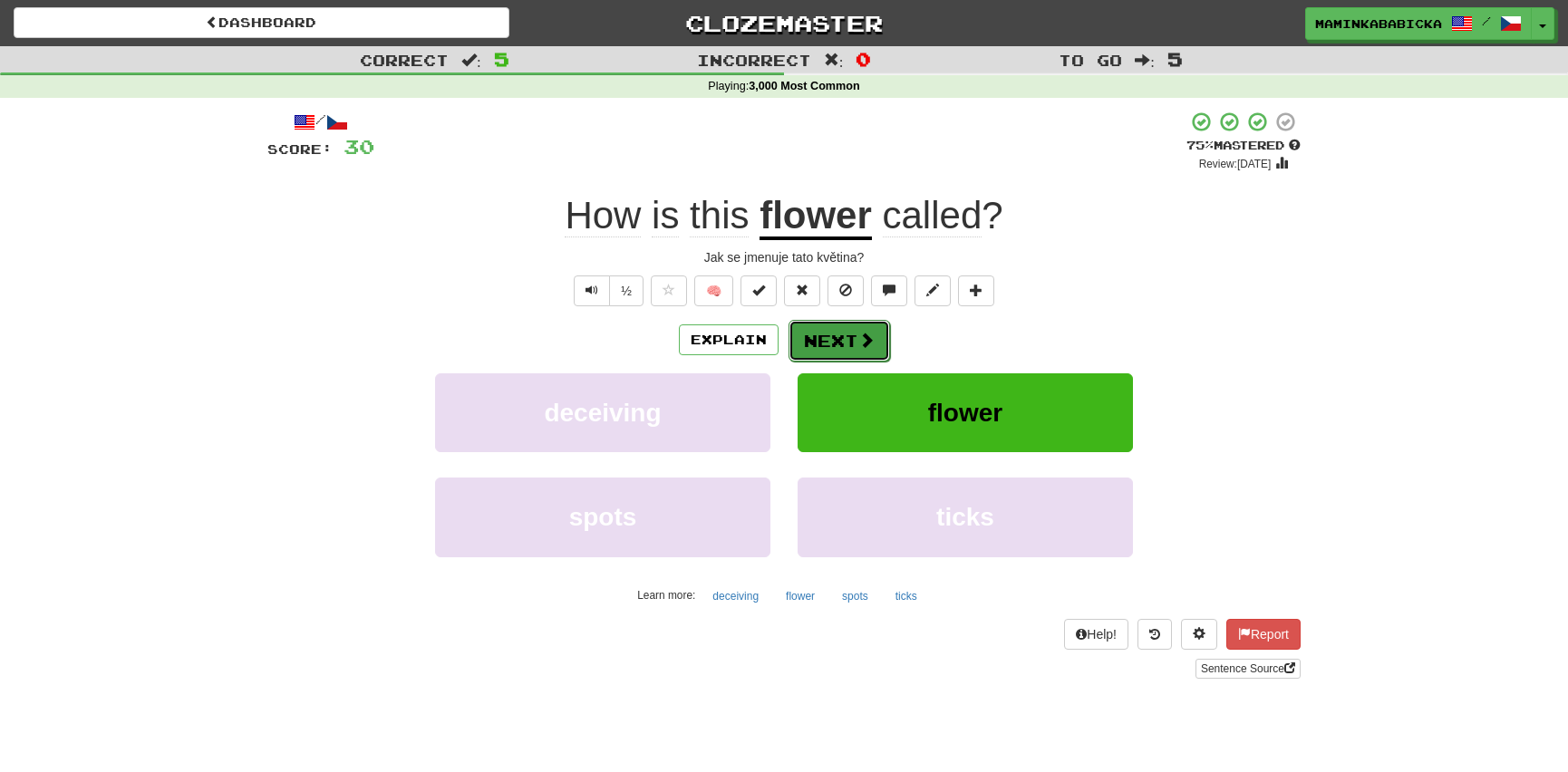
click at [840, 333] on button "Next" at bounding box center [839, 341] width 102 height 41
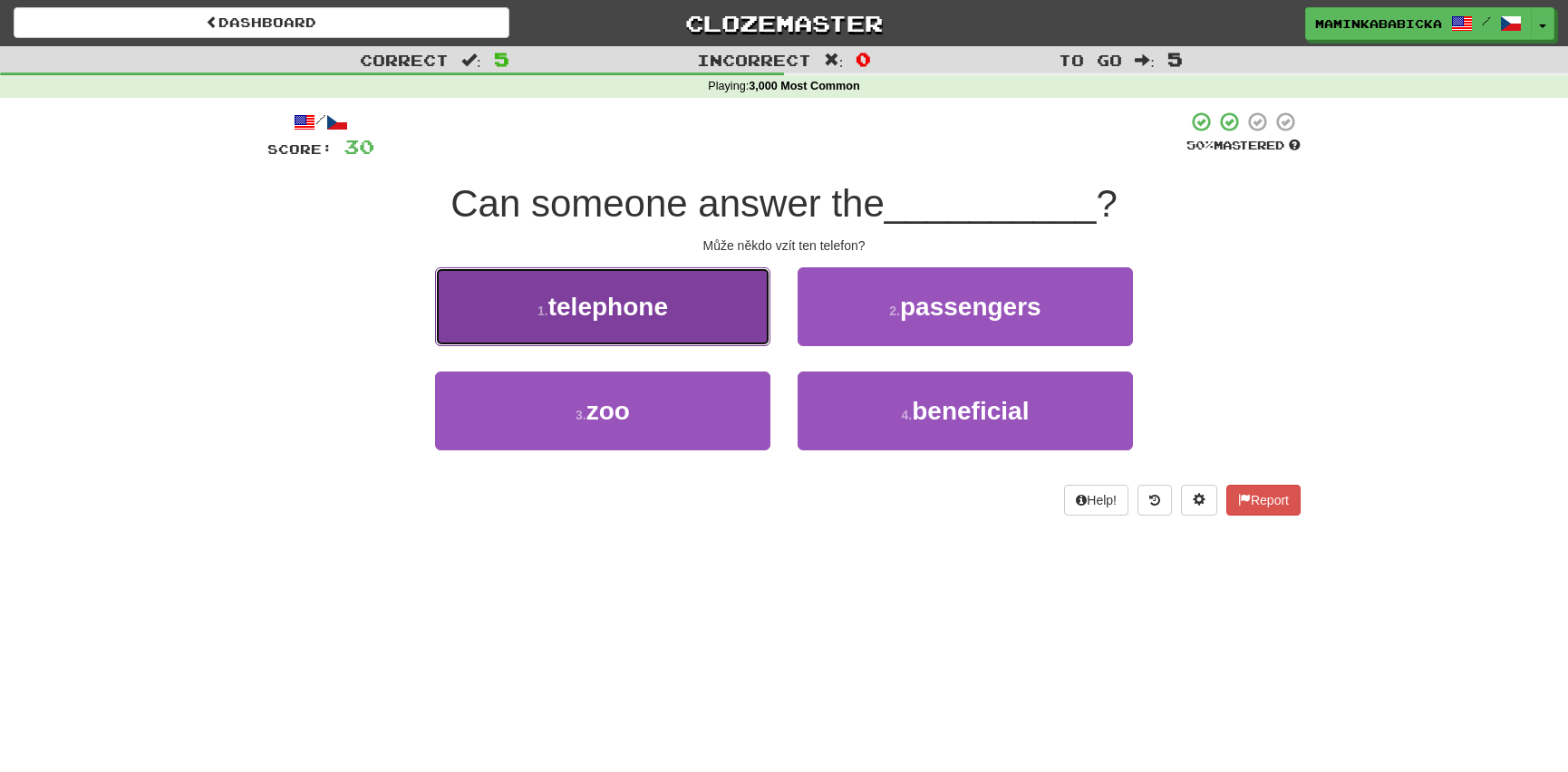
click at [612, 306] on span "telephone" at bounding box center [607, 307] width 119 height 28
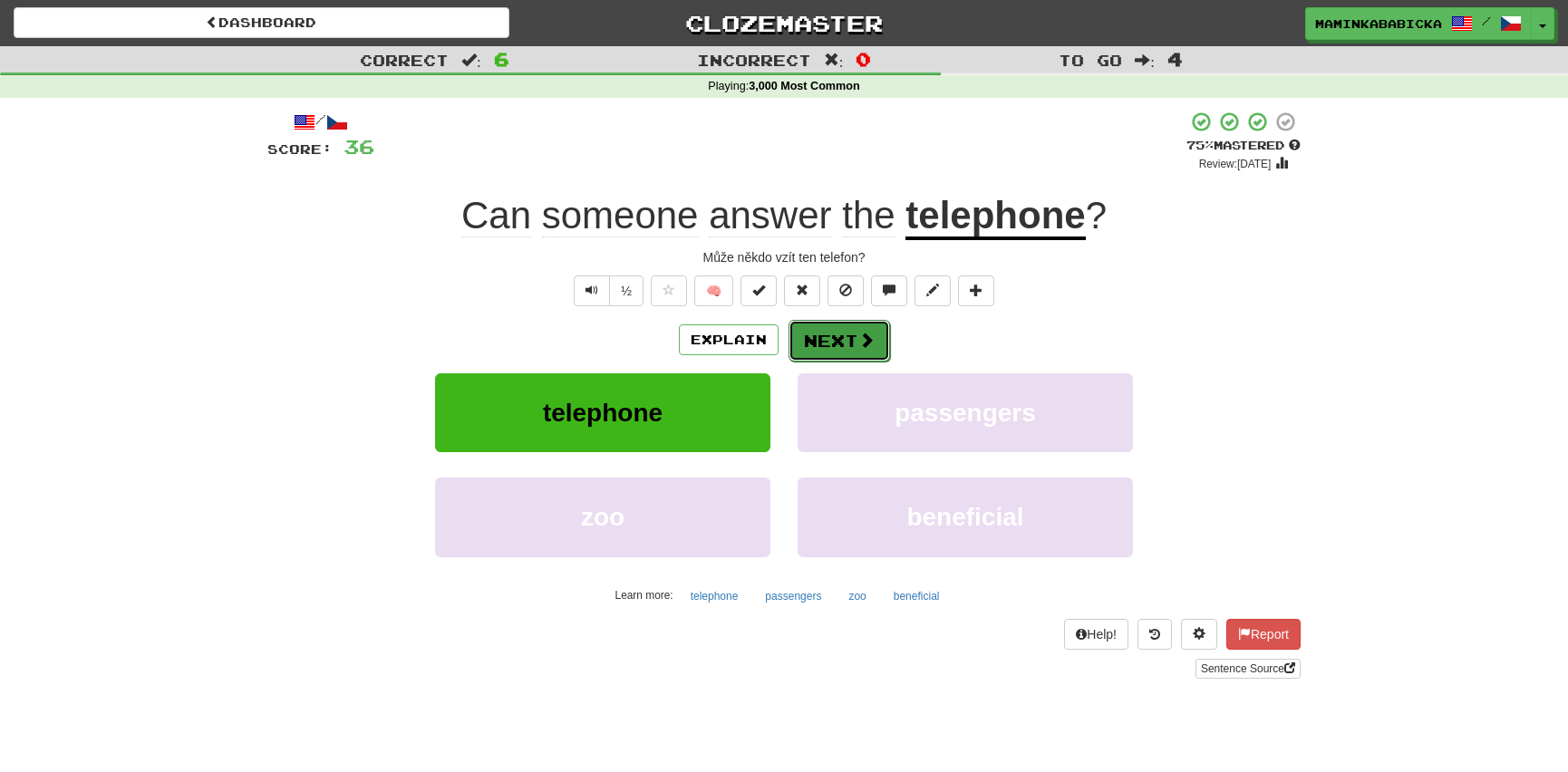
click at [852, 332] on button "Next" at bounding box center [839, 341] width 102 height 41
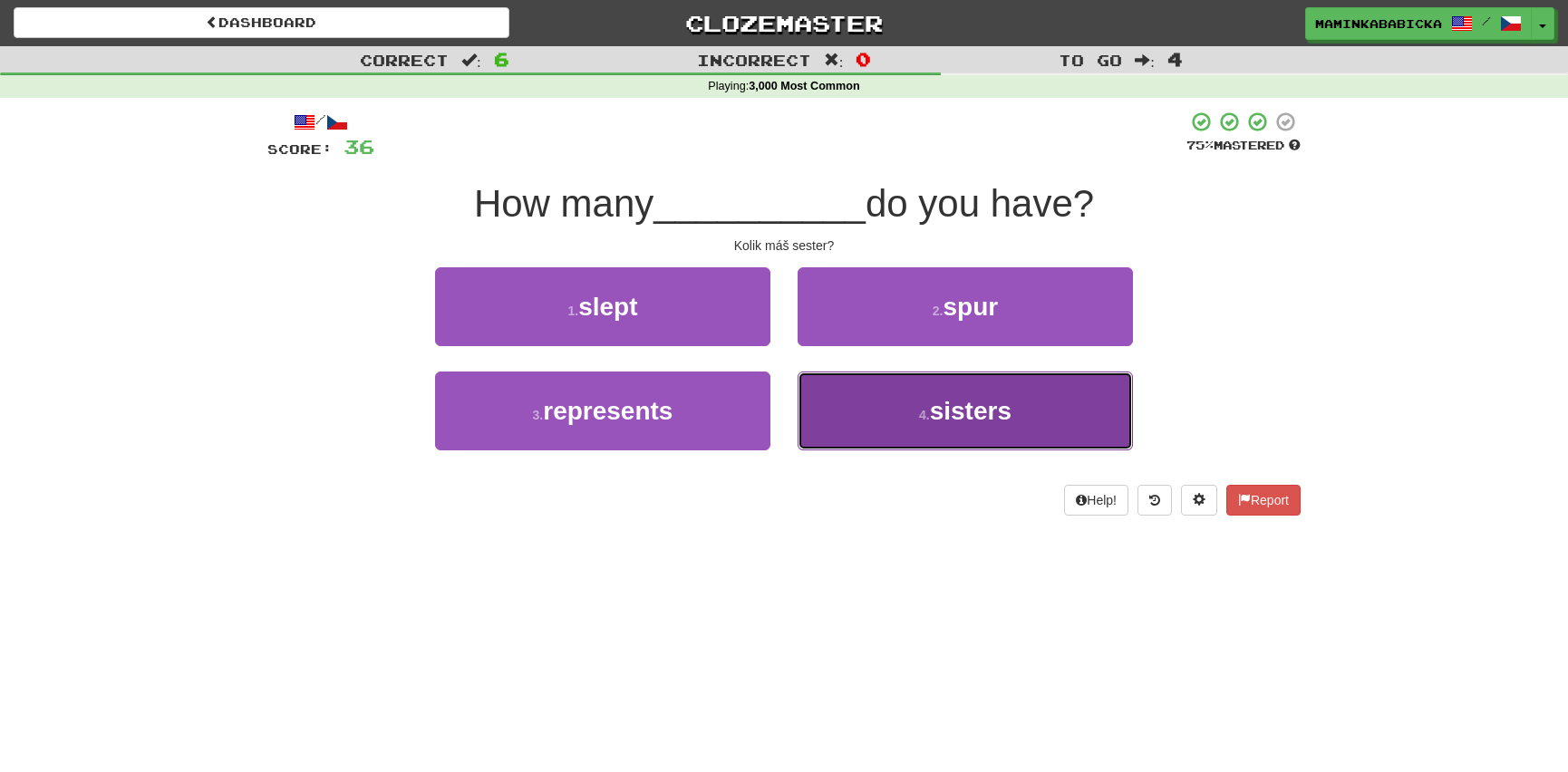
click at [986, 415] on span "sisters" at bounding box center [971, 411] width 82 height 28
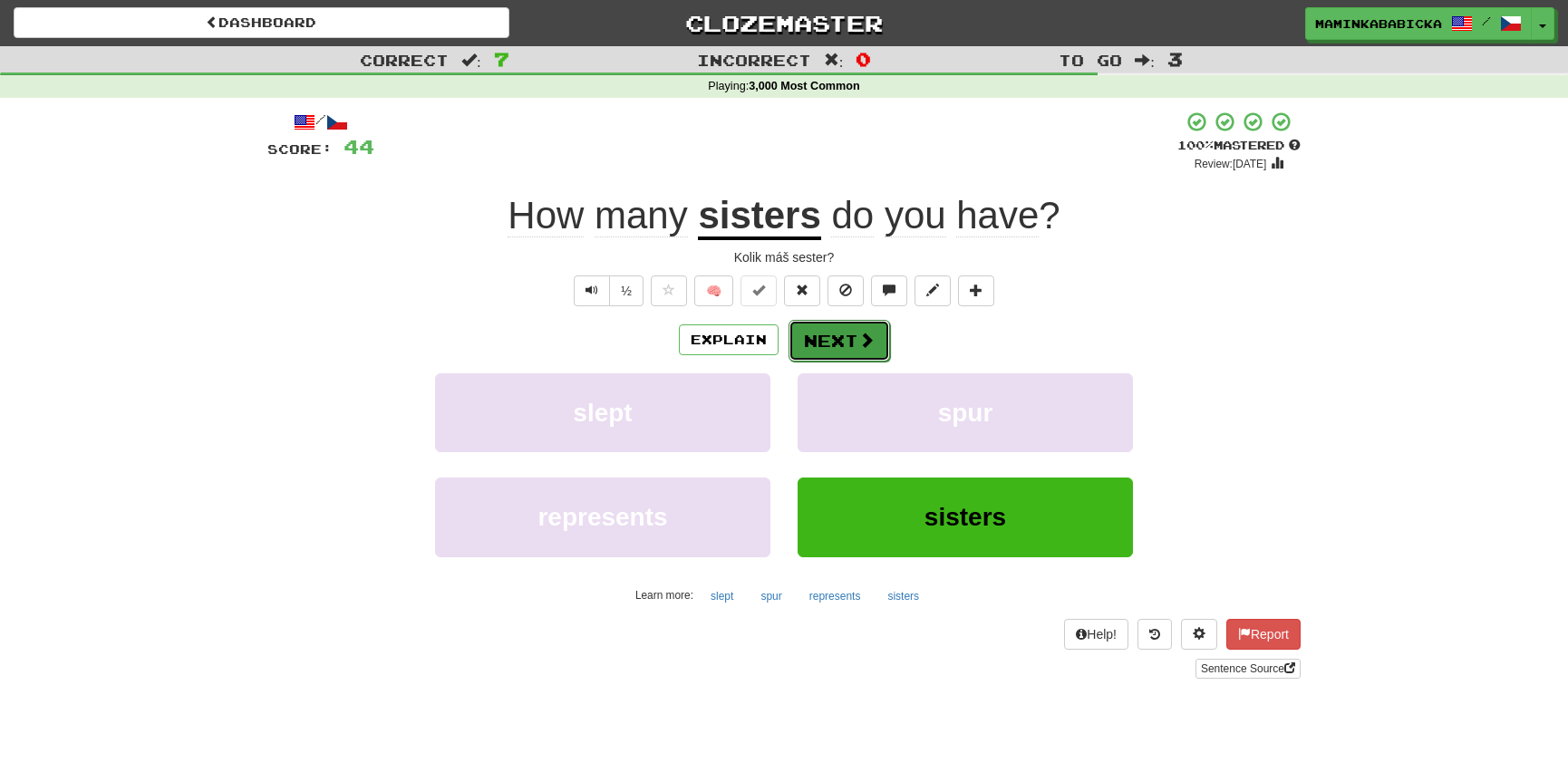
click at [855, 337] on button "Next" at bounding box center [839, 341] width 102 height 41
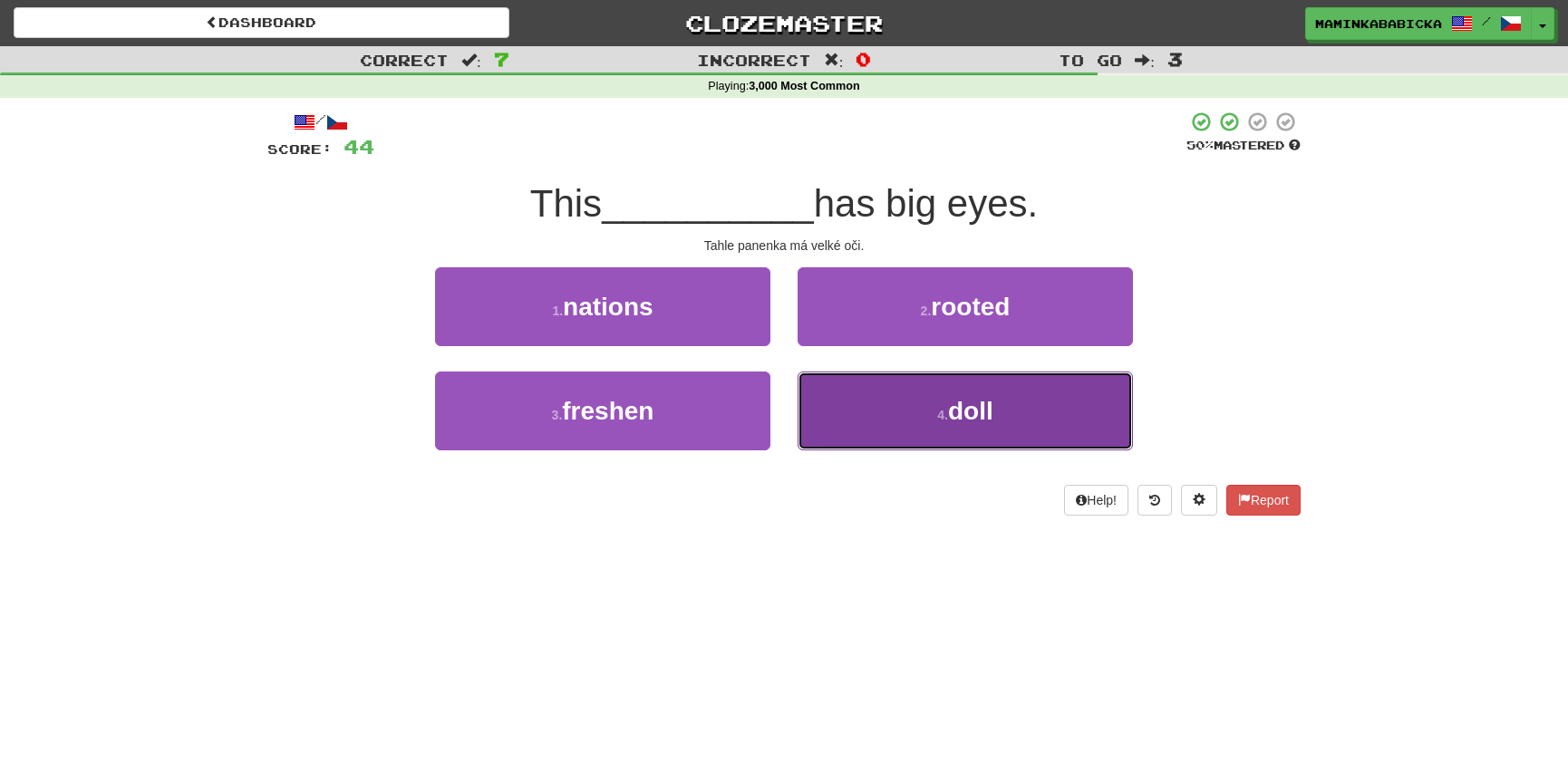
click at [958, 409] on span "doll" at bounding box center [971, 411] width 45 height 28
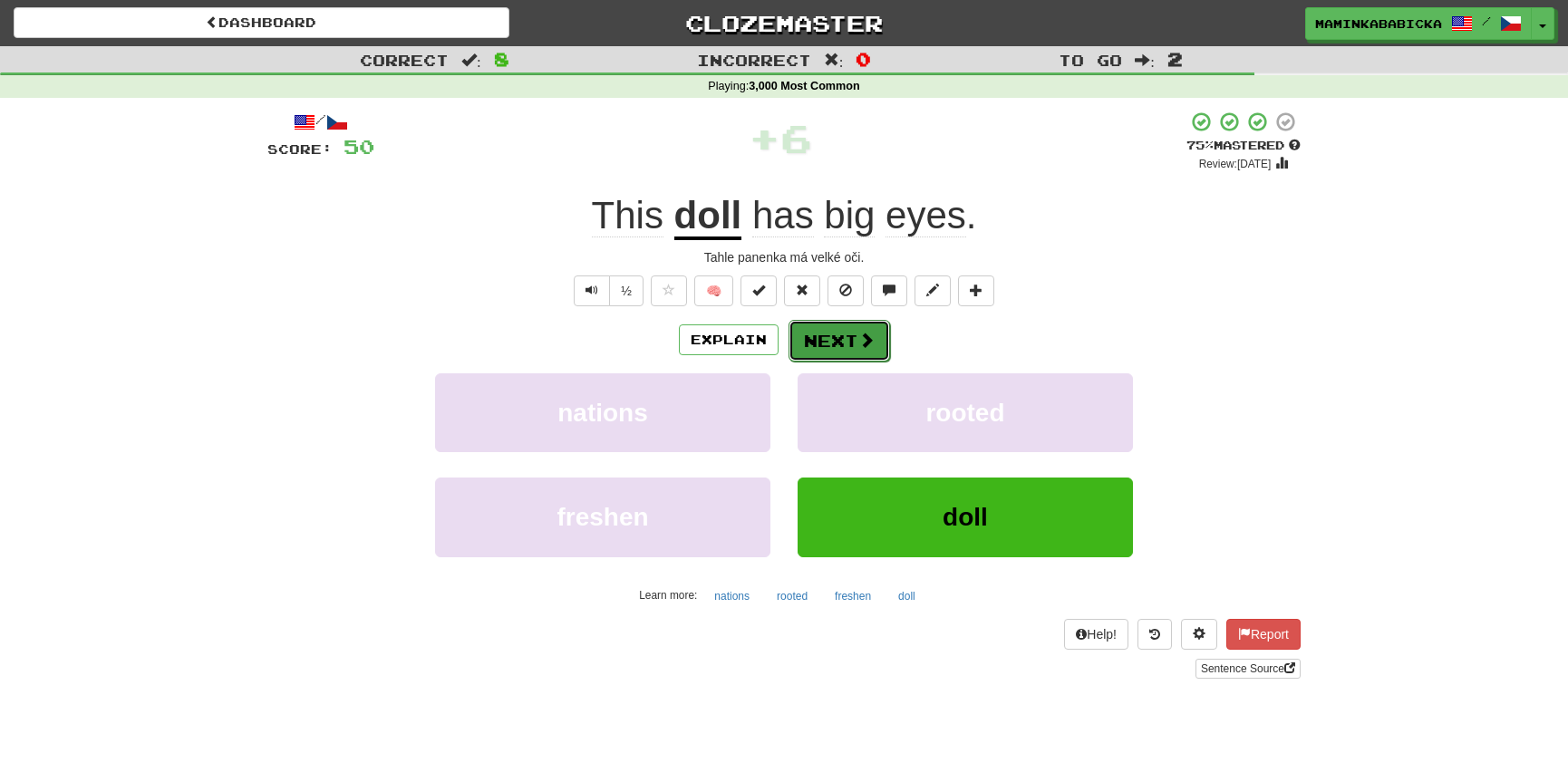
click at [858, 326] on button "Next" at bounding box center [839, 341] width 102 height 41
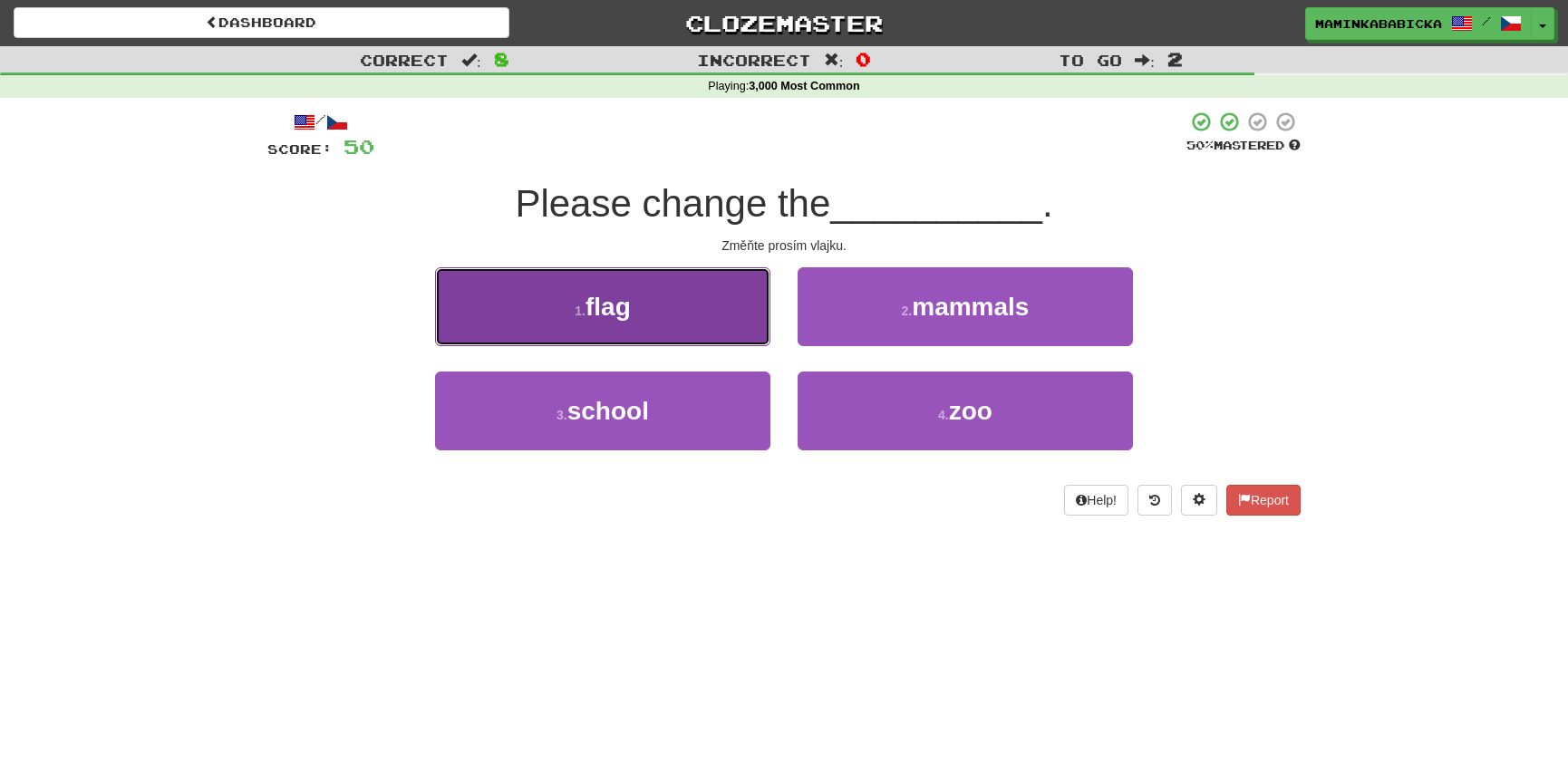
drag, startPoint x: 666, startPoint y: 308, endPoint x: 692, endPoint y: 298, distance: 27.9
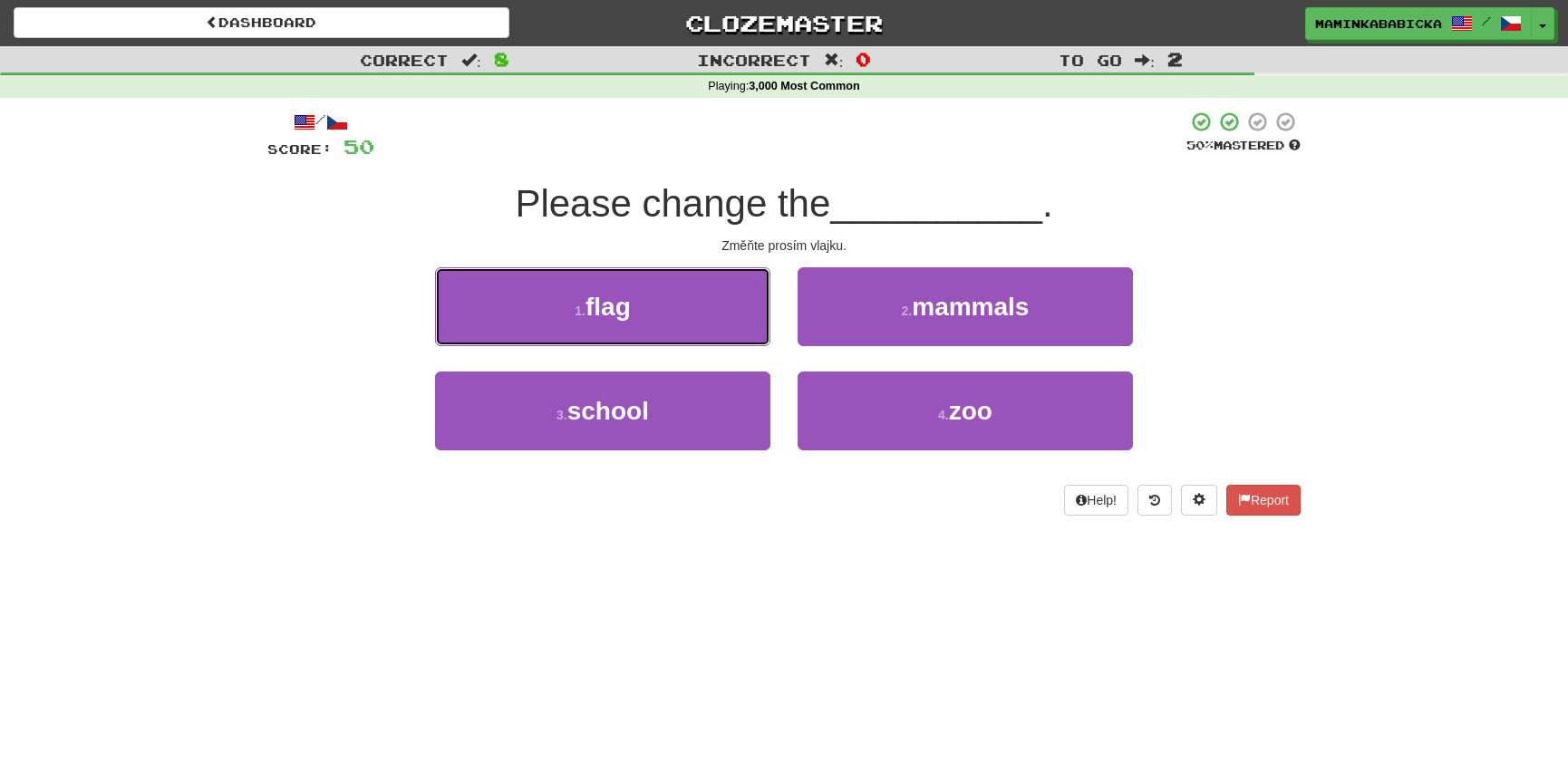
click at [666, 308] on button "1 . flag" at bounding box center [603, 307] width 336 height 79
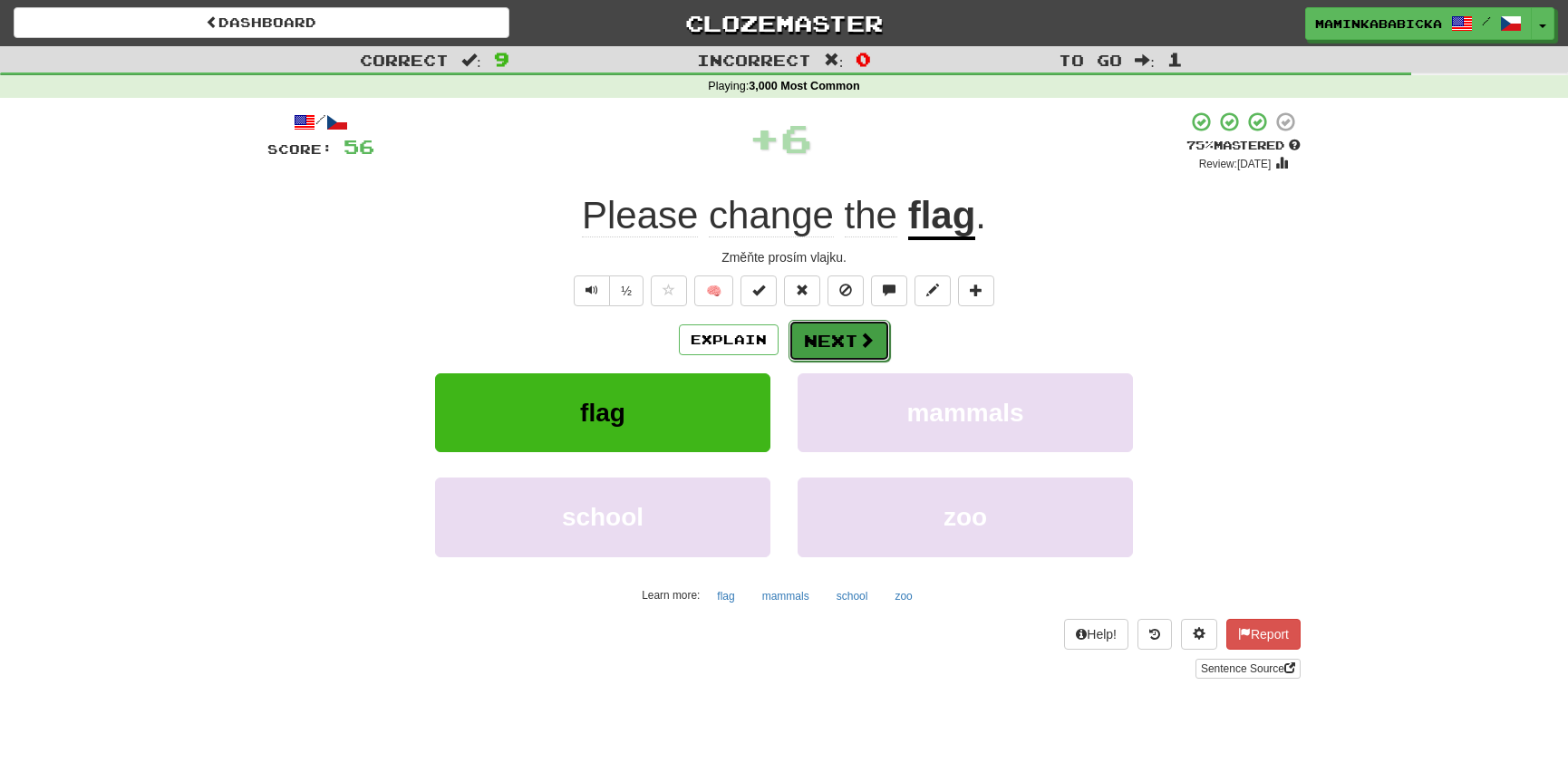
click at [838, 332] on button "Next" at bounding box center [839, 341] width 102 height 41
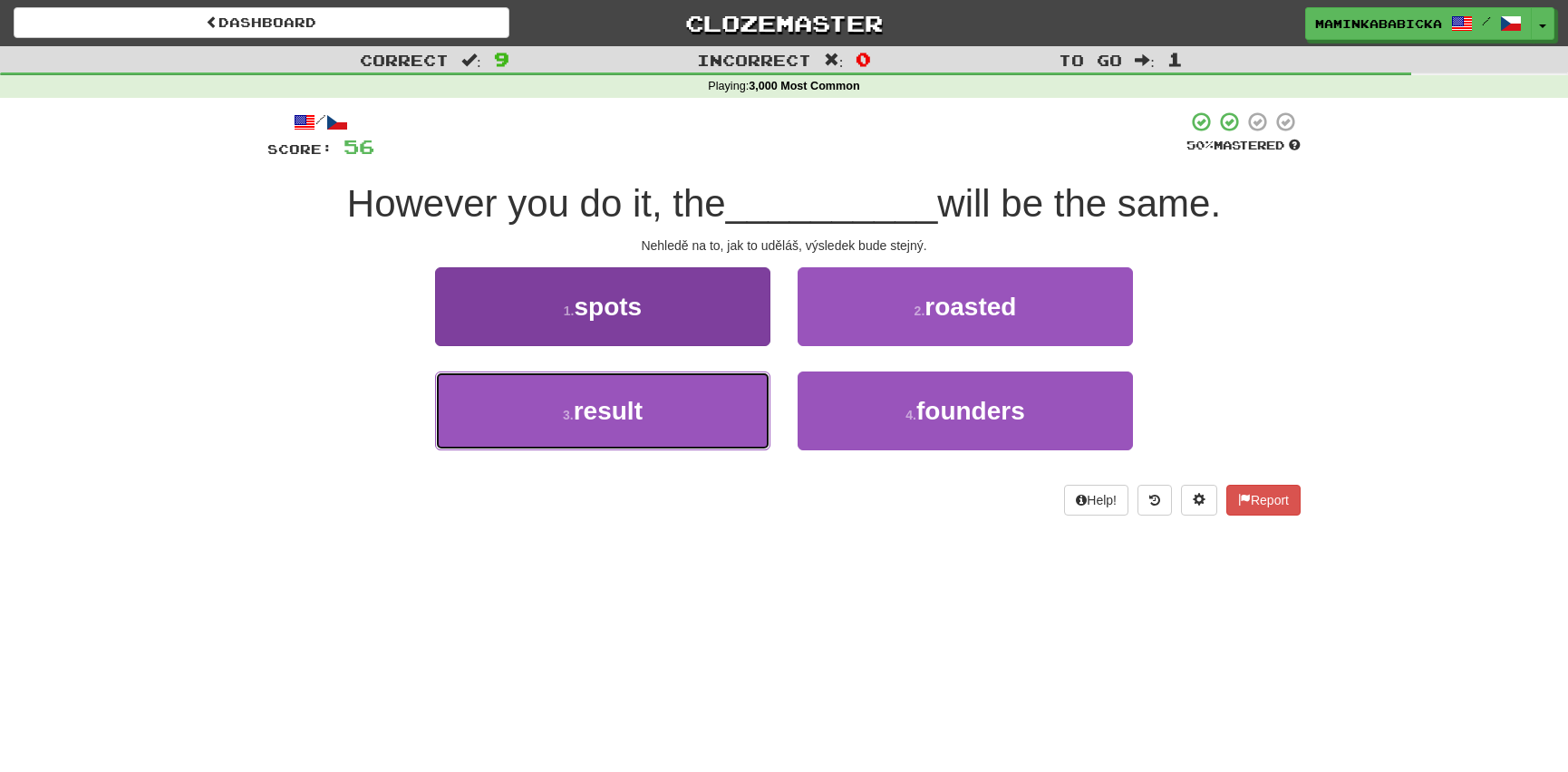
click at [644, 408] on button "3 . result" at bounding box center [603, 411] width 336 height 79
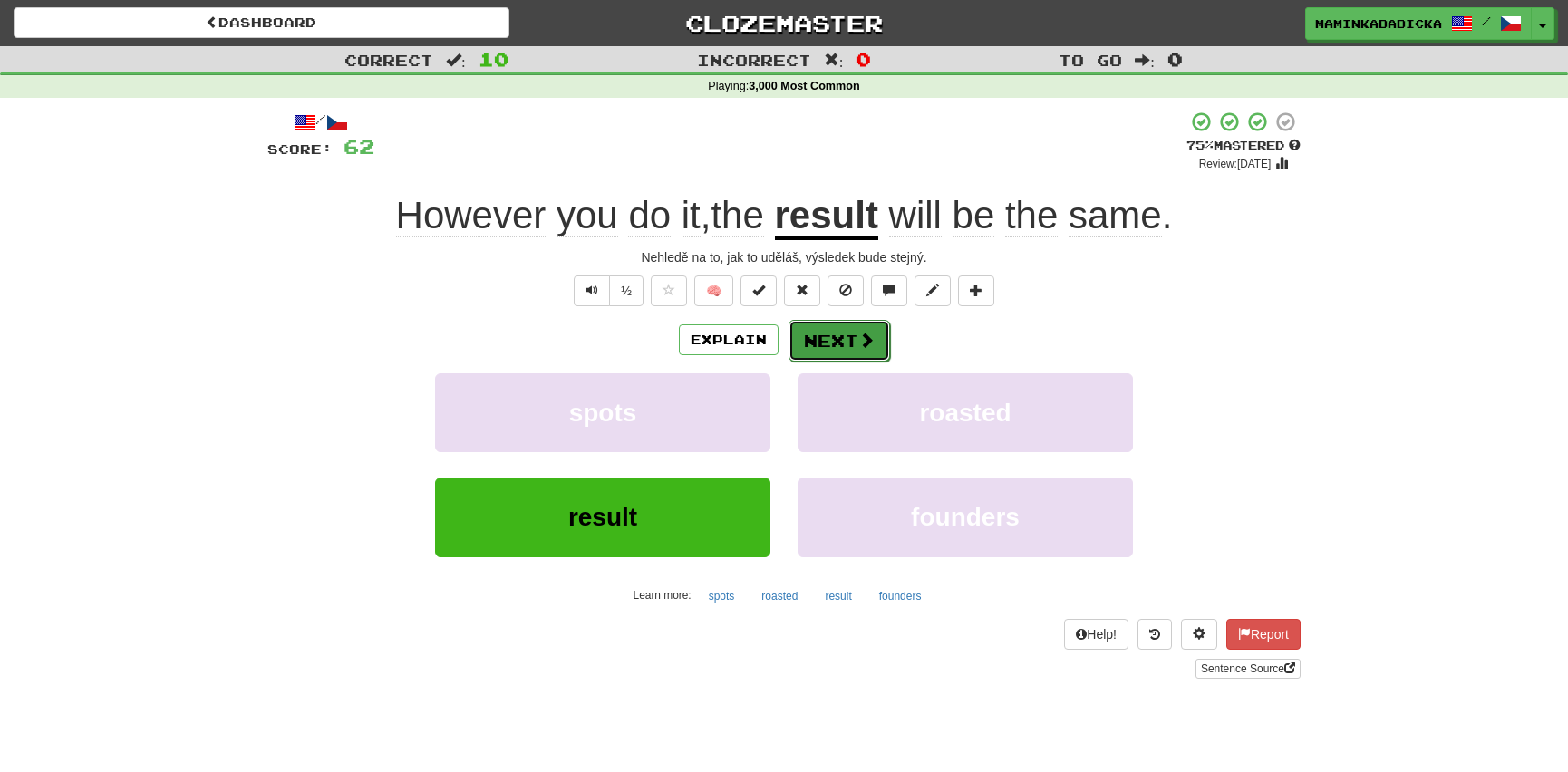
click at [844, 329] on button "Next" at bounding box center [839, 341] width 102 height 41
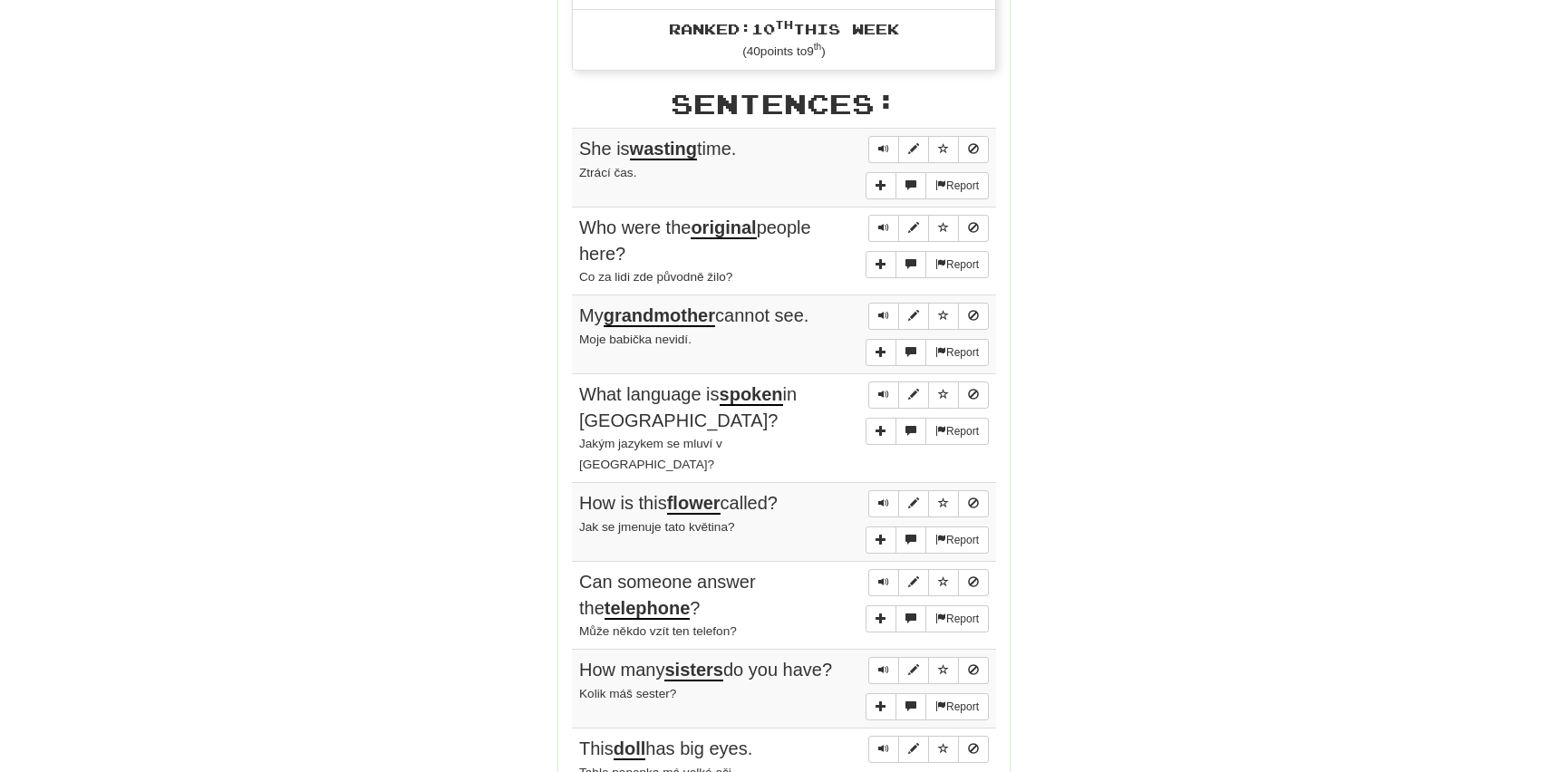
scroll to position [988, 0]
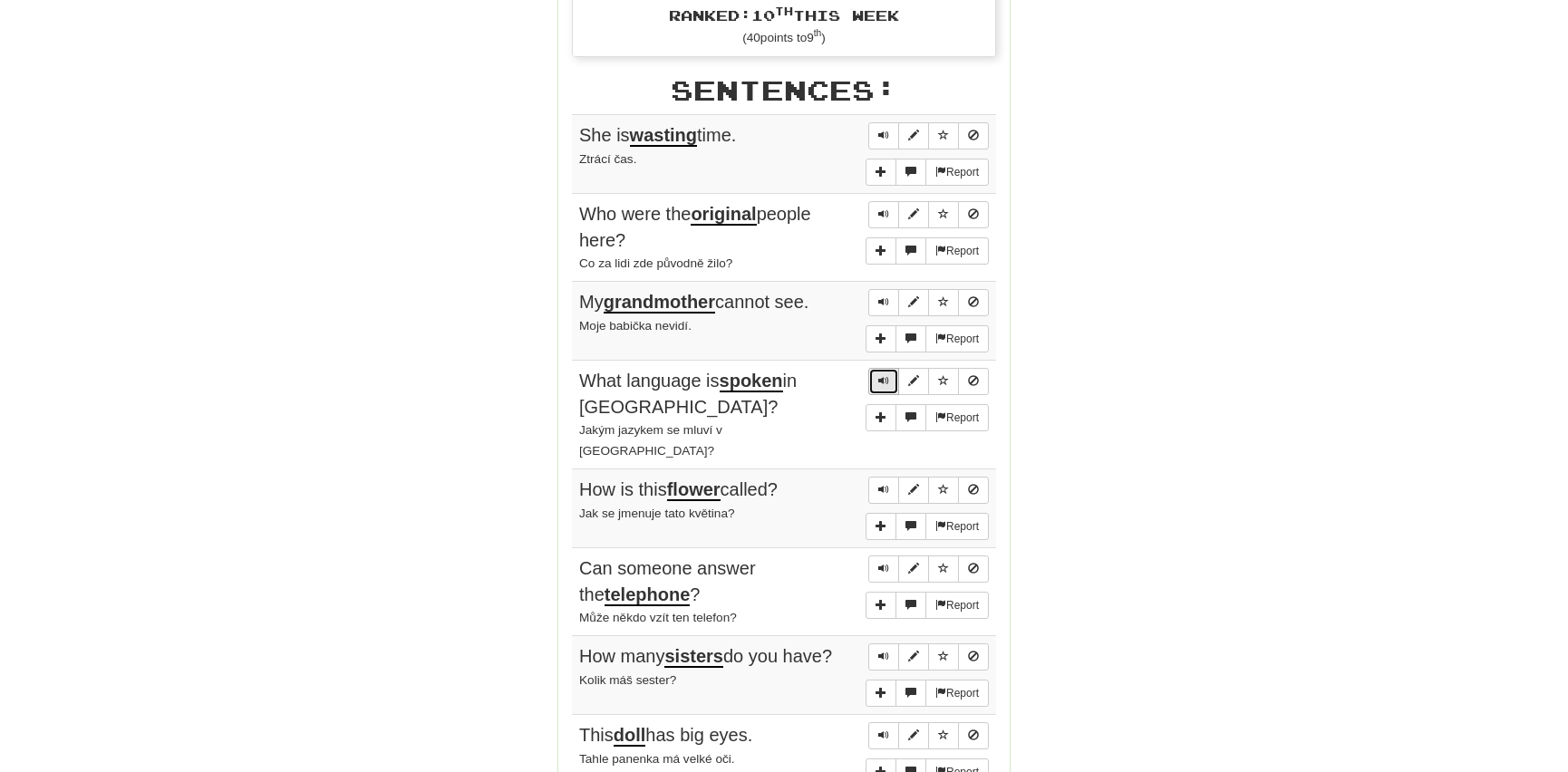
click at [890, 377] on button "Sentence controls" at bounding box center [884, 382] width 31 height 28
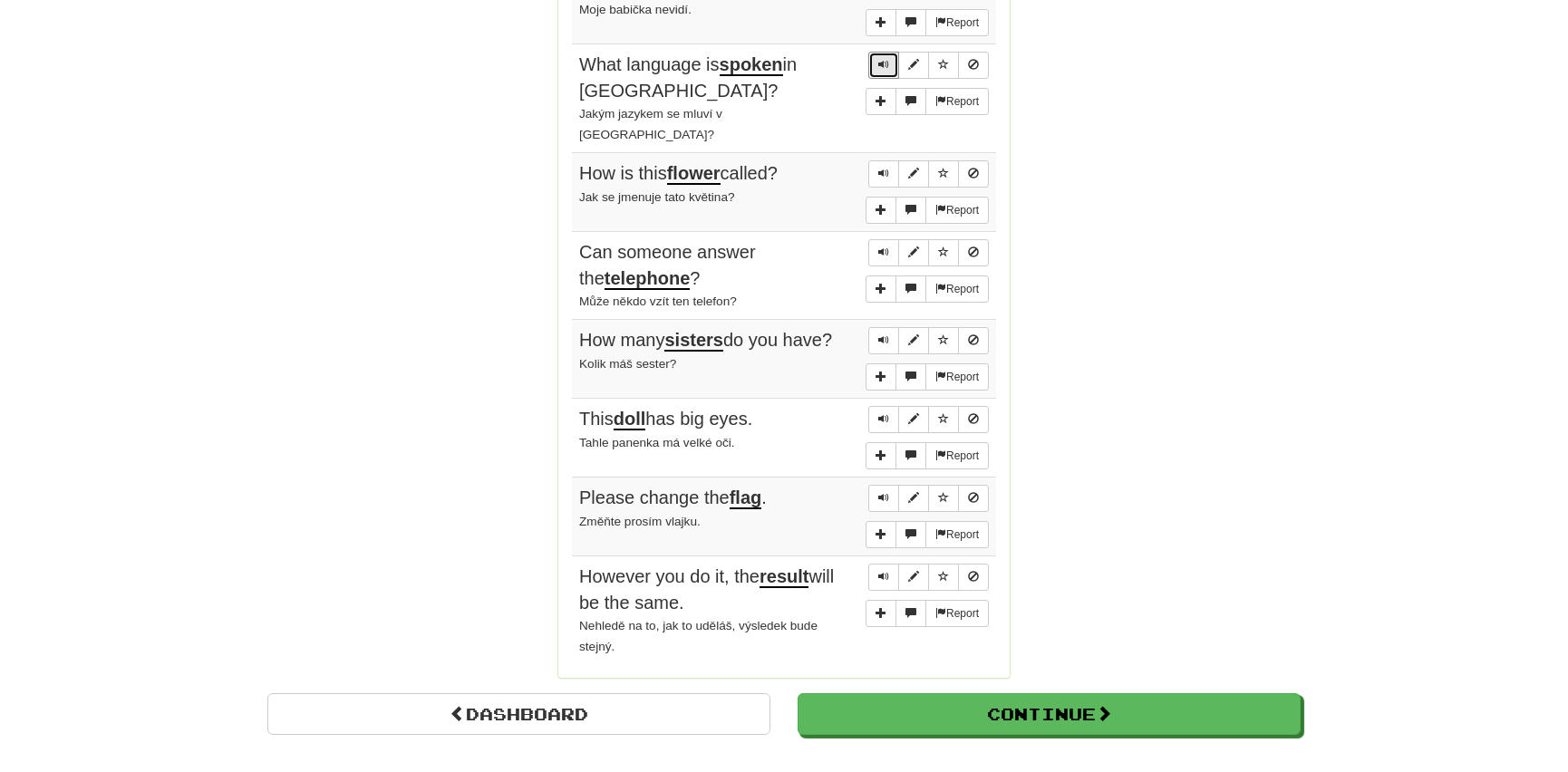
scroll to position [1318, 0]
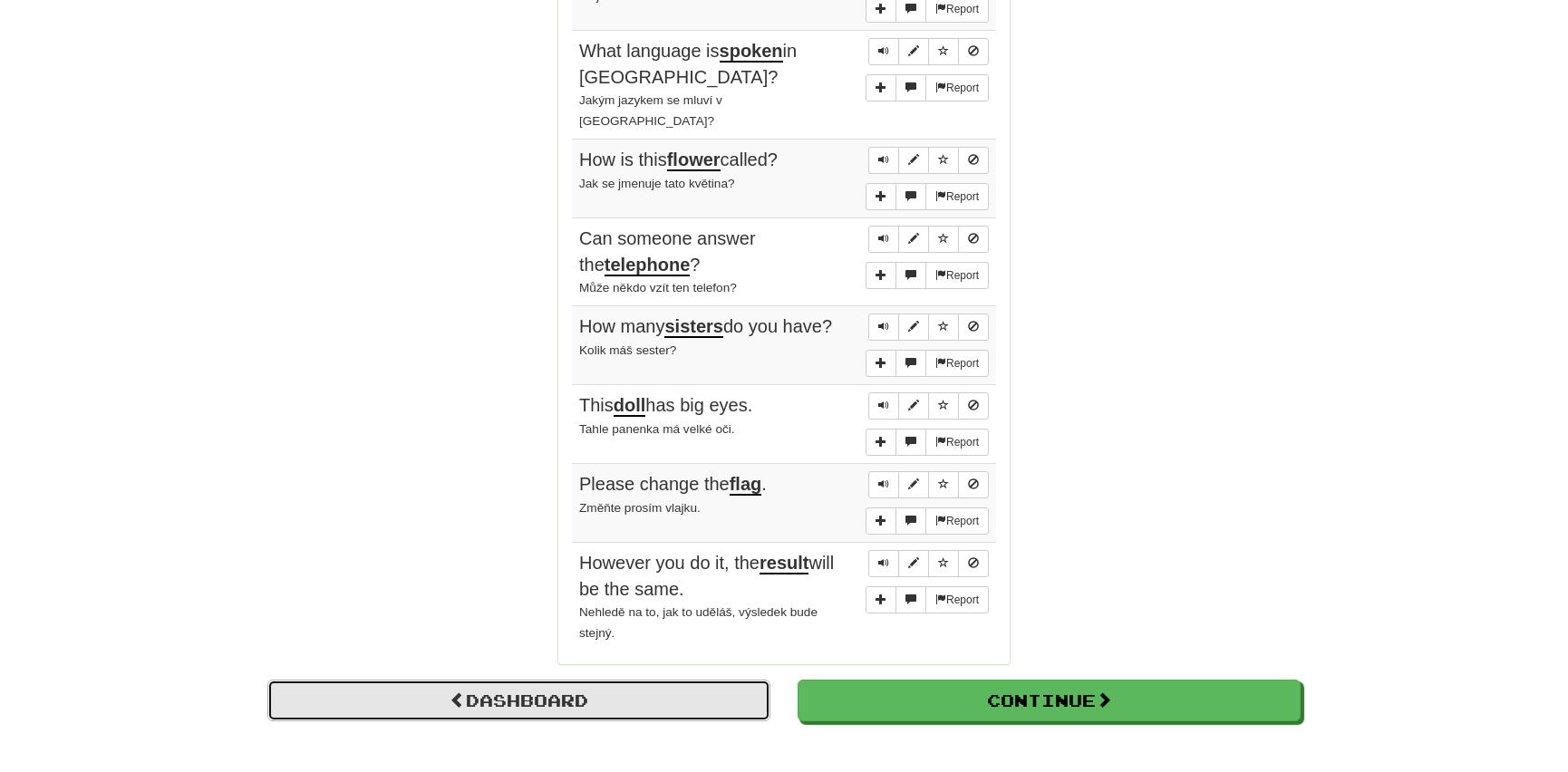
click at [548, 680] on link "Dashboard" at bounding box center [519, 701] width 504 height 41
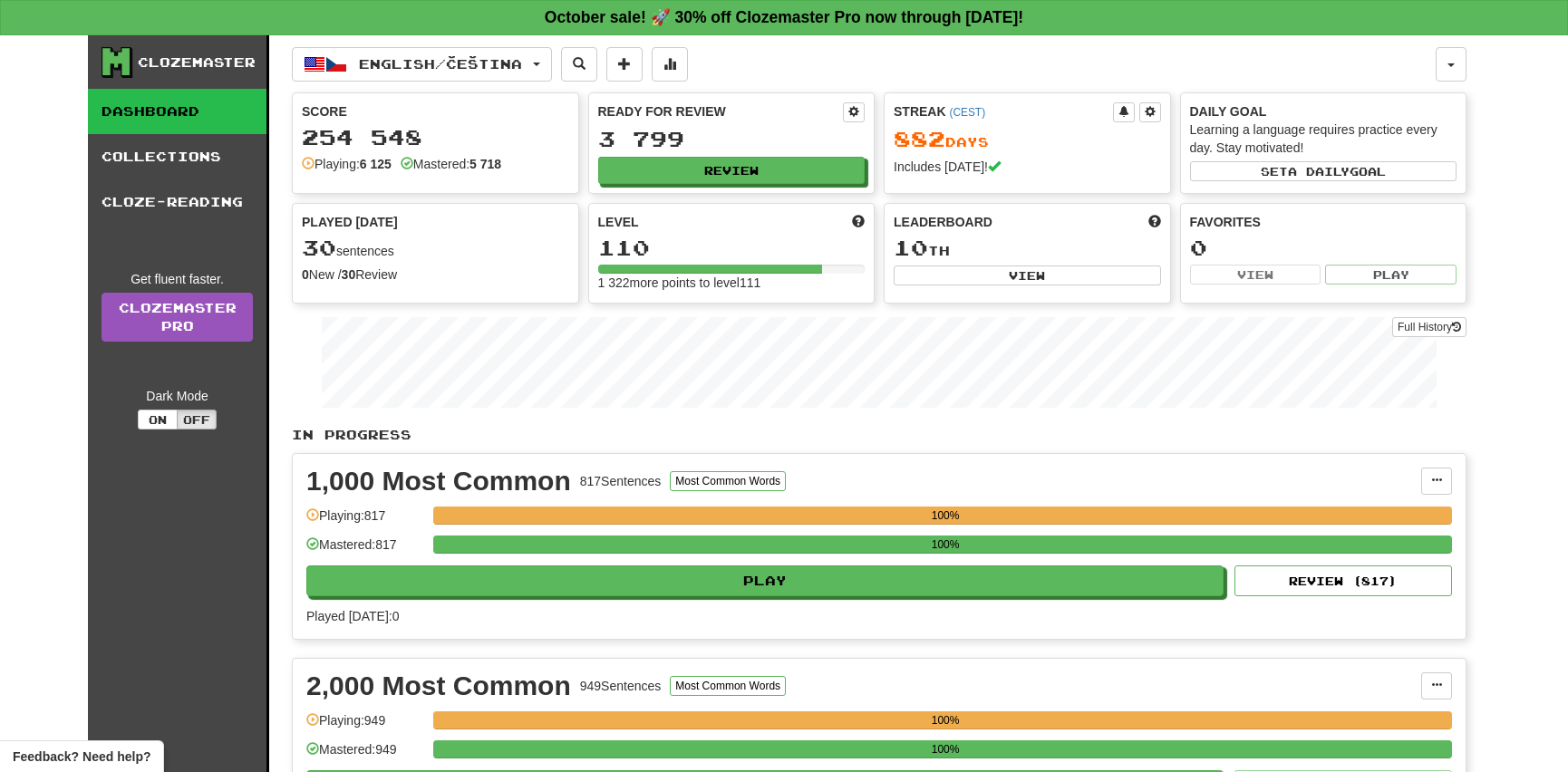
click at [147, 97] on link "Dashboard" at bounding box center [177, 112] width 179 height 45
click at [150, 148] on link "Collections" at bounding box center [177, 157] width 179 height 45
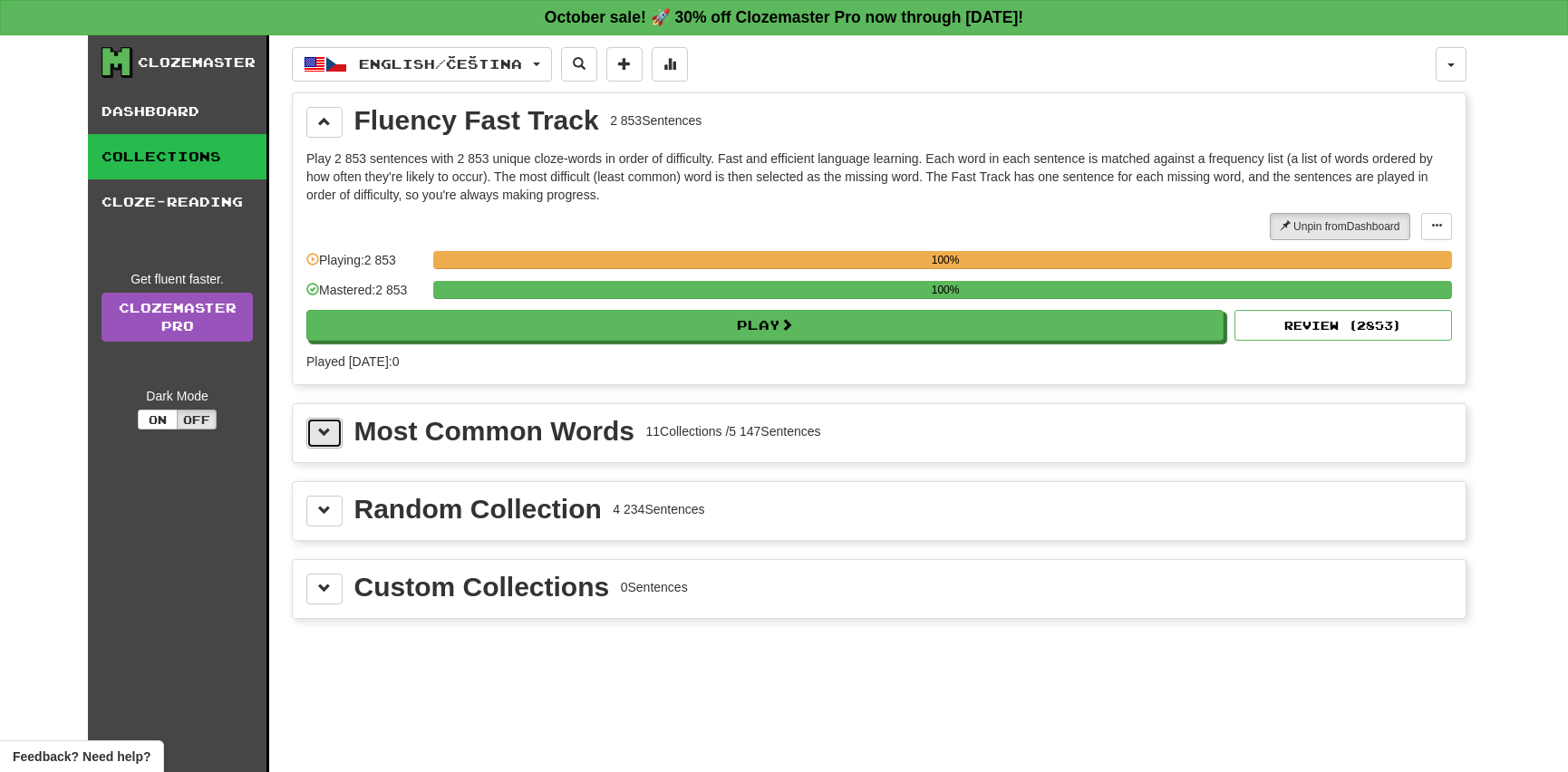
click at [330, 429] on span at bounding box center [324, 432] width 13 height 13
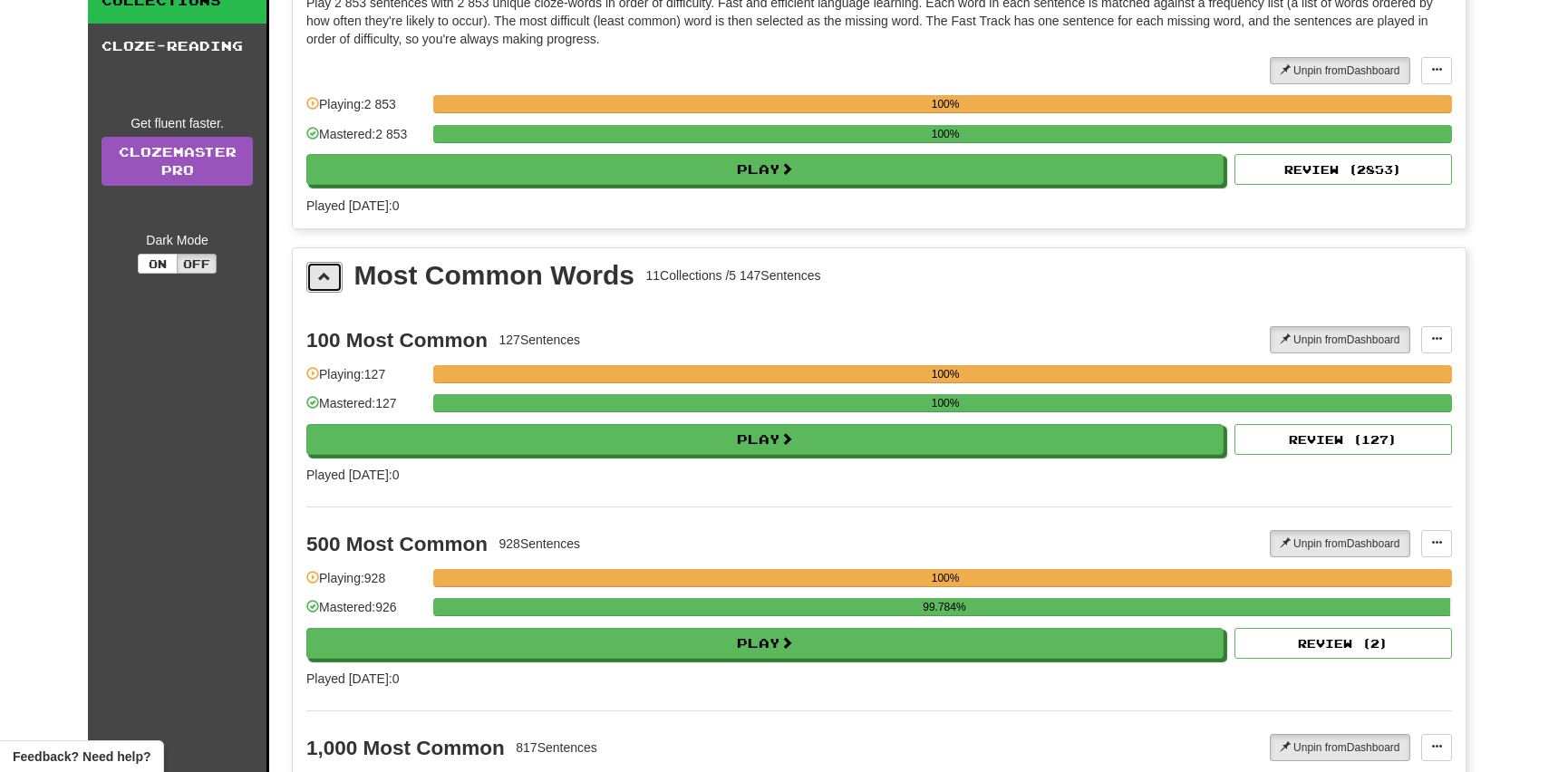
scroll to position [82, 0]
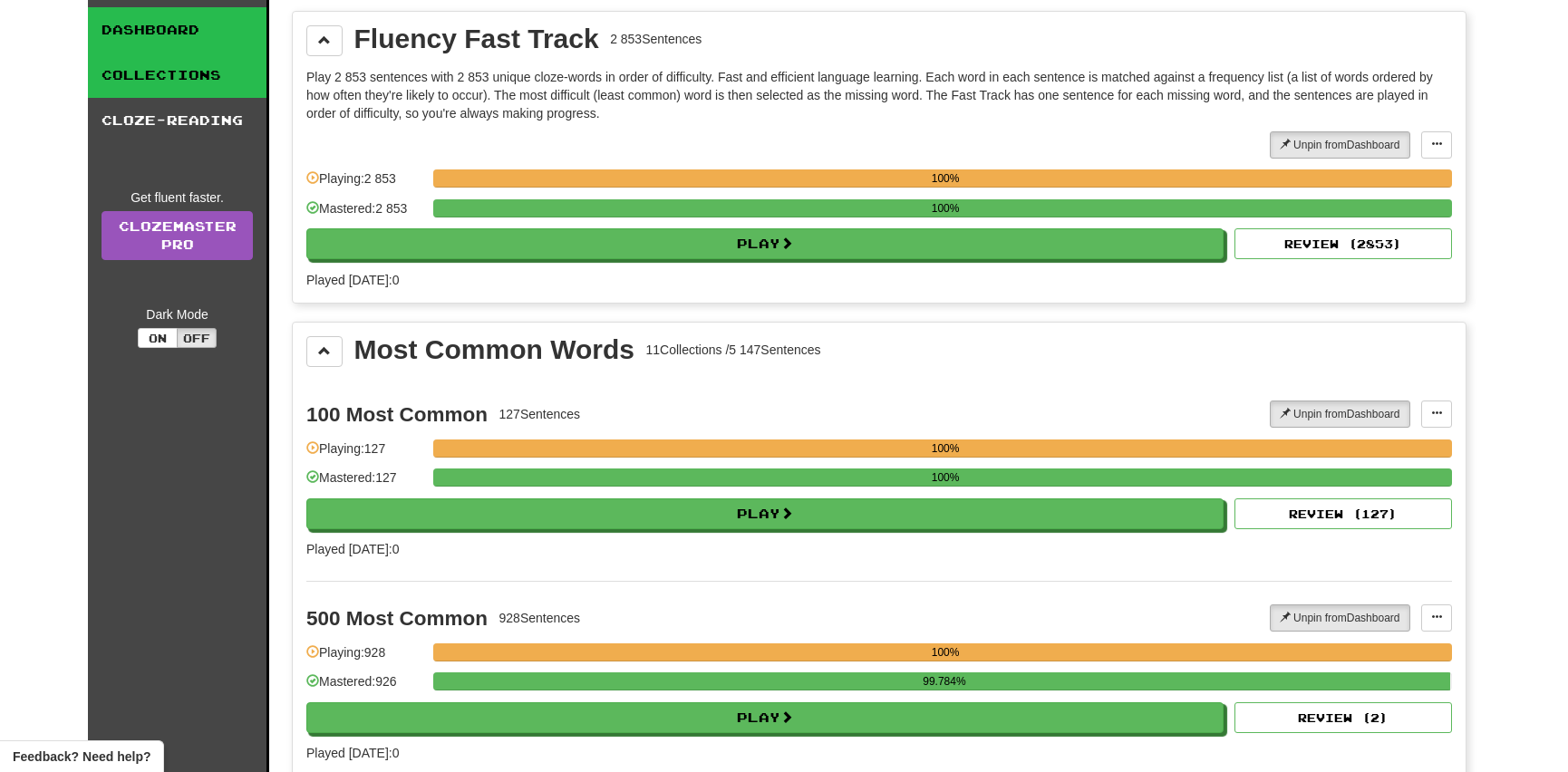
click at [164, 18] on link "Dashboard" at bounding box center [177, 30] width 179 height 45
